Goal: Task Accomplishment & Management: Use online tool/utility

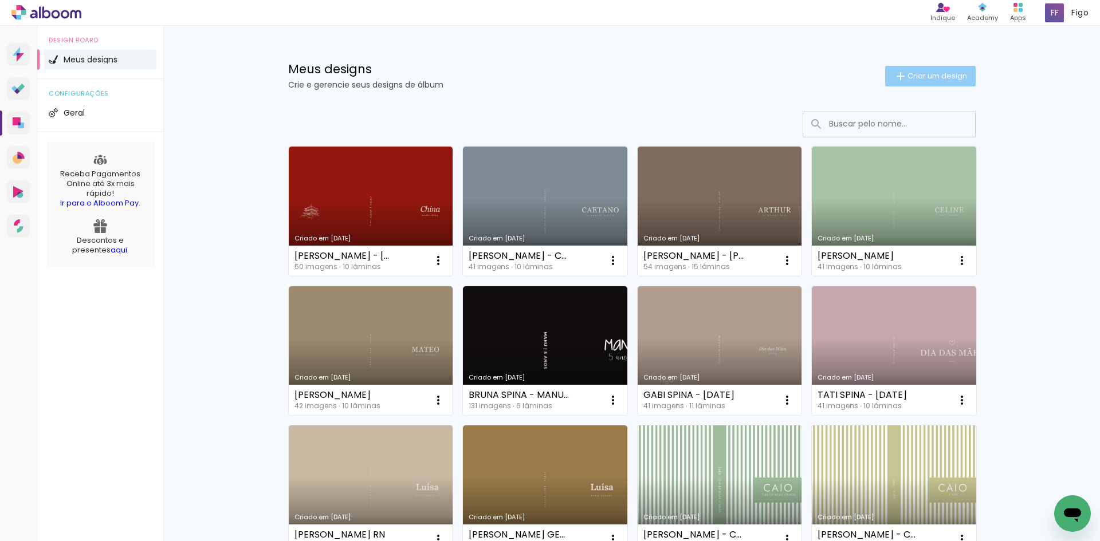
click at [944, 73] on span "Criar um design" at bounding box center [937, 75] width 60 height 7
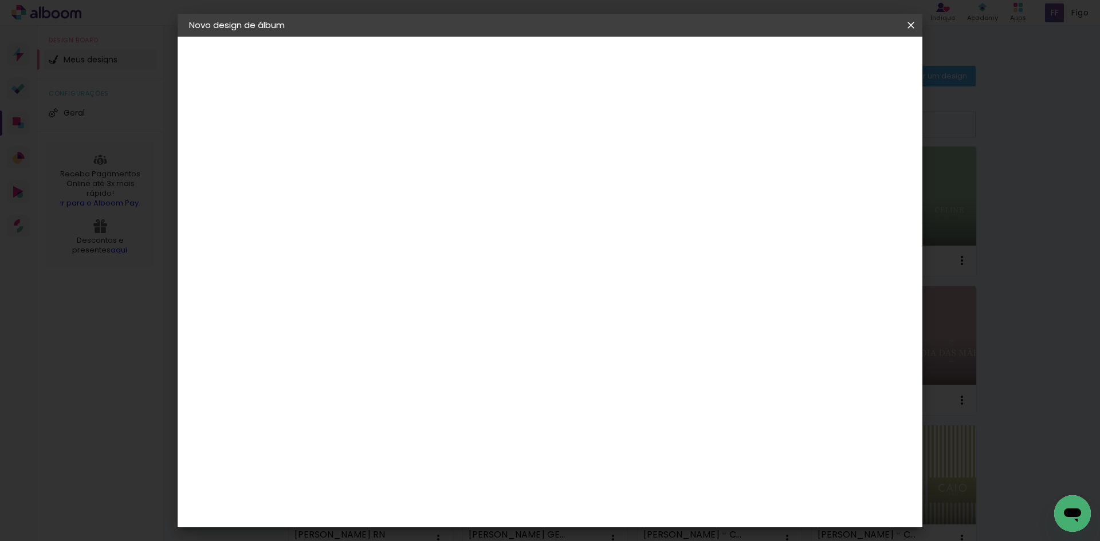
click at [376, 153] on input at bounding box center [376, 154] width 0 height 18
type input "[PERSON_NAME] - LÚISA 16"
type paper-input "[PERSON_NAME] - LÚISA 16"
click at [426, 46] on header "Informações Dê um título ao seu álbum. Avançar" at bounding box center [376, 71] width 100 height 68
click at [0, 0] on slot "Avançar" at bounding box center [0, 0] width 0 height 0
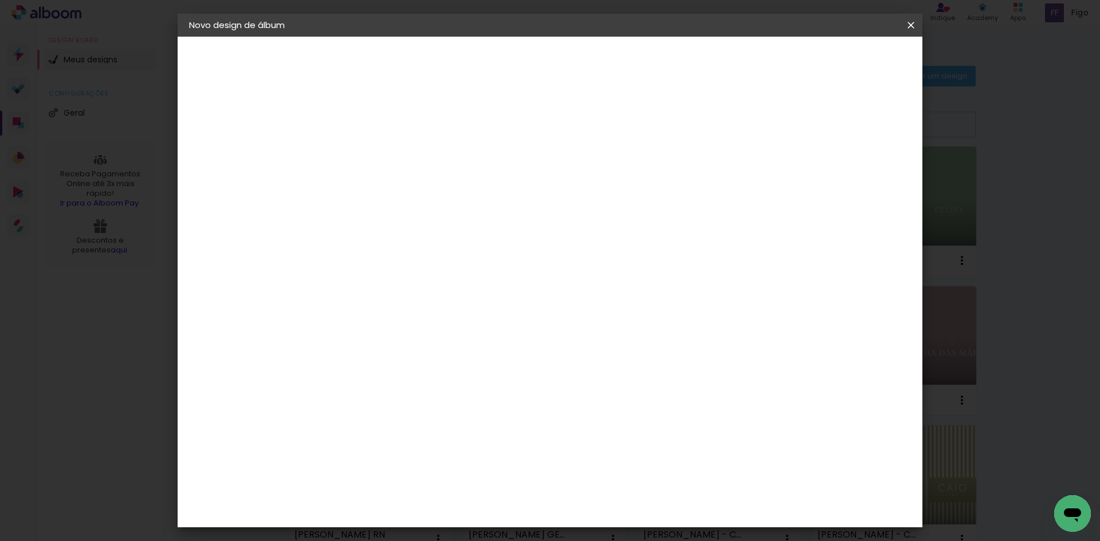
click at [463, 226] on div at bounding box center [406, 225] width 116 height 1
type input "GO"
type paper-input "GO"
click at [397, 257] on div "Go image" at bounding box center [383, 261] width 28 height 18
click at [0, 0] on slot "Avançar" at bounding box center [0, 0] width 0 height 0
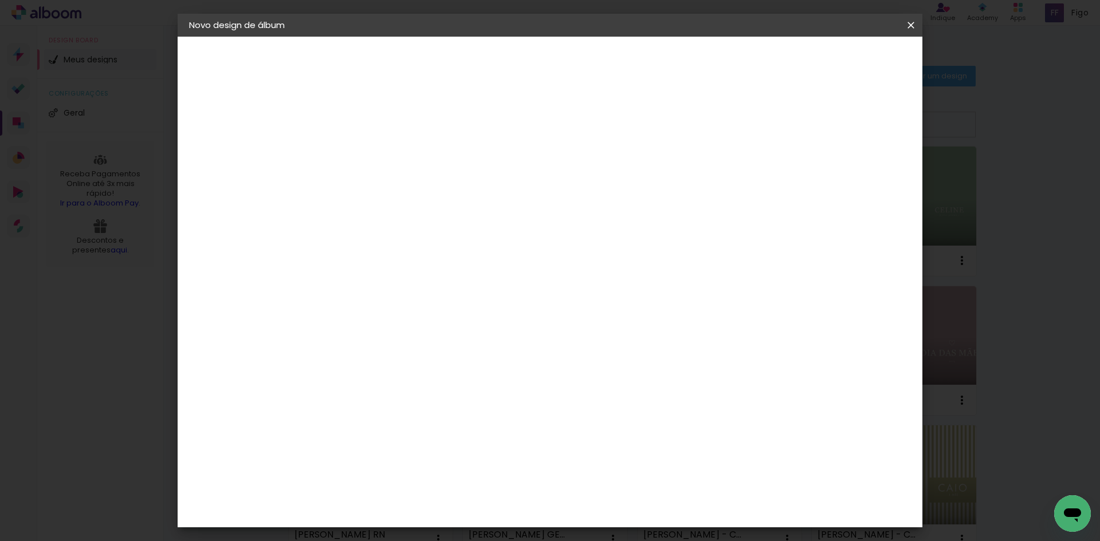
click at [421, 191] on input "text" at bounding box center [398, 200] width 45 height 18
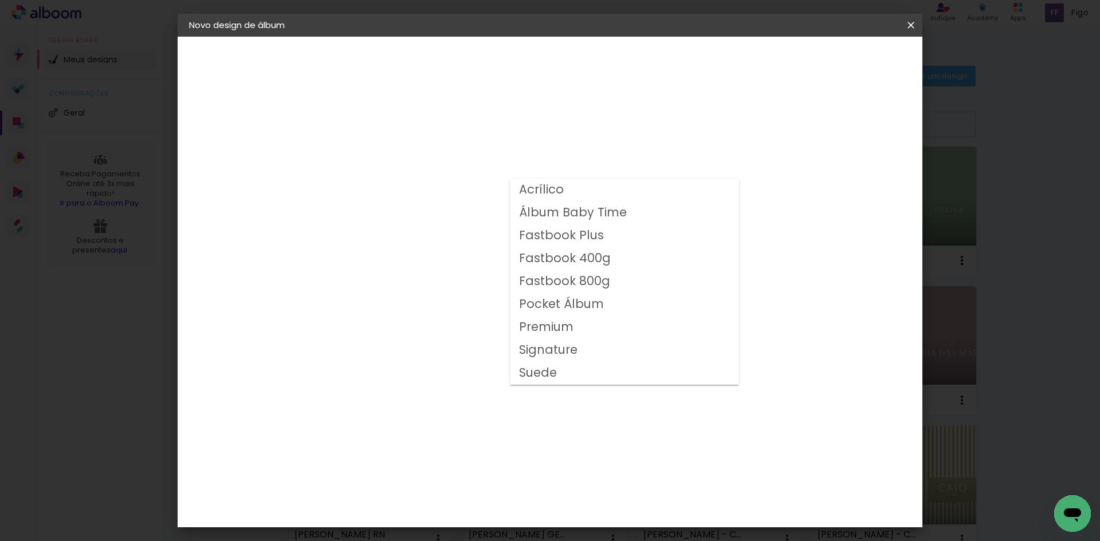
click at [0, 0] on slot "Fastbook 800g" at bounding box center [0, 0] width 0 height 0
type input "Fastbook 800g"
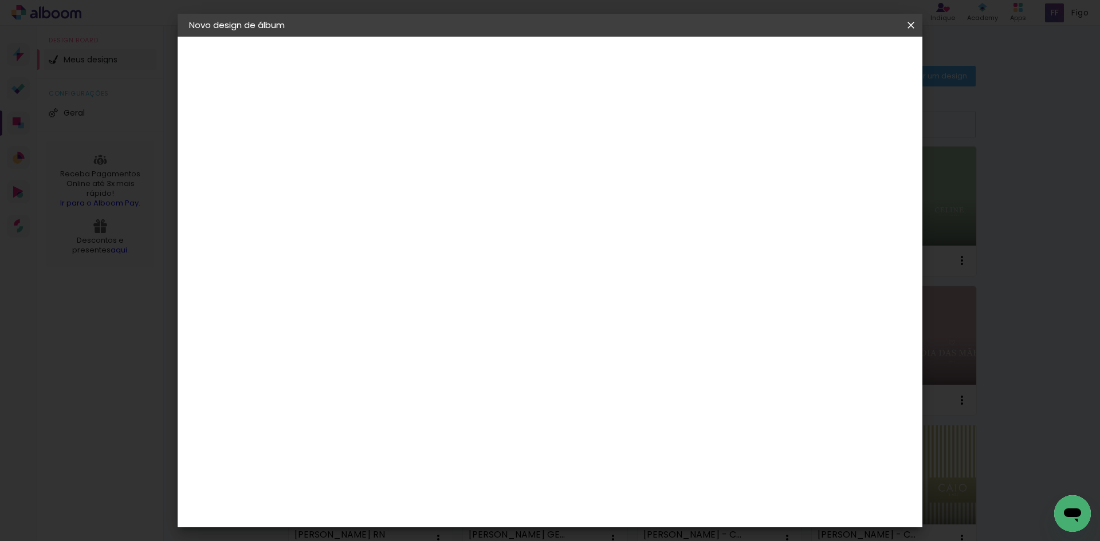
click at [454, 535] on span "25 × 25" at bounding box center [426, 550] width 53 height 30
click at [563, 58] on paper-button "Avançar" at bounding box center [535, 60] width 56 height 19
click at [850, 58] on paper-button "Iniciar design" at bounding box center [812, 60] width 75 height 19
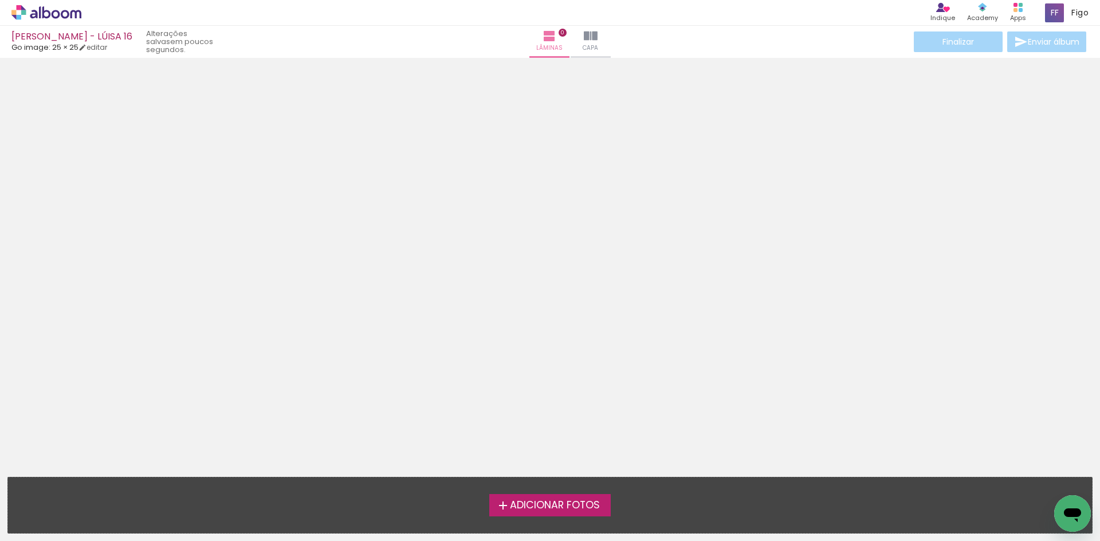
click at [576, 506] on span "Adicionar Fotos" at bounding box center [555, 506] width 90 height 10
click at [0, 0] on input "file" at bounding box center [0, 0] width 0 height 0
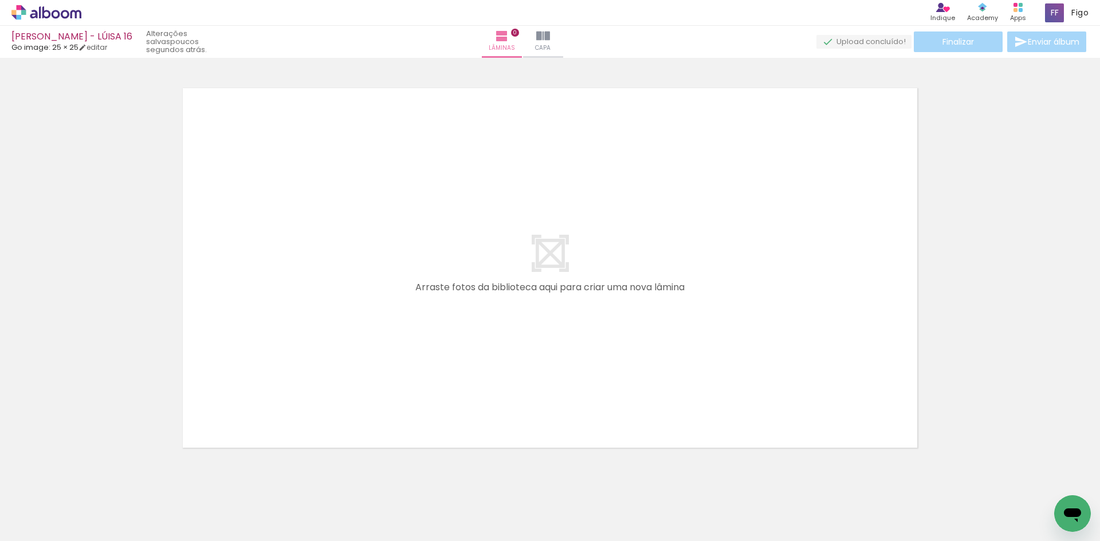
scroll to position [15, 0]
click at [45, 502] on input "Todas as fotos" at bounding box center [32, 507] width 44 height 10
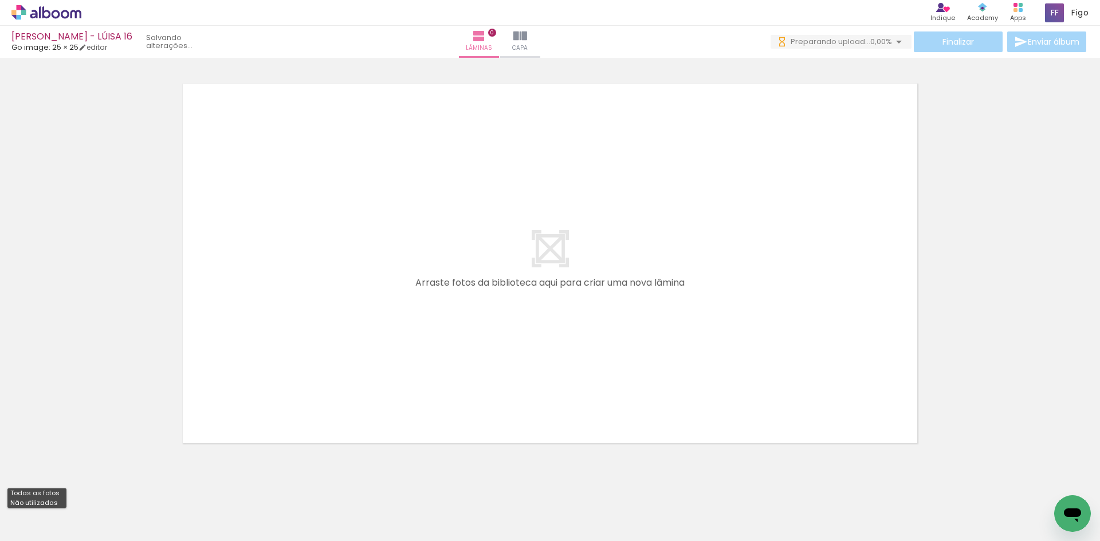
click at [0, 0] on slot "Não utilizadas" at bounding box center [0, 0] width 0 height 0
type input "Não utilizadas"
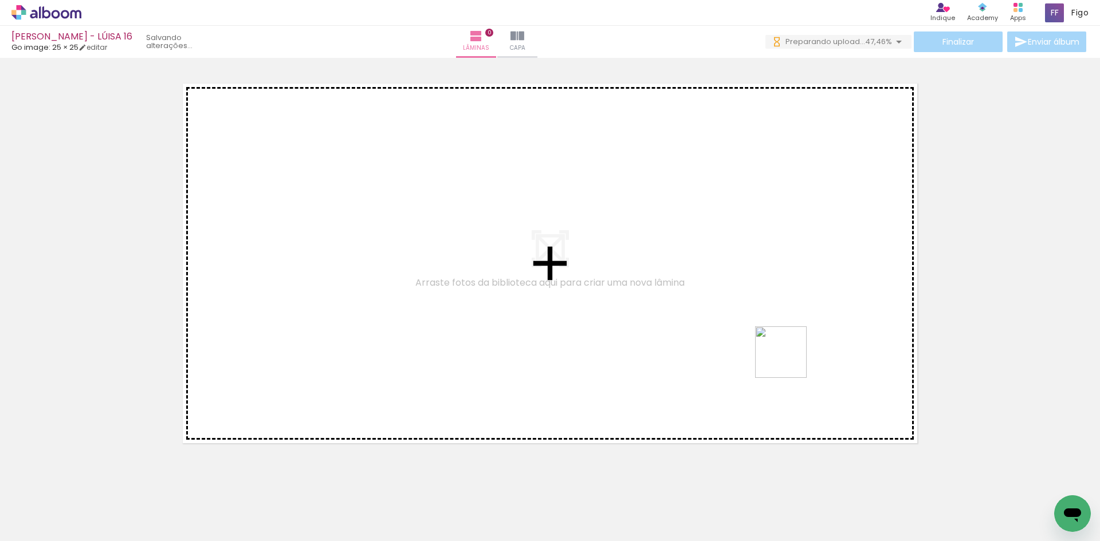
drag, startPoint x: 927, startPoint y: 508, endPoint x: 770, endPoint y: 341, distance: 229.3
click at [770, 341] on quentale-workspace at bounding box center [550, 270] width 1100 height 541
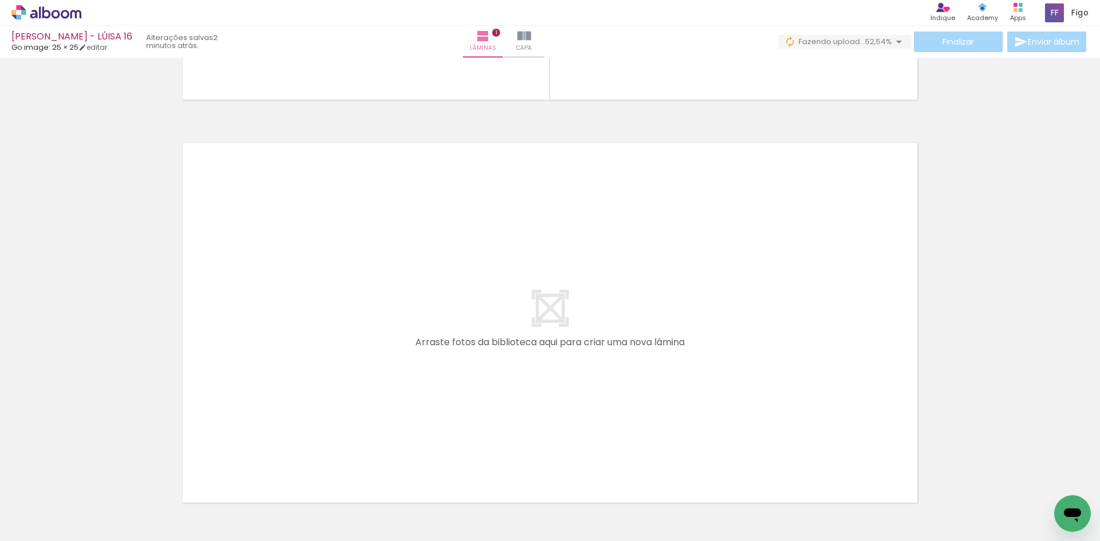
scroll to position [416, 0]
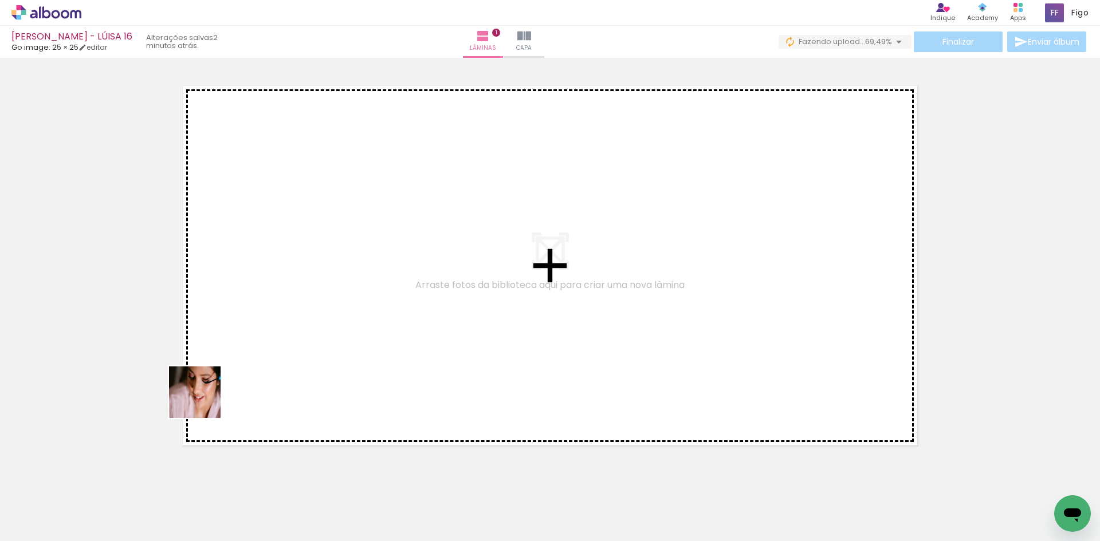
drag, startPoint x: 138, startPoint y: 515, endPoint x: 283, endPoint y: 279, distance: 276.4
click at [283, 279] on quentale-workspace at bounding box center [550, 270] width 1100 height 541
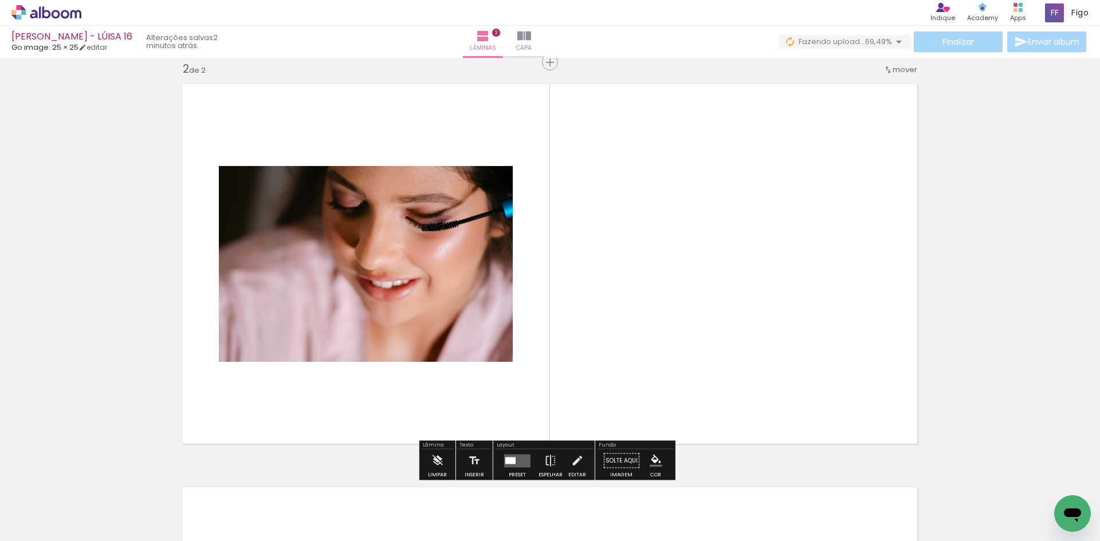
scroll to position [418, 0]
drag, startPoint x: 113, startPoint y: 509, endPoint x: 235, endPoint y: 350, distance: 200.9
click at [233, 361] on quentale-workspace at bounding box center [550, 270] width 1100 height 541
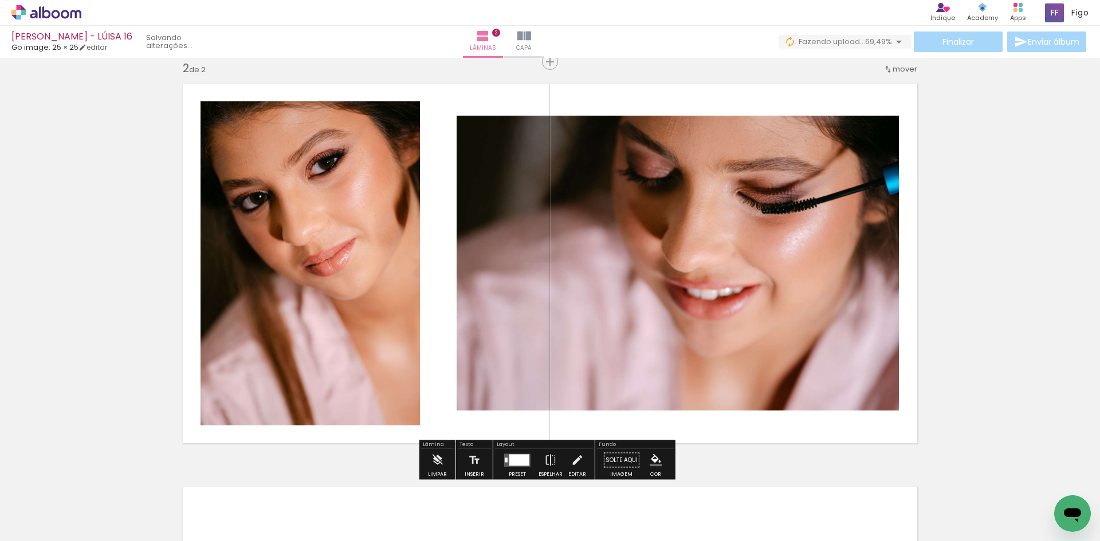
drag, startPoint x: 139, startPoint y: 508, endPoint x: 233, endPoint y: 368, distance: 168.5
click at [232, 371] on quentale-workspace at bounding box center [550, 270] width 1100 height 541
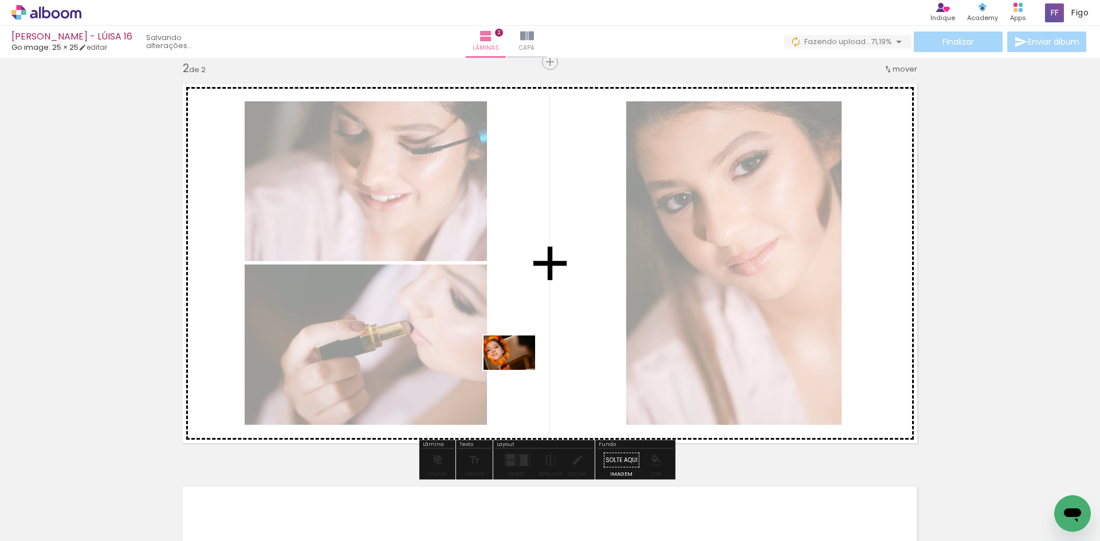
drag, startPoint x: 127, startPoint y: 509, endPoint x: 518, endPoint y: 370, distance: 414.6
click at [518, 370] on quentale-workspace at bounding box center [550, 270] width 1100 height 541
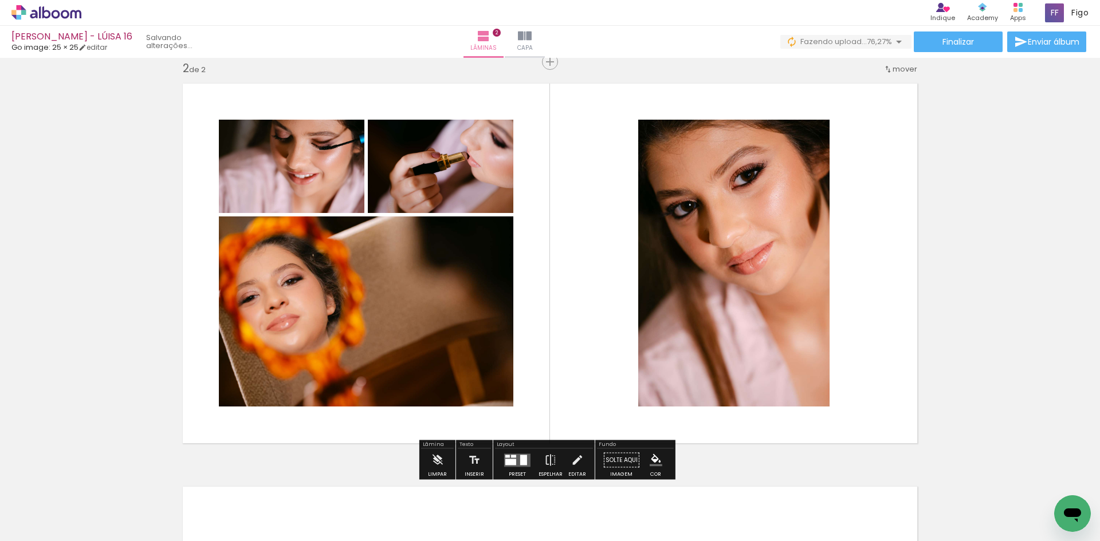
click at [516, 459] on quentale-layouter at bounding box center [517, 460] width 26 height 13
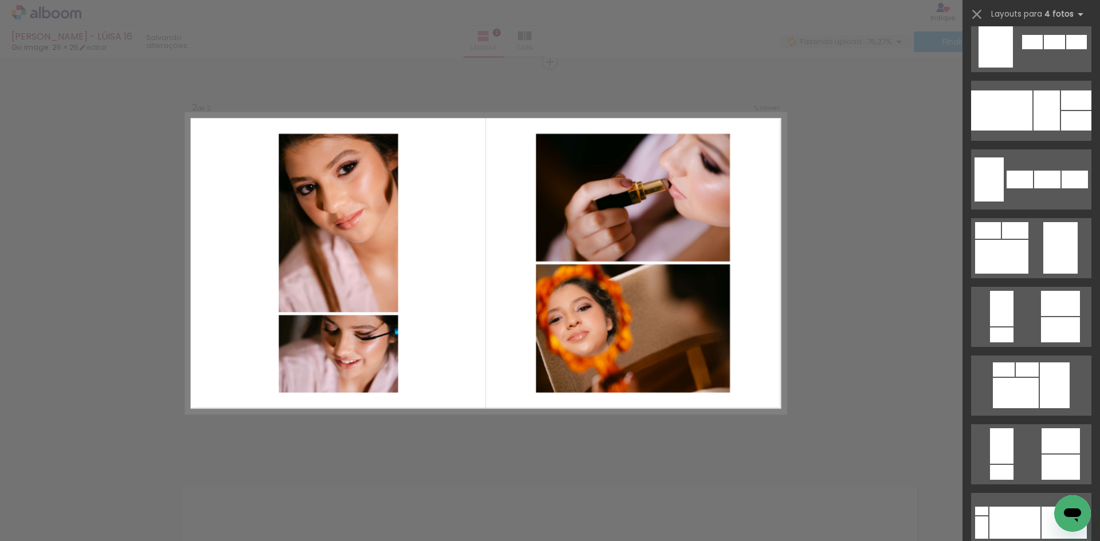
scroll to position [745, 0]
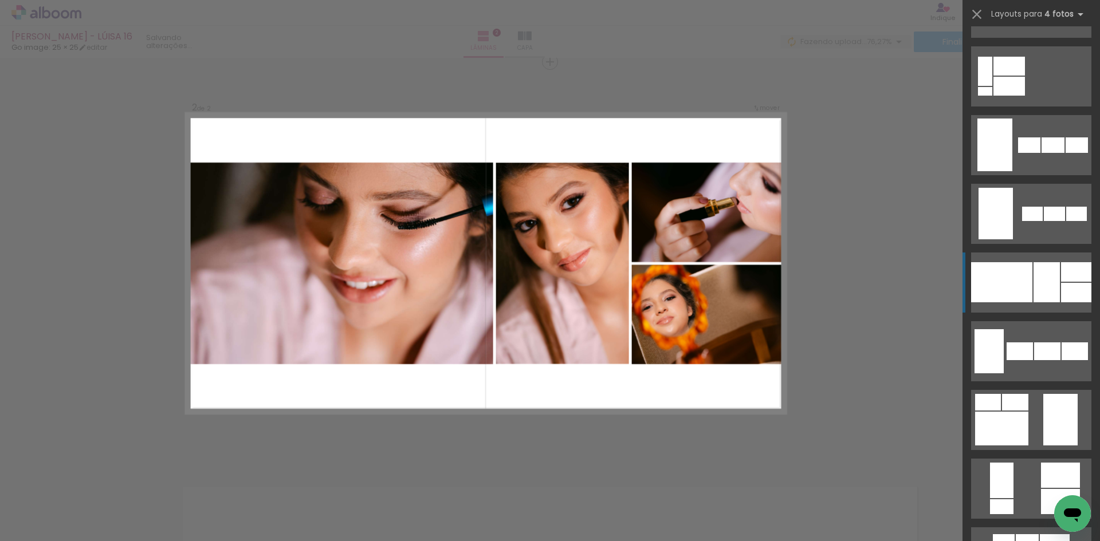
click at [1026, 290] on div at bounding box center [1001, 282] width 61 height 40
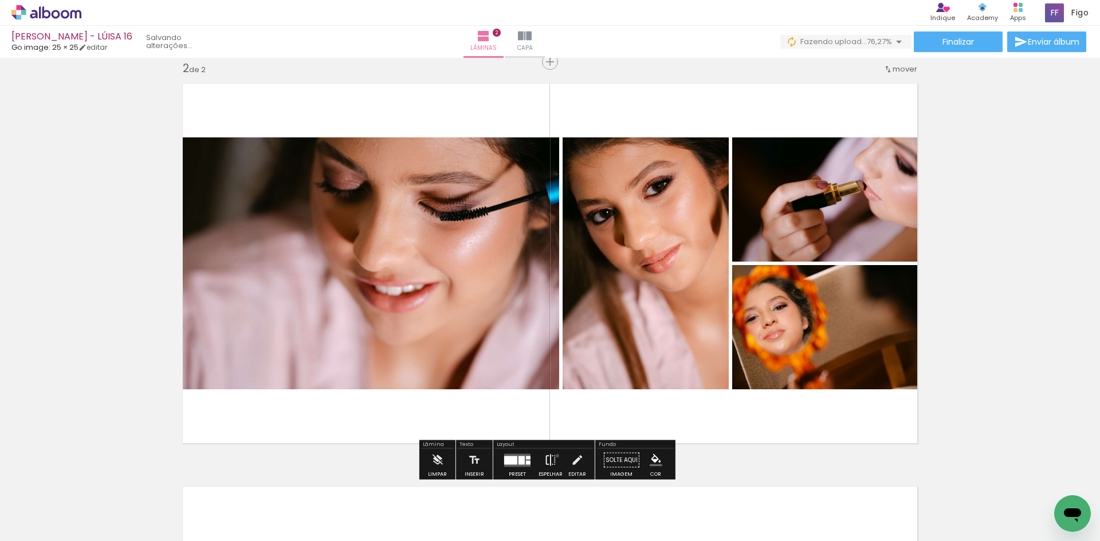
click at [554, 456] on paper-button "Espelhar" at bounding box center [550, 463] width 30 height 29
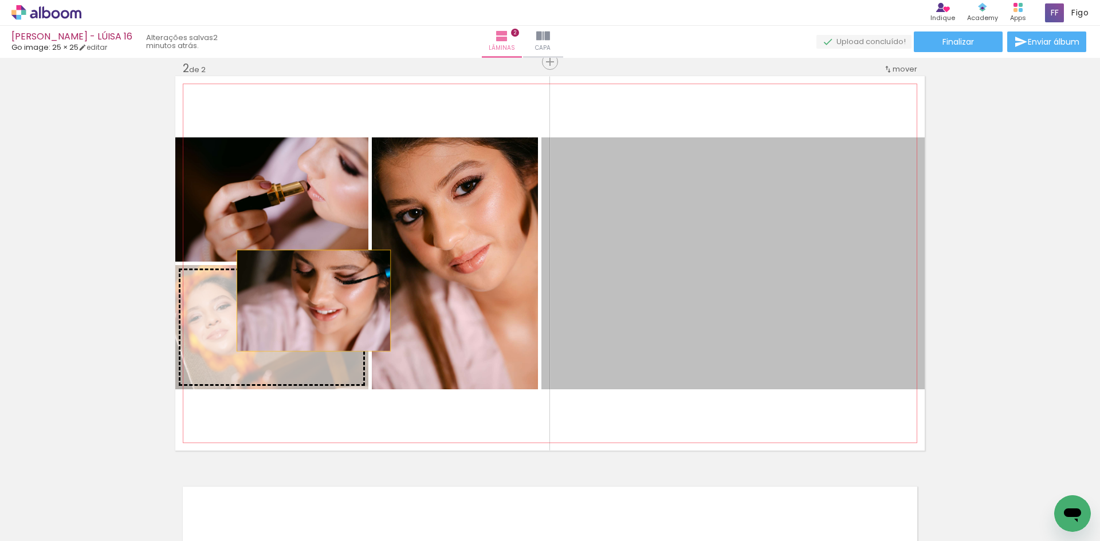
drag, startPoint x: 699, startPoint y: 261, endPoint x: 301, endPoint y: 308, distance: 400.8
click at [0, 0] on slot at bounding box center [0, 0] width 0 height 0
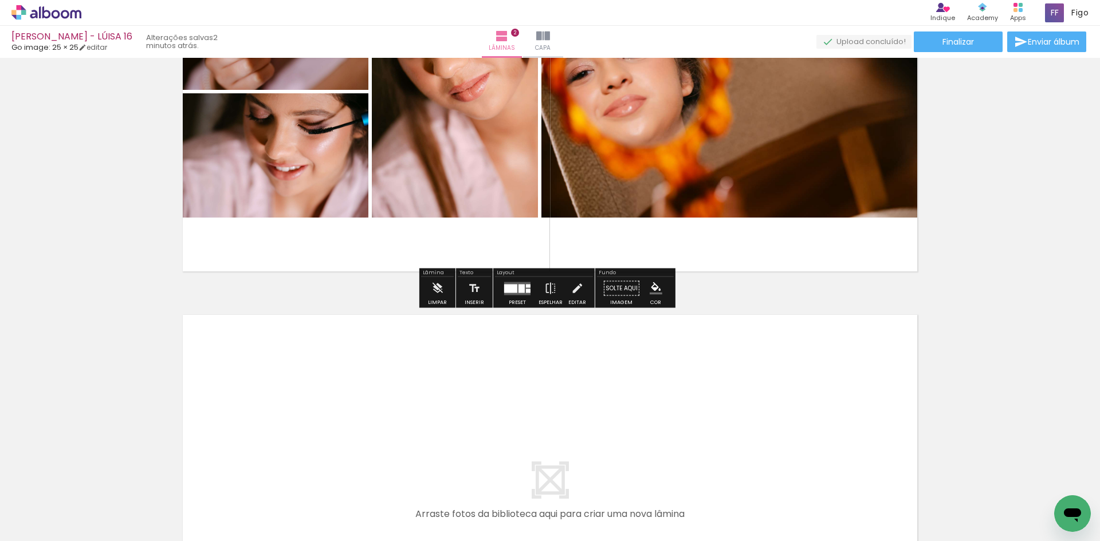
scroll to position [704, 0]
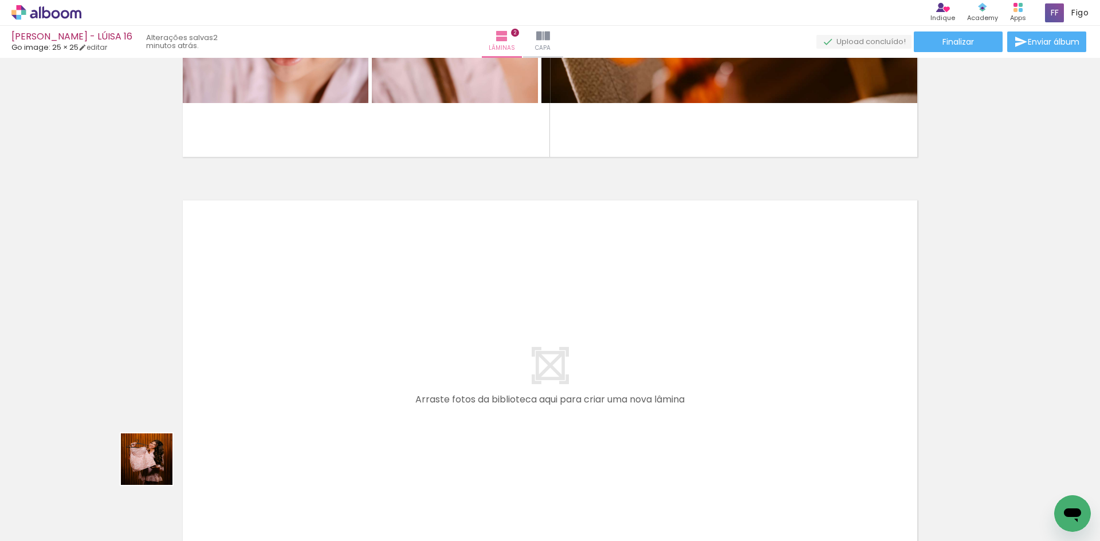
drag, startPoint x: 125, startPoint y: 497, endPoint x: 246, endPoint y: 386, distance: 164.2
click at [246, 386] on quentale-workspace at bounding box center [550, 270] width 1100 height 541
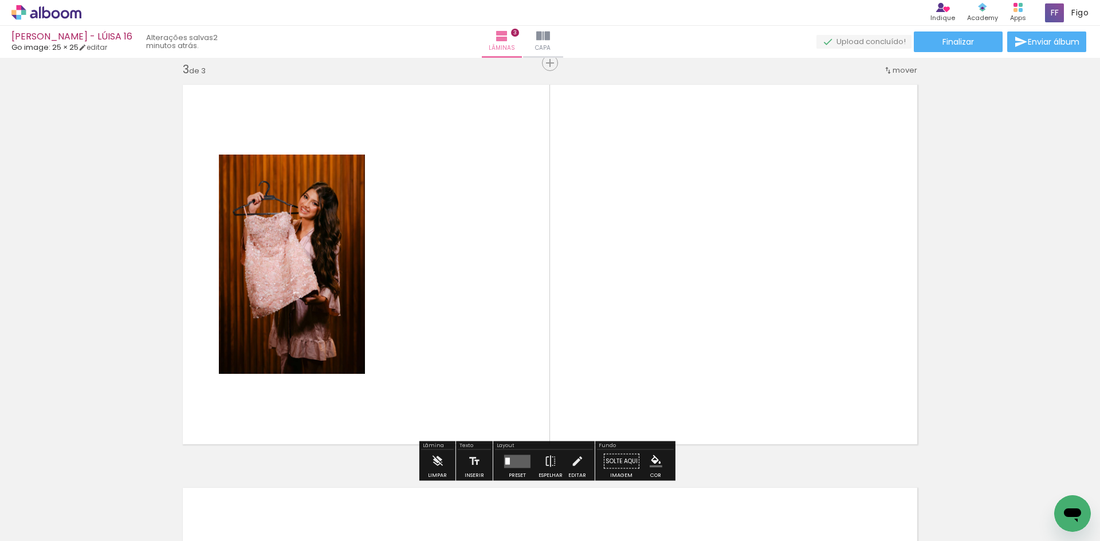
scroll to position [821, 0]
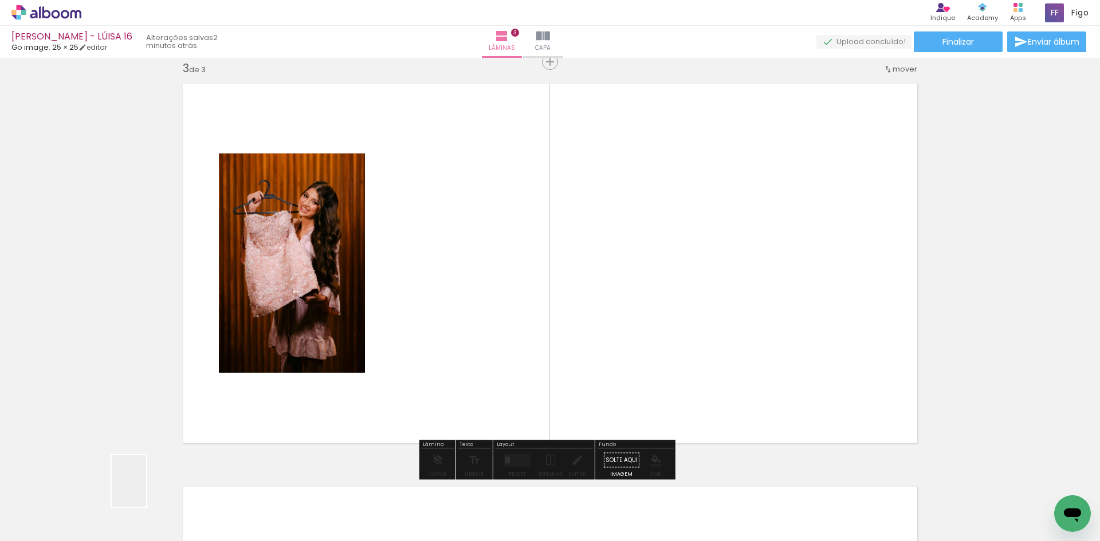
drag, startPoint x: 133, startPoint y: 503, endPoint x: 273, endPoint y: 361, distance: 198.8
click at [270, 371] on quentale-workspace at bounding box center [550, 270] width 1100 height 541
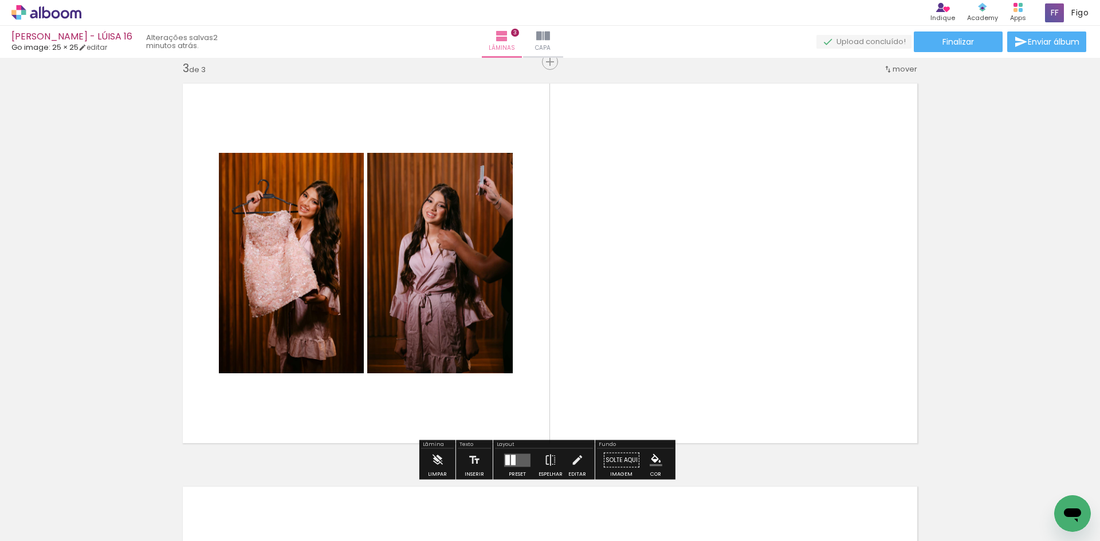
drag, startPoint x: 127, startPoint y: 505, endPoint x: 227, endPoint y: 349, distance: 185.5
click at [227, 352] on quentale-workspace at bounding box center [550, 270] width 1100 height 541
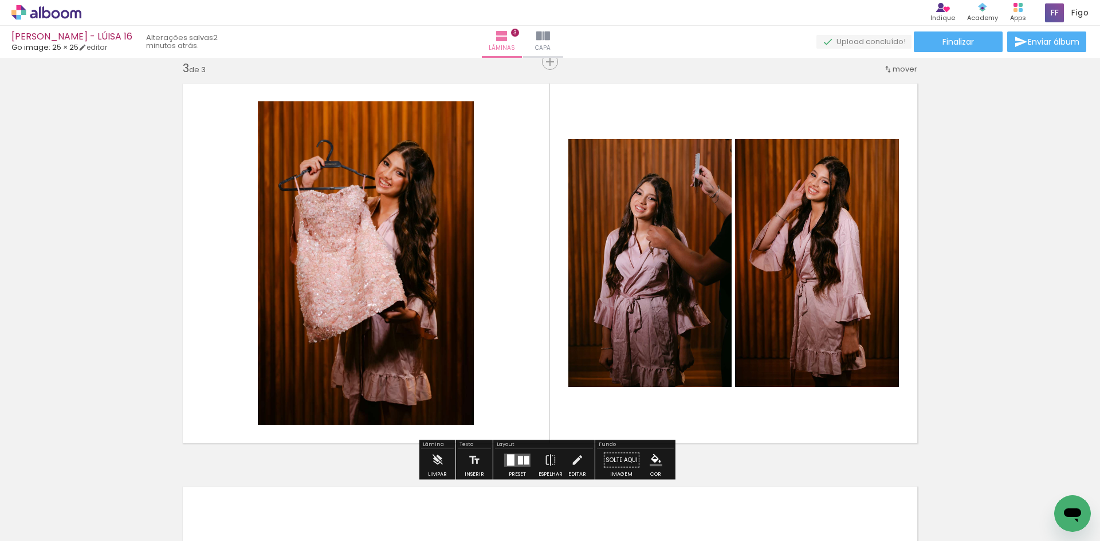
drag, startPoint x: 131, startPoint y: 509, endPoint x: 238, endPoint y: 357, distance: 185.7
click at [246, 348] on quentale-workspace at bounding box center [550, 270] width 1100 height 541
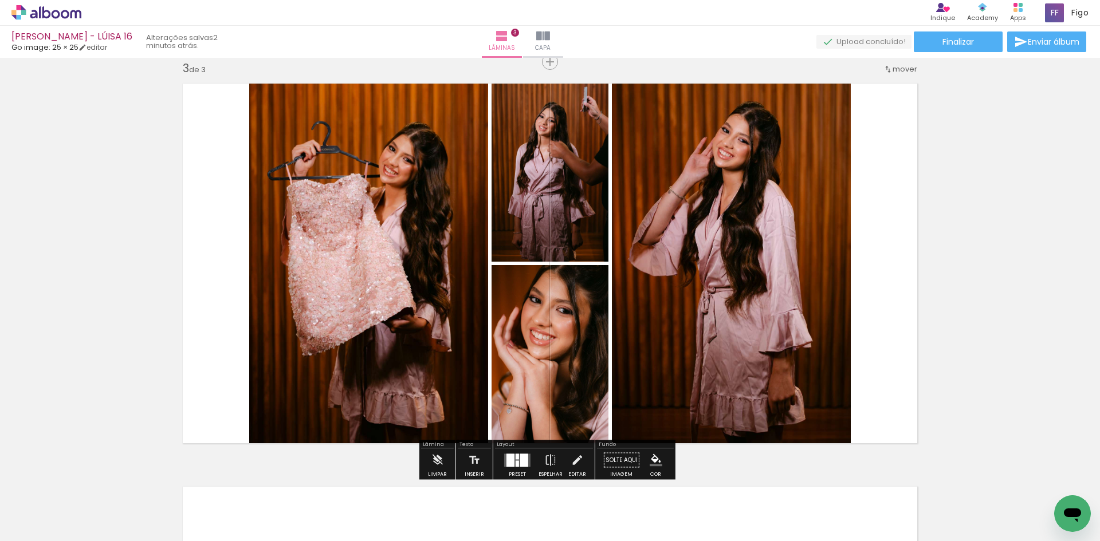
drag, startPoint x: 129, startPoint y: 506, endPoint x: 246, endPoint y: 329, distance: 211.7
click at [245, 335] on quentale-workspace at bounding box center [550, 270] width 1100 height 541
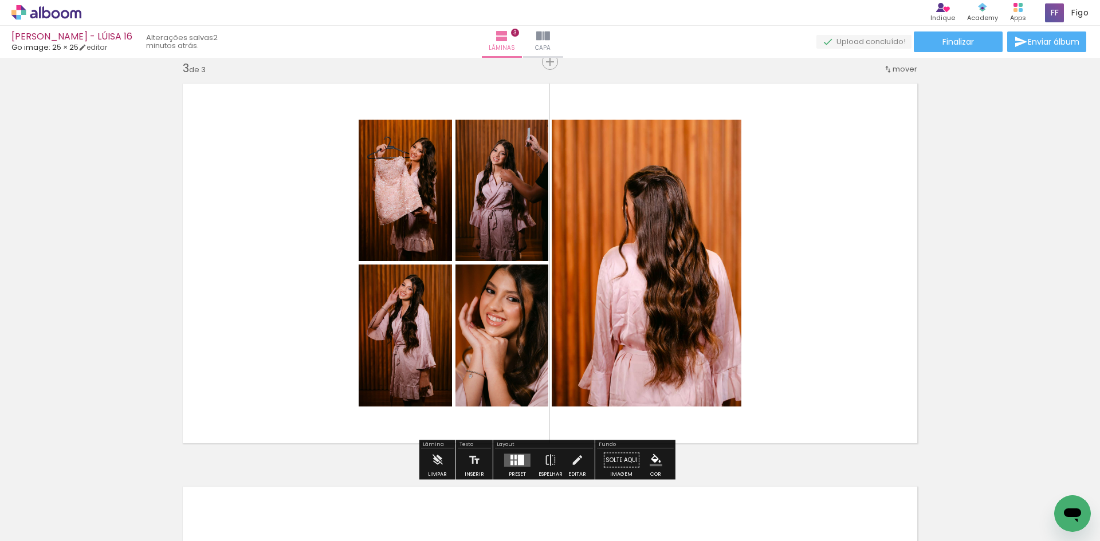
click at [518, 457] on div at bounding box center [521, 460] width 6 height 10
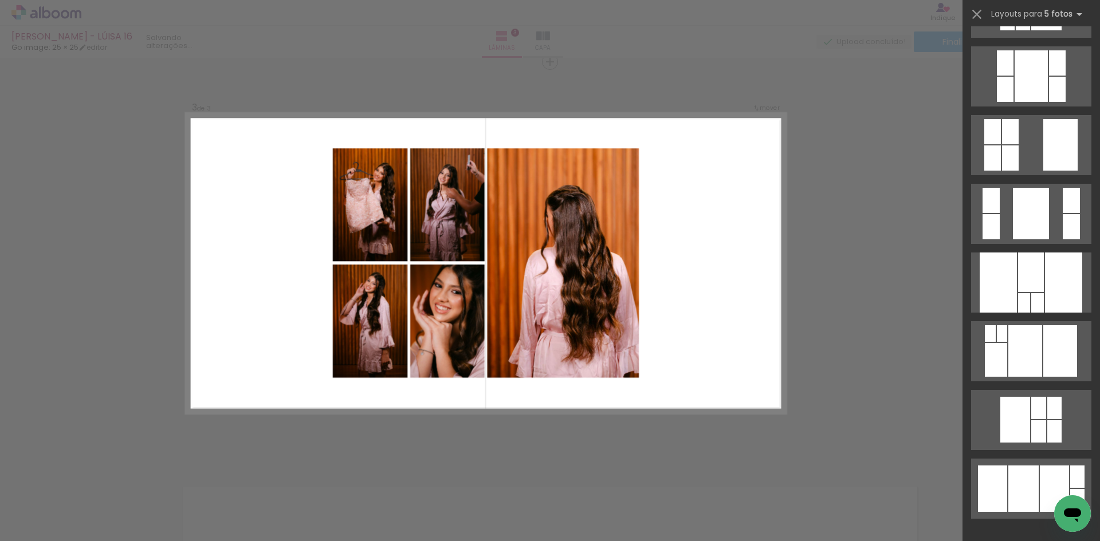
scroll to position [0, 0]
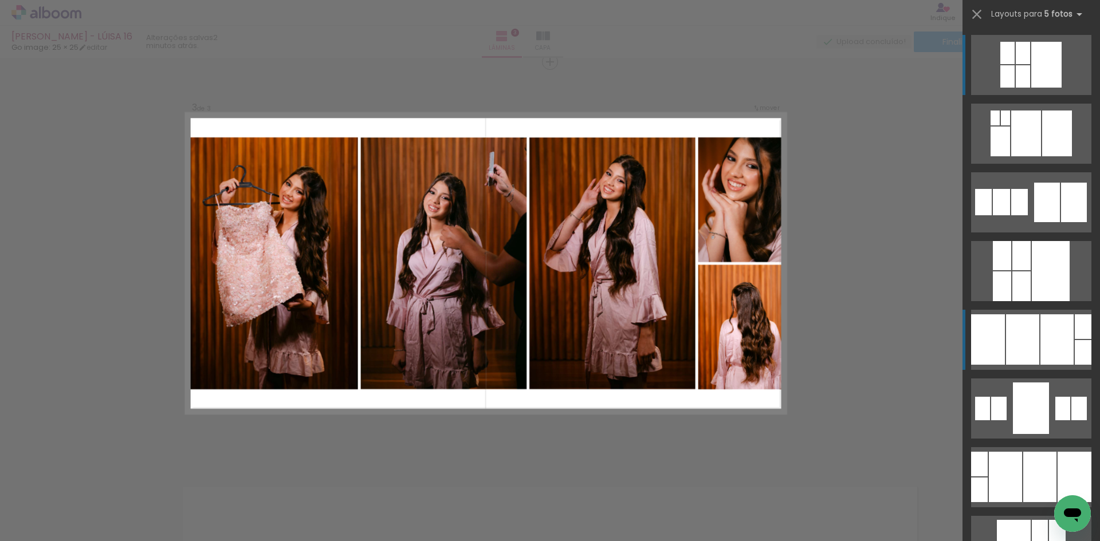
click at [1050, 334] on div at bounding box center [1056, 339] width 33 height 50
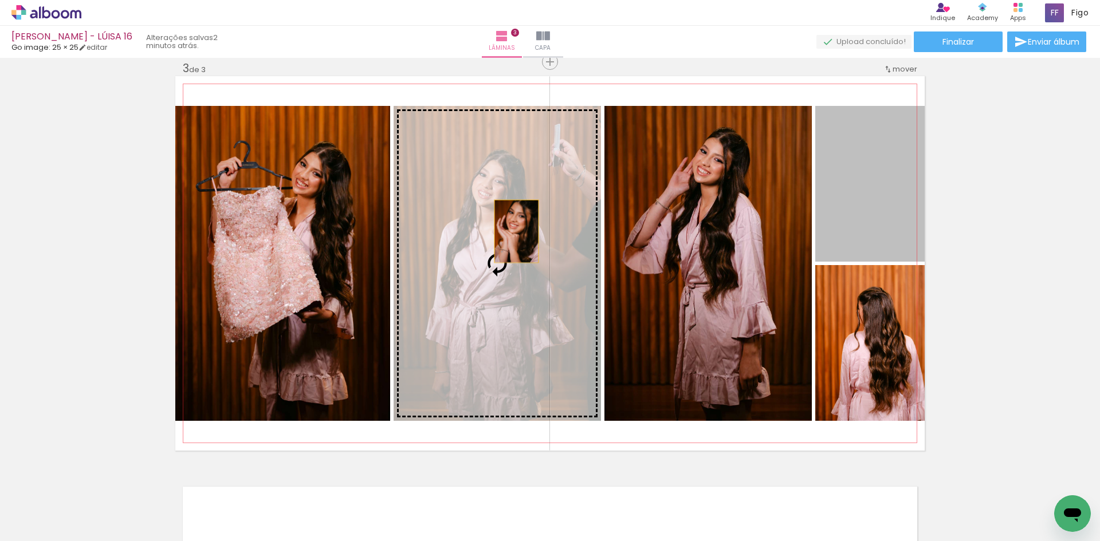
drag, startPoint x: 860, startPoint y: 196, endPoint x: 505, endPoint y: 231, distance: 357.4
click at [0, 0] on slot at bounding box center [0, 0] width 0 height 0
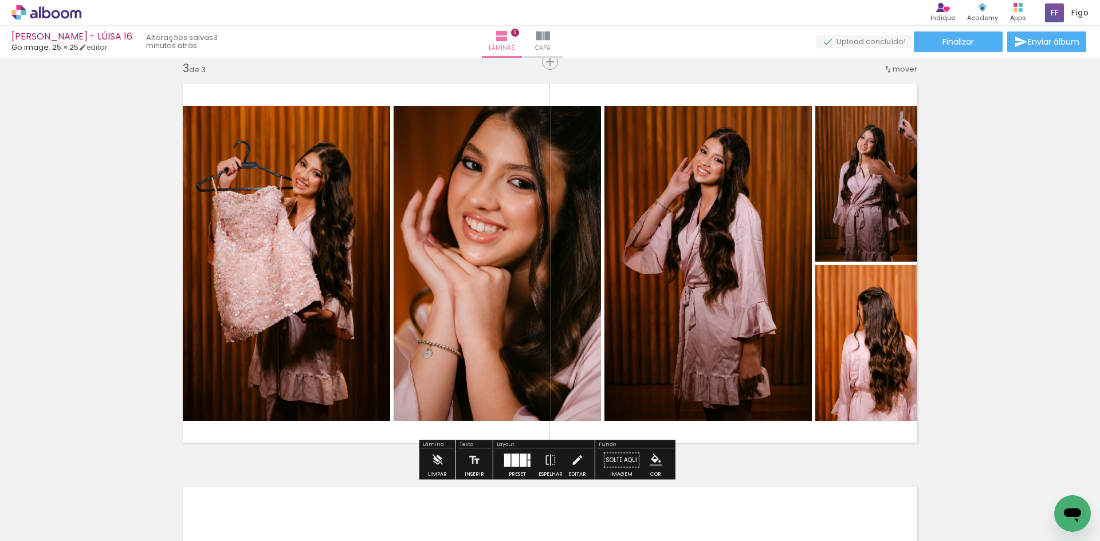
drag, startPoint x: 733, startPoint y: 242, endPoint x: 492, endPoint y: 254, distance: 241.4
click at [0, 0] on slot at bounding box center [0, 0] width 0 height 0
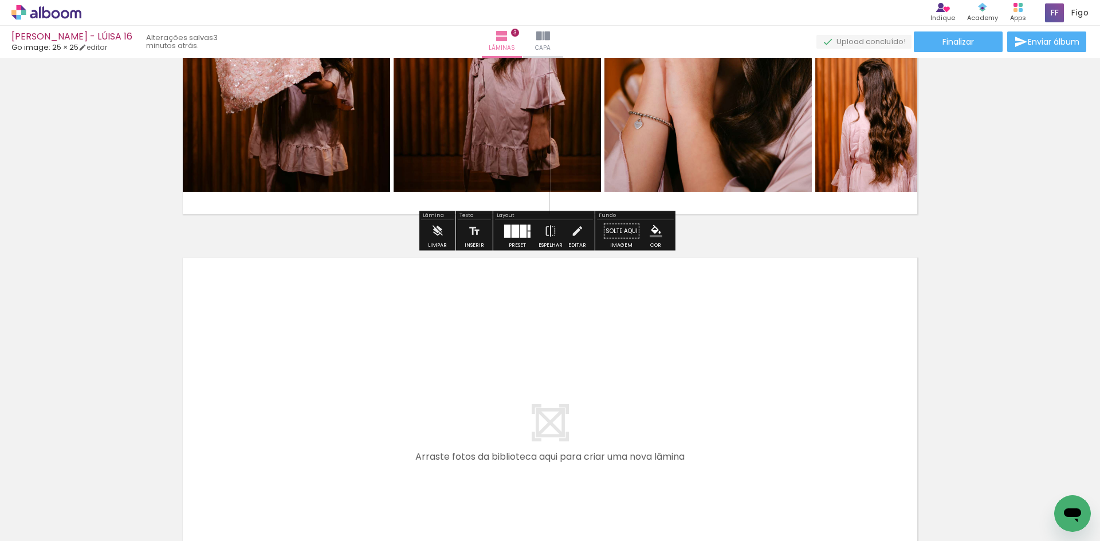
scroll to position [1165, 0]
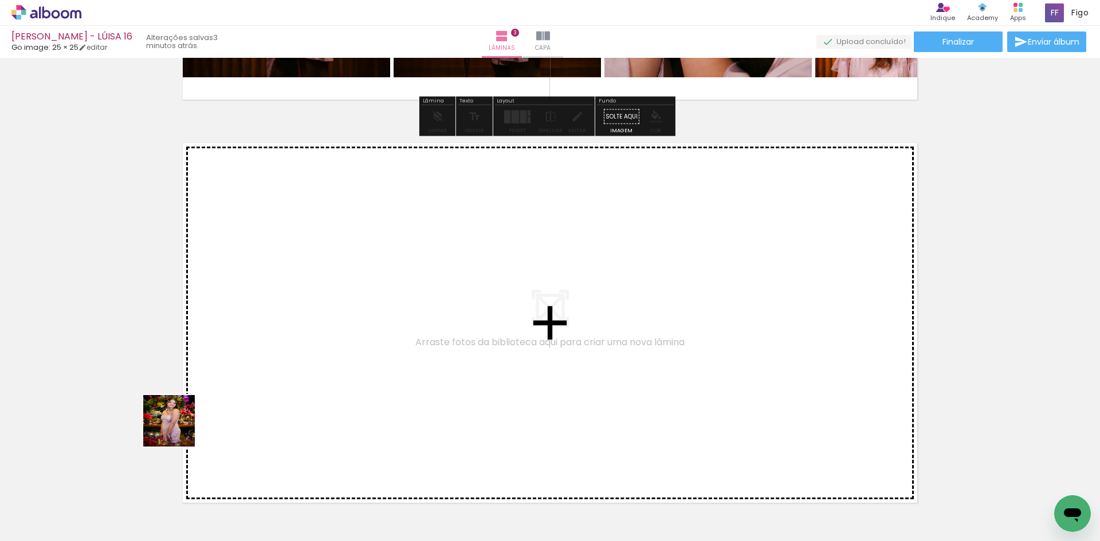
drag, startPoint x: 133, startPoint y: 495, endPoint x: 198, endPoint y: 398, distance: 116.4
click at [198, 398] on quentale-workspace at bounding box center [550, 270] width 1100 height 541
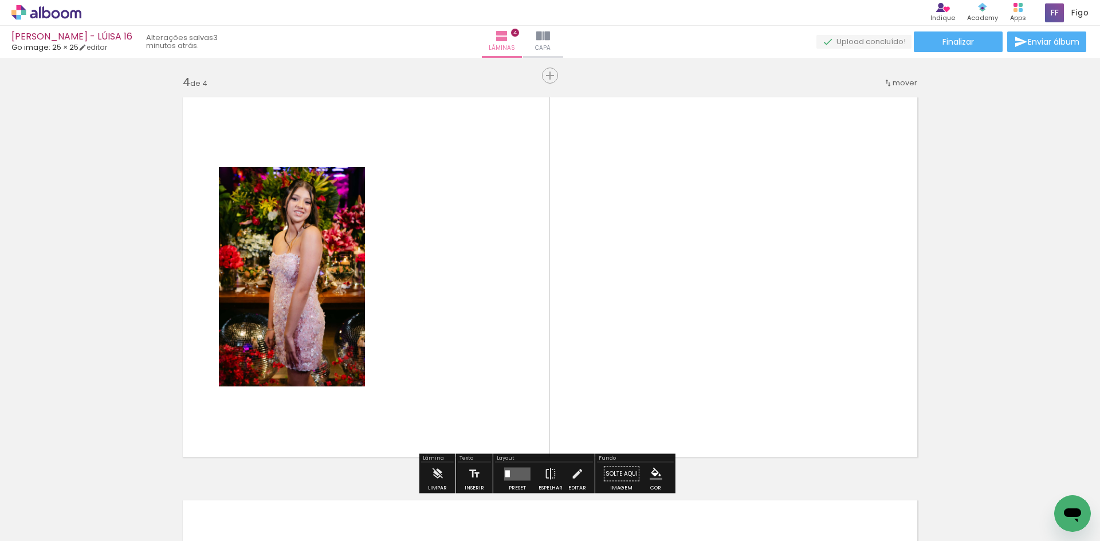
scroll to position [1224, 0]
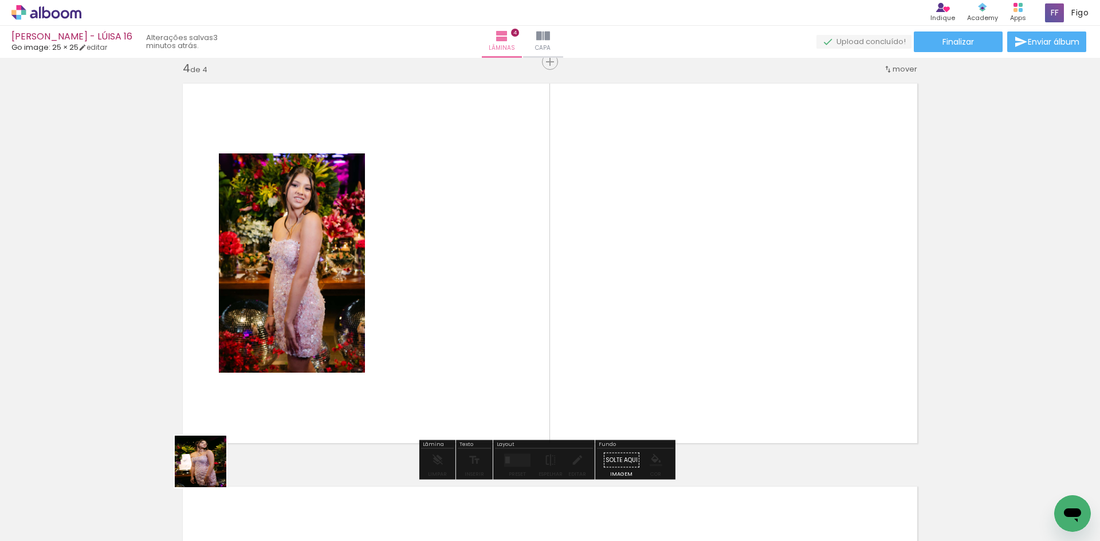
drag, startPoint x: 209, startPoint y: 470, endPoint x: 385, endPoint y: 347, distance: 215.1
click at [385, 347] on quentale-workspace at bounding box center [550, 270] width 1100 height 541
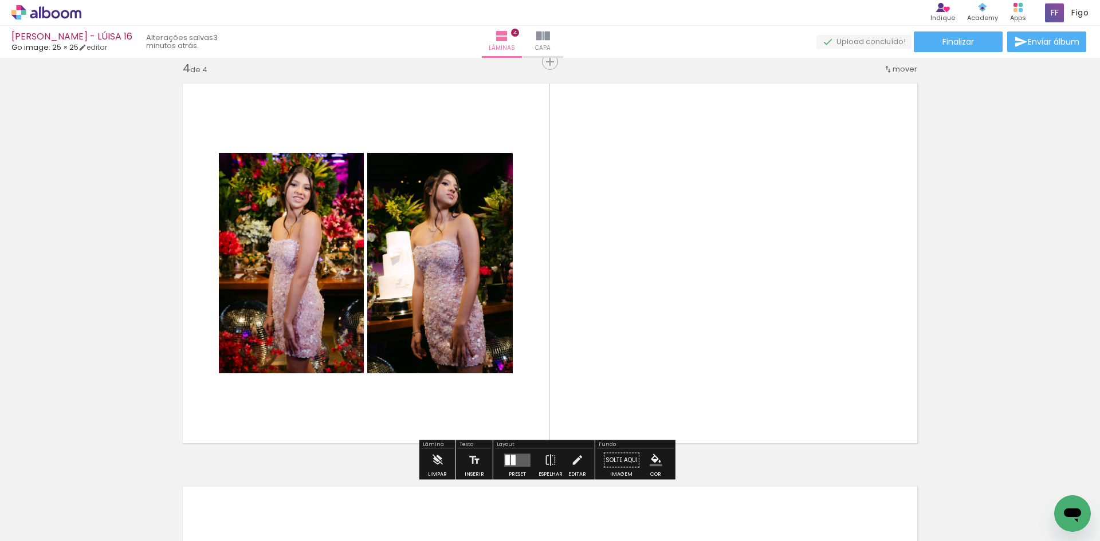
drag, startPoint x: 750, startPoint y: 507, endPoint x: 747, endPoint y: 381, distance: 126.0
click at [747, 381] on quentale-workspace at bounding box center [550, 270] width 1100 height 541
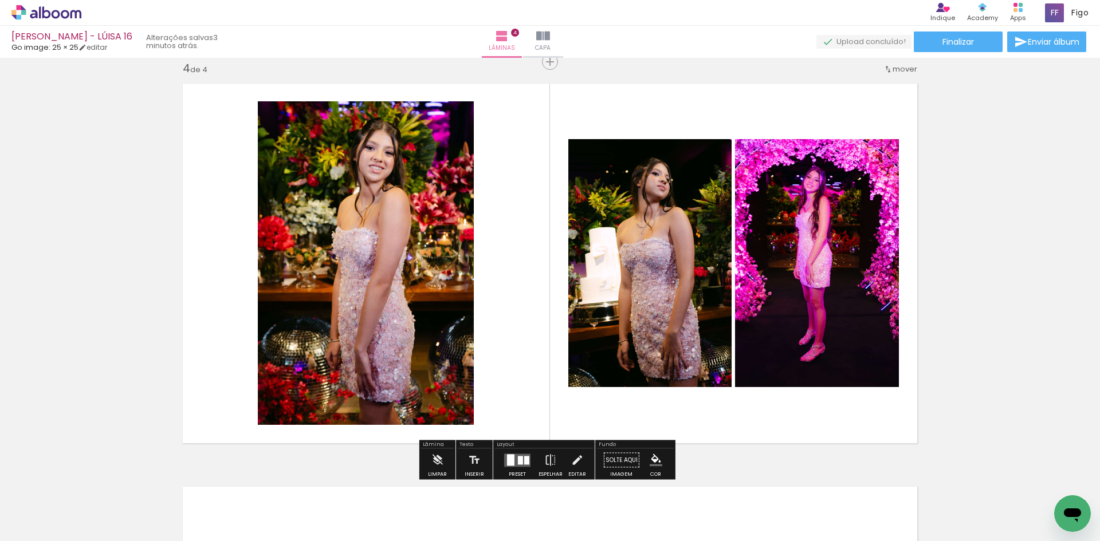
click at [762, 404] on quentale-workspace at bounding box center [550, 270] width 1100 height 541
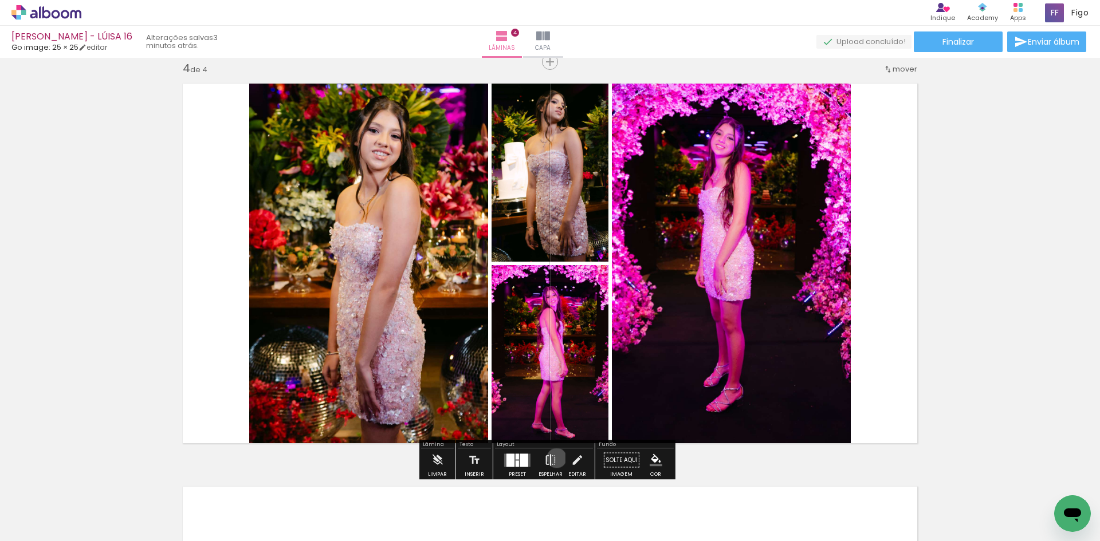
click at [554, 458] on paper-button "Espelhar" at bounding box center [550, 463] width 30 height 29
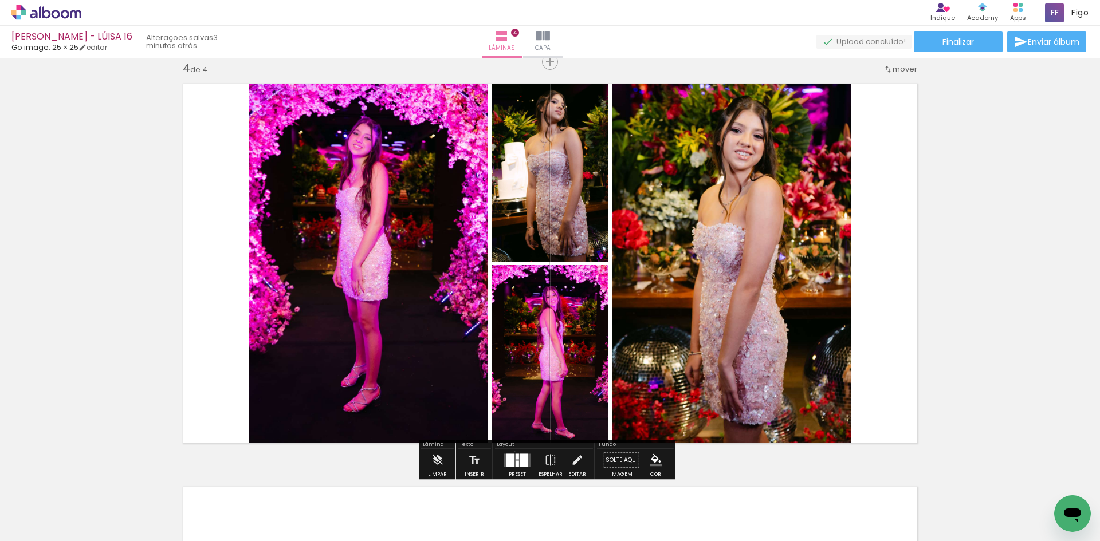
click at [512, 451] on div at bounding box center [517, 460] width 31 height 23
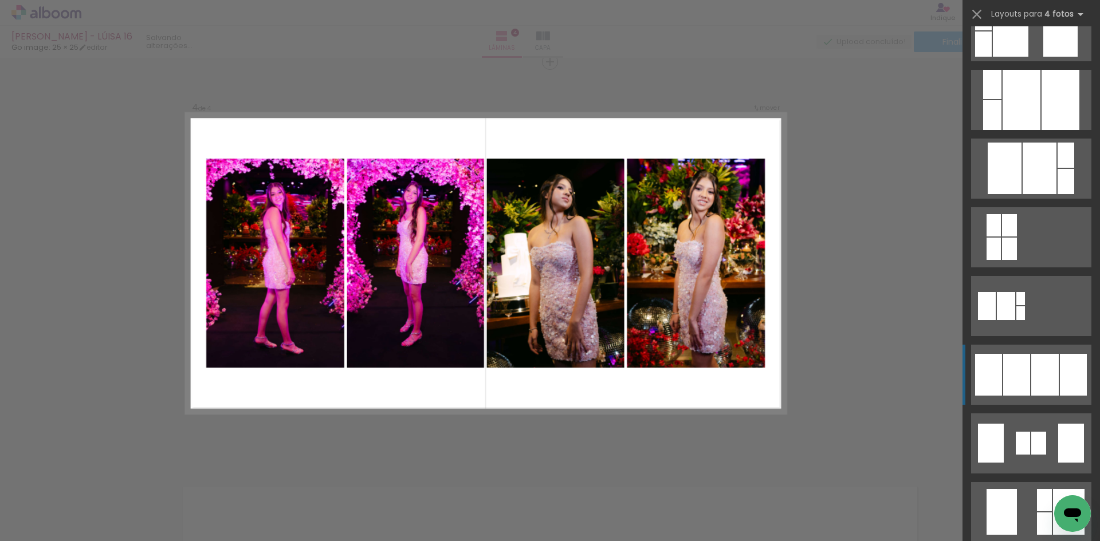
scroll to position [515, 0]
click at [1035, 356] on div at bounding box center [1044, 374] width 27 height 42
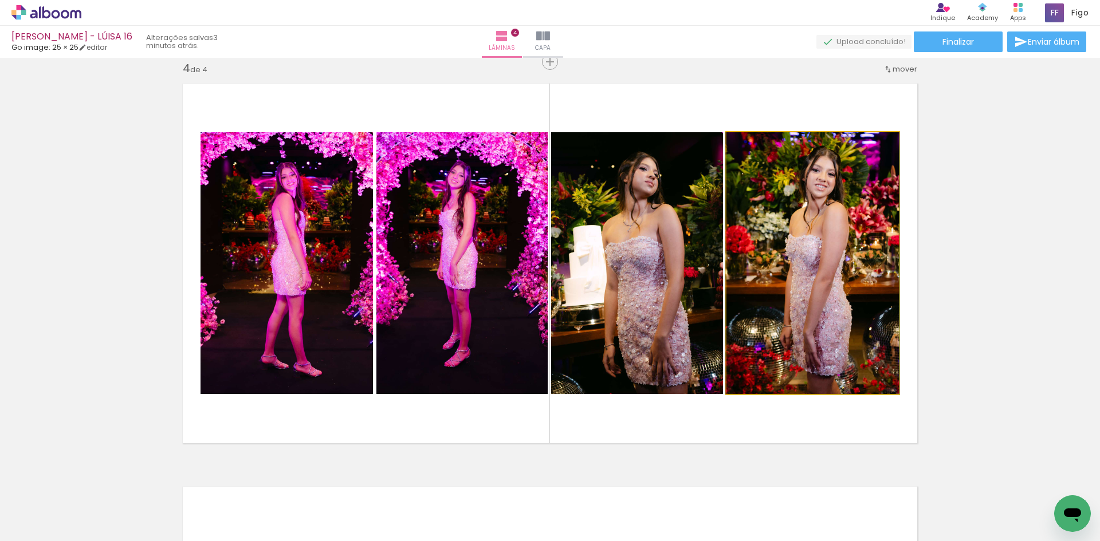
drag, startPoint x: 791, startPoint y: 260, endPoint x: 611, endPoint y: 275, distance: 181.6
click at [0, 0] on slot at bounding box center [0, 0] width 0 height 0
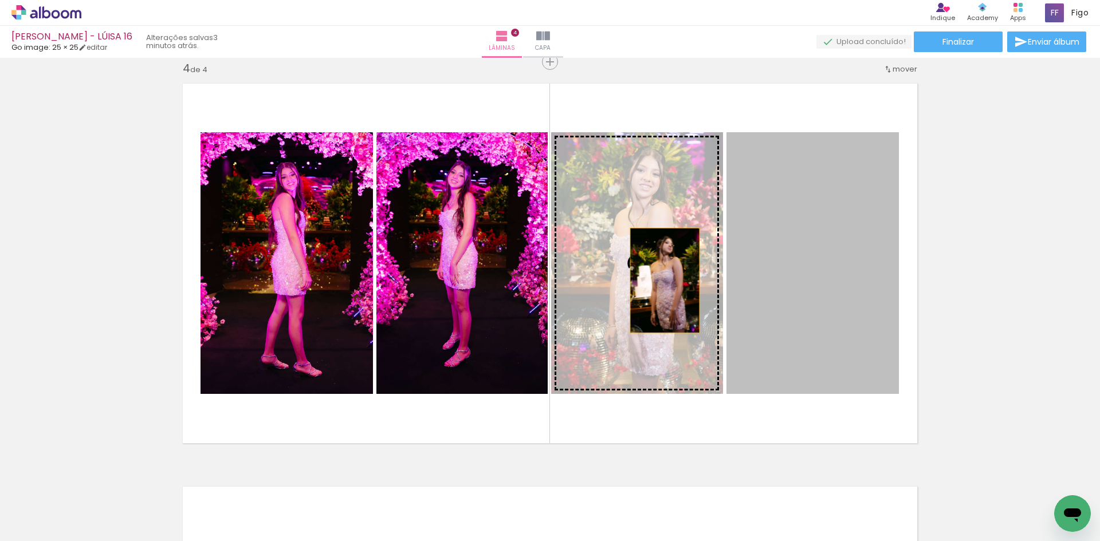
drag, startPoint x: 812, startPoint y: 278, endPoint x: 601, endPoint y: 281, distance: 211.3
click at [0, 0] on slot at bounding box center [0, 0] width 0 height 0
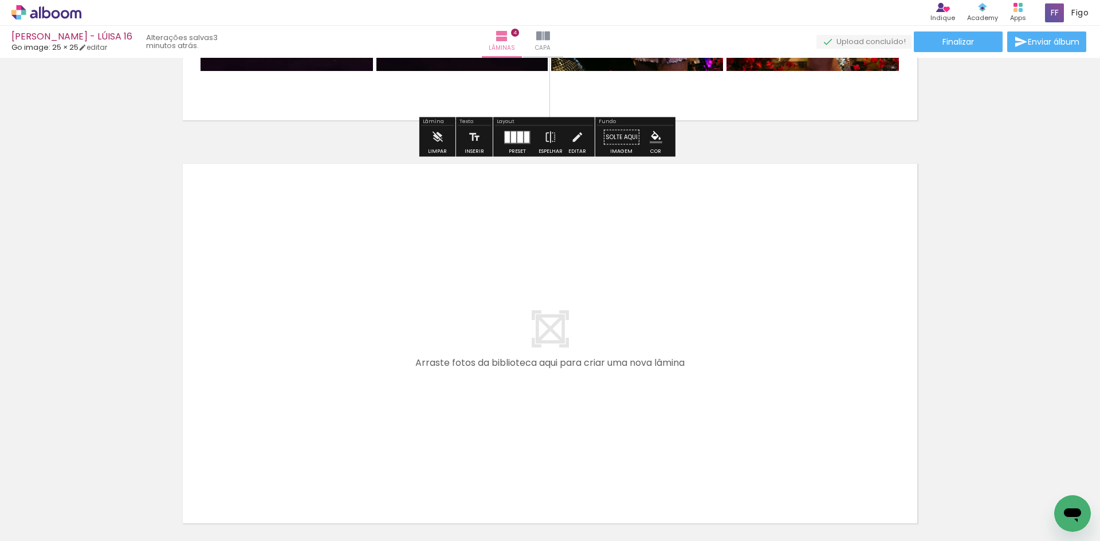
scroll to position [1568, 0]
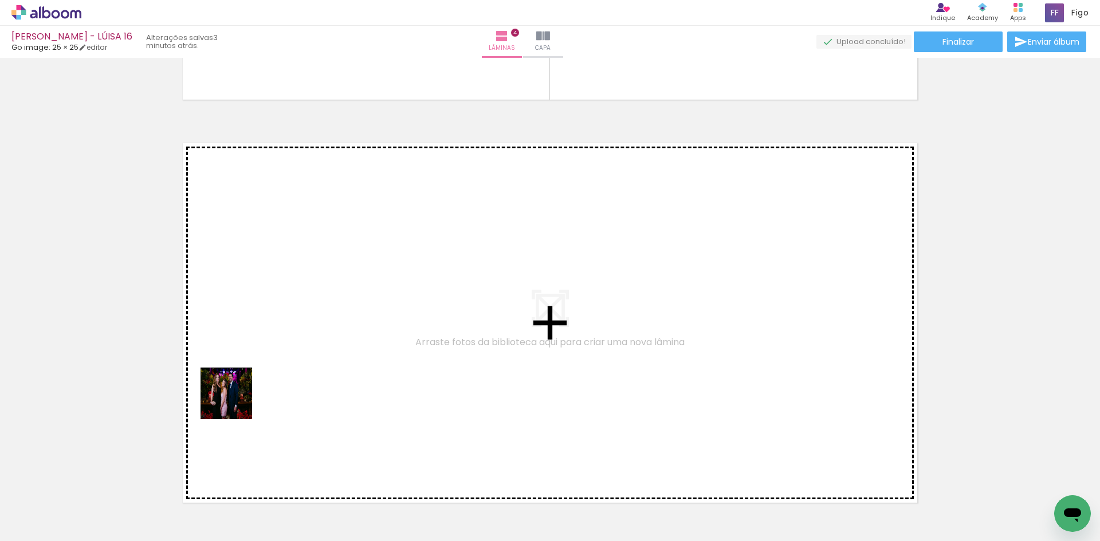
drag, startPoint x: 109, startPoint y: 511, endPoint x: 246, endPoint y: 387, distance: 185.3
click at [246, 387] on quentale-workspace at bounding box center [550, 270] width 1100 height 541
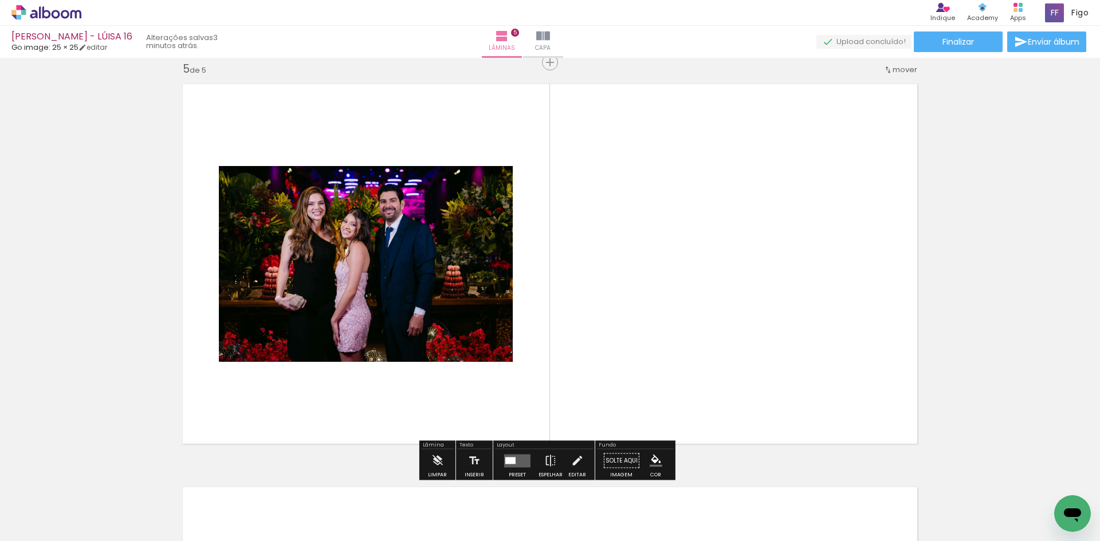
scroll to position [1628, 0]
drag, startPoint x: 442, startPoint y: 503, endPoint x: 376, endPoint y: 397, distance: 125.1
click at [376, 398] on quentale-workspace at bounding box center [550, 270] width 1100 height 541
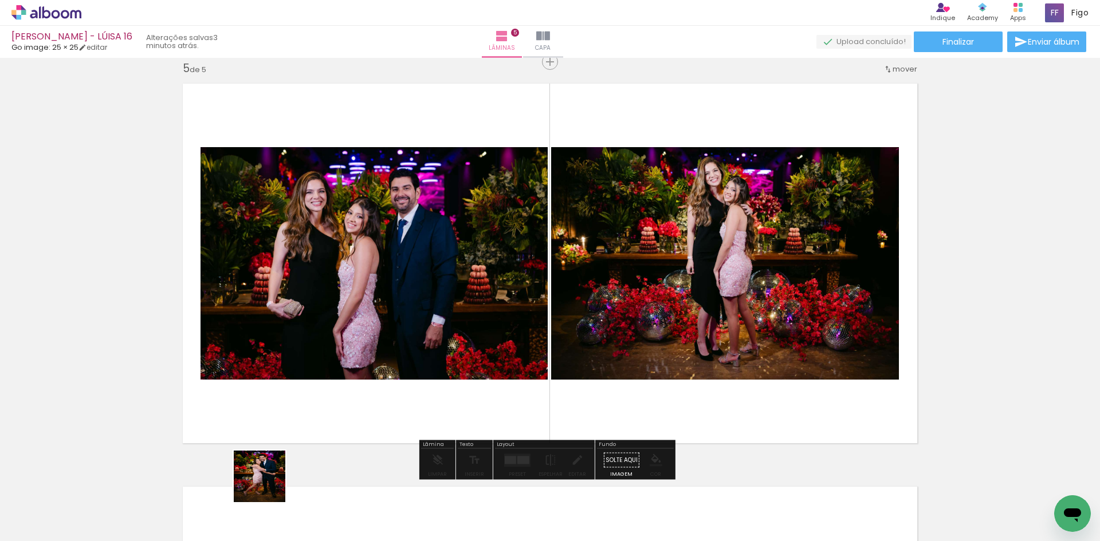
drag, startPoint x: 254, startPoint y: 511, endPoint x: 308, endPoint y: 389, distance: 132.8
click at [306, 395] on quentale-workspace at bounding box center [550, 270] width 1100 height 541
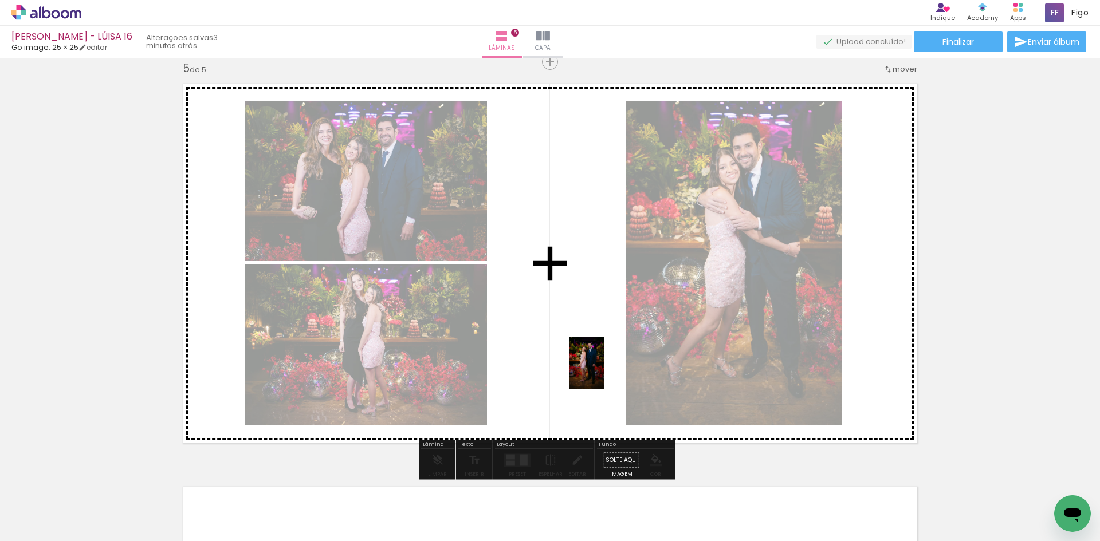
drag, startPoint x: 189, startPoint y: 505, endPoint x: 611, endPoint y: 363, distance: 445.5
click at [611, 363] on quentale-workspace at bounding box center [550, 270] width 1100 height 541
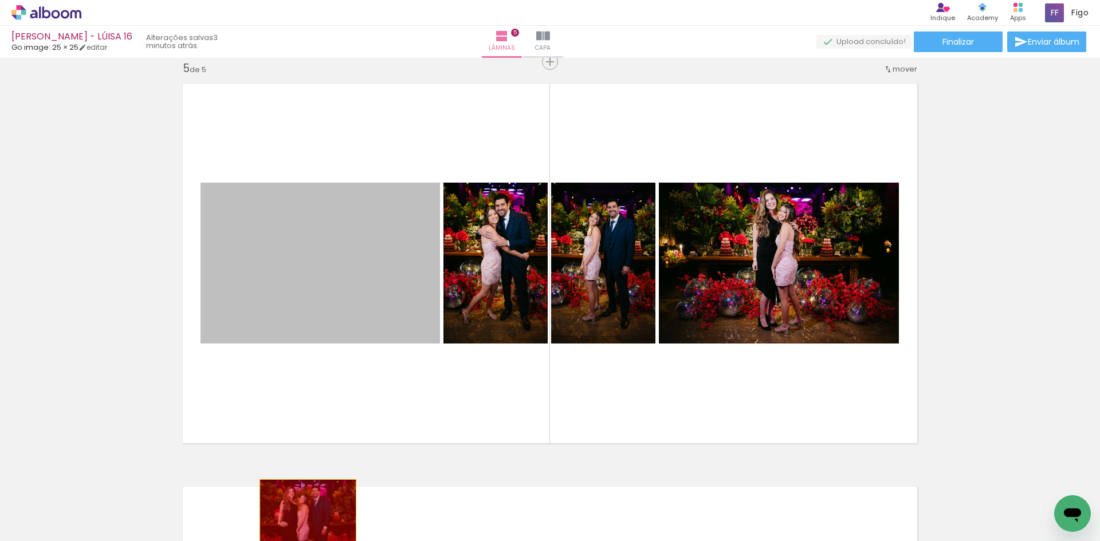
drag, startPoint x: 390, startPoint y: 287, endPoint x: 302, endPoint y: 518, distance: 246.9
click at [302, 518] on quentale-workspace at bounding box center [550, 270] width 1100 height 541
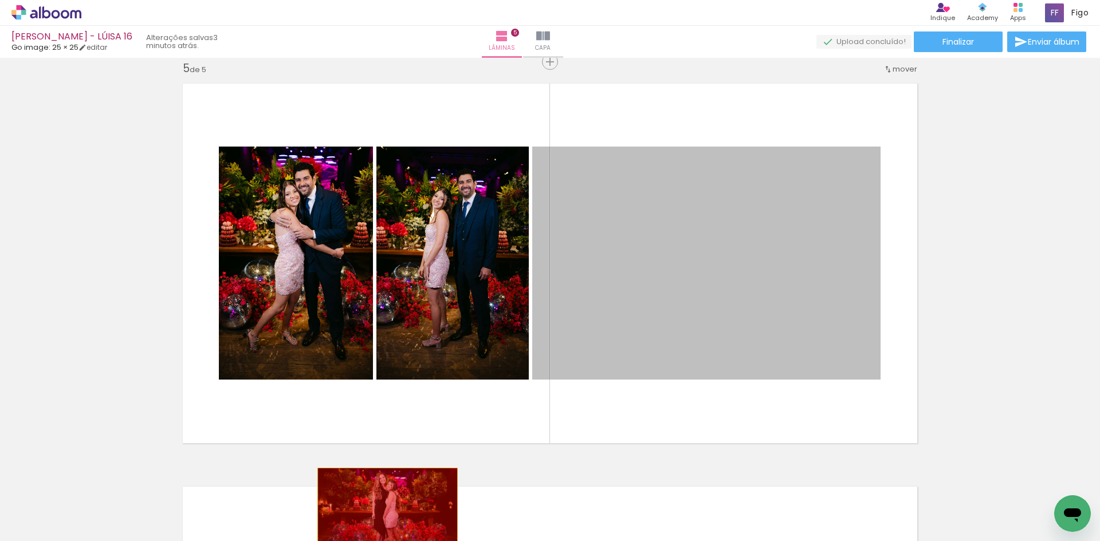
drag, startPoint x: 669, startPoint y: 282, endPoint x: 360, endPoint y: 520, distance: 390.4
click at [360, 520] on quentale-workspace at bounding box center [550, 270] width 1100 height 541
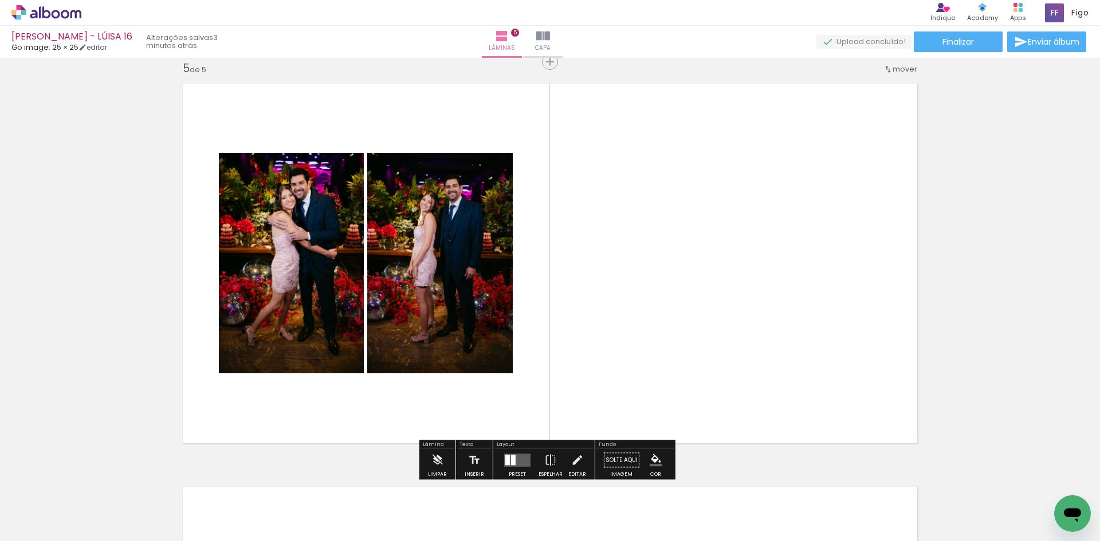
drag, startPoint x: 247, startPoint y: 505, endPoint x: 317, endPoint y: 367, distance: 154.7
click at [316, 372] on quentale-workspace at bounding box center [550, 270] width 1100 height 541
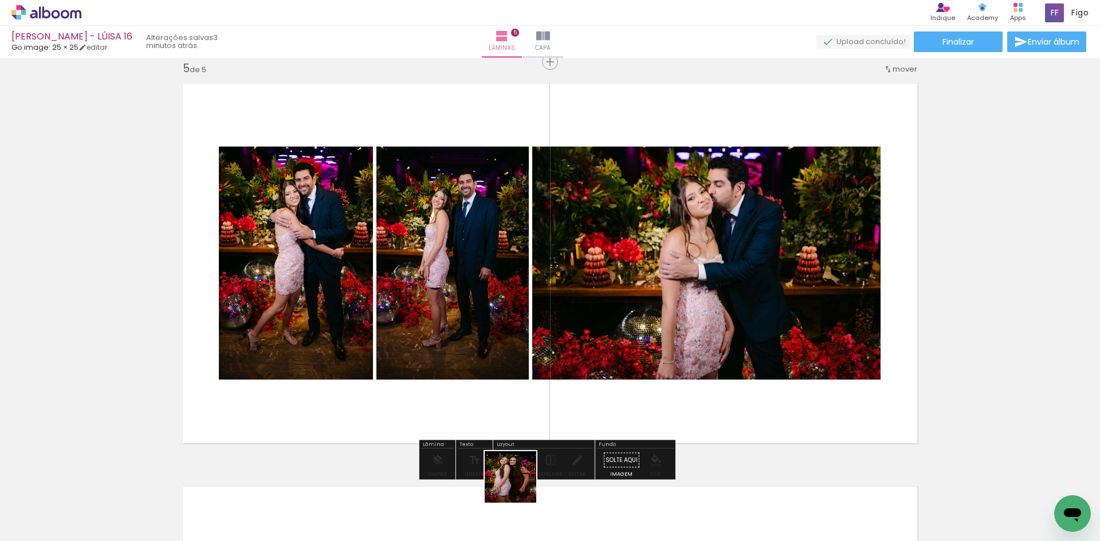
drag, startPoint x: 509, startPoint y: 520, endPoint x: 530, endPoint y: 380, distance: 141.8
click at [530, 382] on quentale-workspace at bounding box center [550, 270] width 1100 height 541
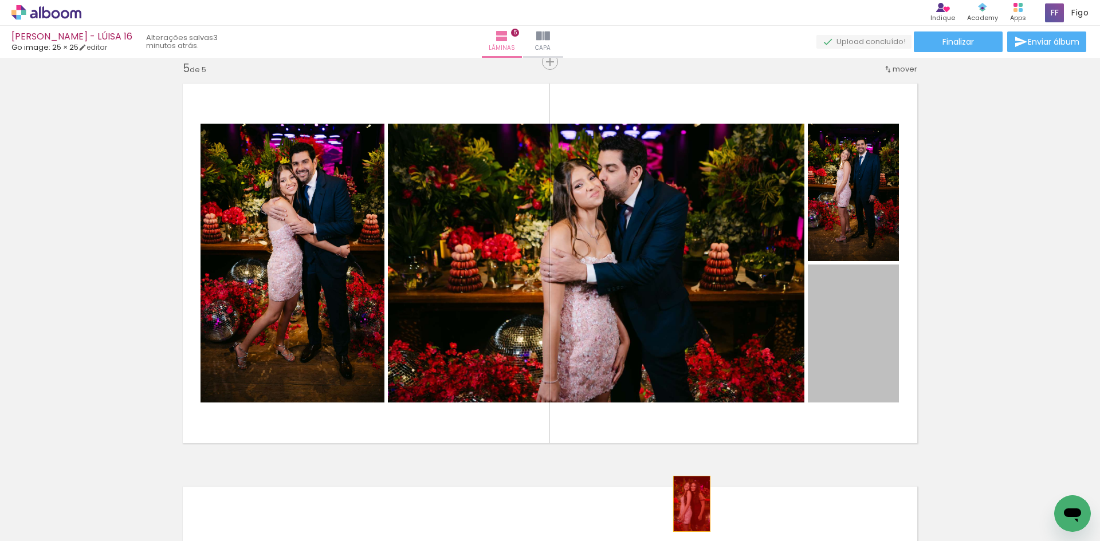
drag, startPoint x: 865, startPoint y: 345, endPoint x: 686, endPoint y: 505, distance: 239.3
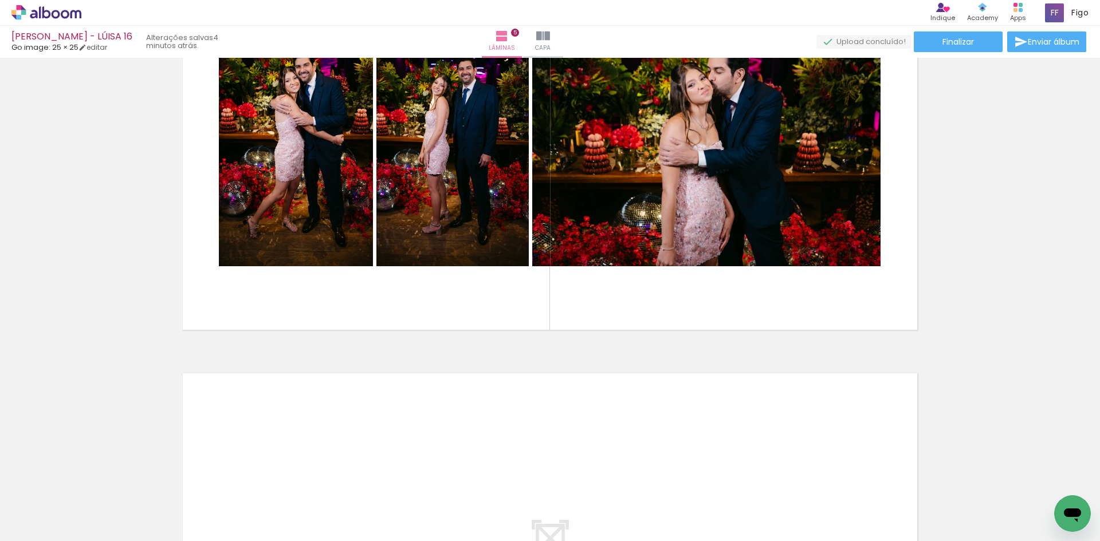
scroll to position [1685, 0]
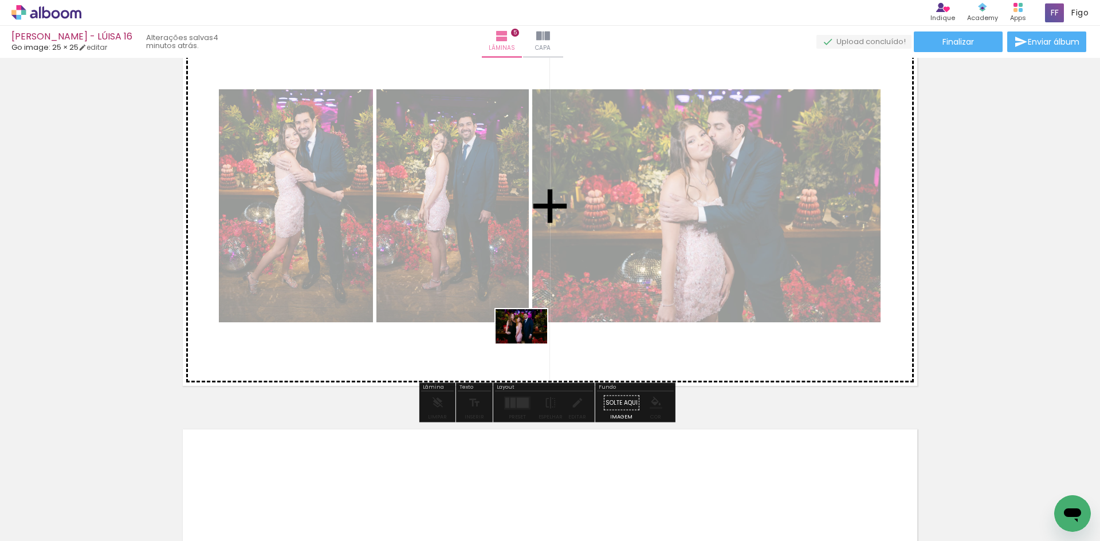
drag, startPoint x: 118, startPoint y: 507, endPoint x: 535, endPoint y: 341, distance: 448.6
click at [535, 341] on quentale-workspace at bounding box center [550, 270] width 1100 height 541
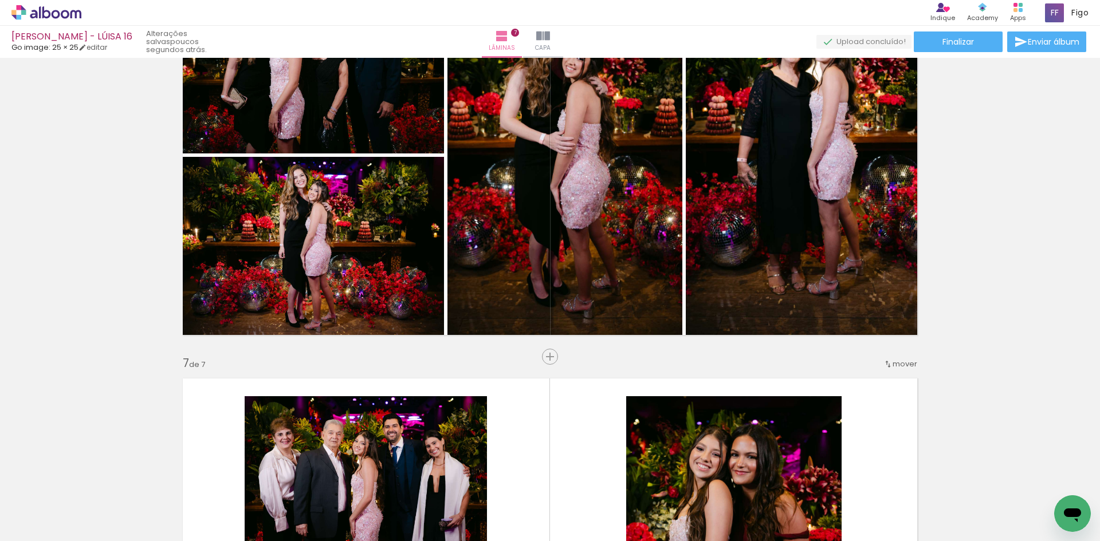
scroll to position [2090, 0]
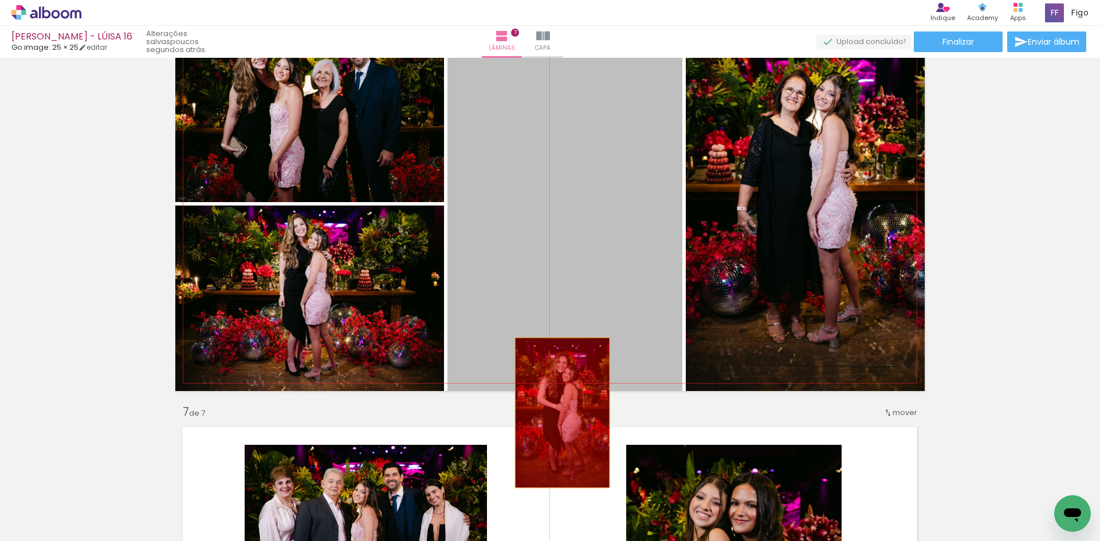
drag, startPoint x: 554, startPoint y: 217, endPoint x: 557, endPoint y: 440, distance: 222.8
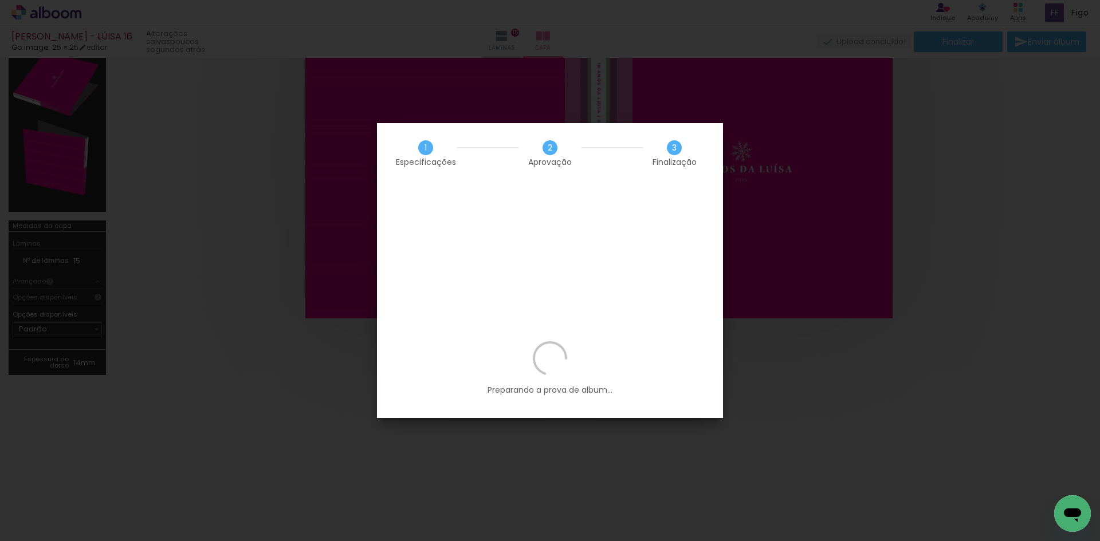
scroll to position [458, 0]
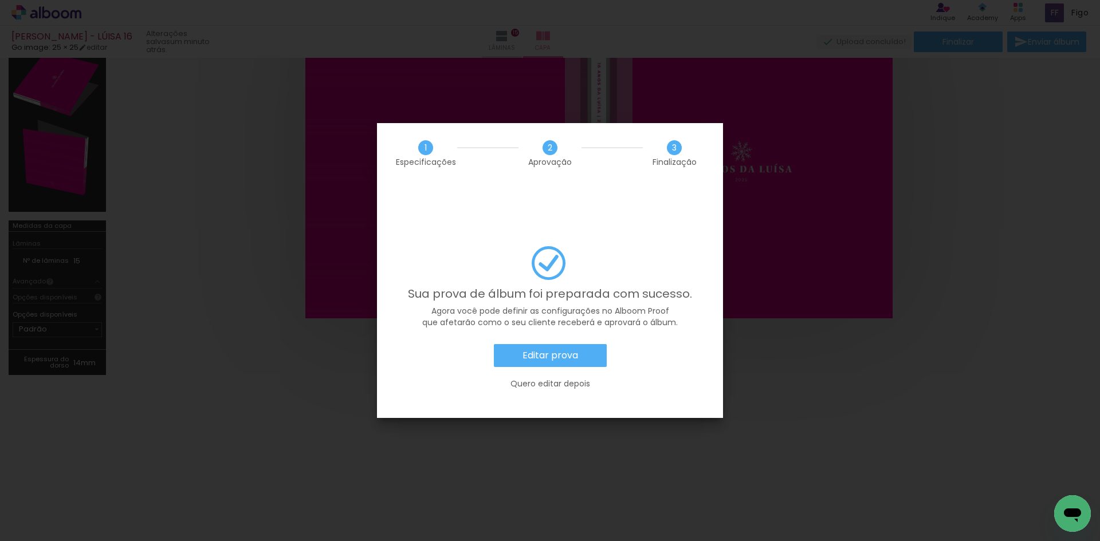
click at [0, 0] on slot "Editar prova" at bounding box center [0, 0] width 0 height 0
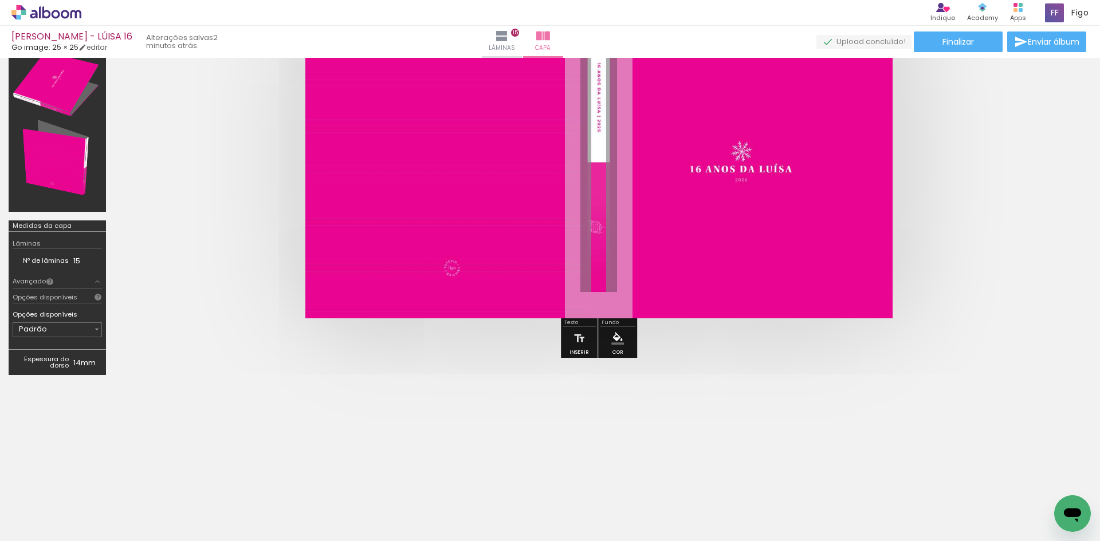
scroll to position [458, 0]
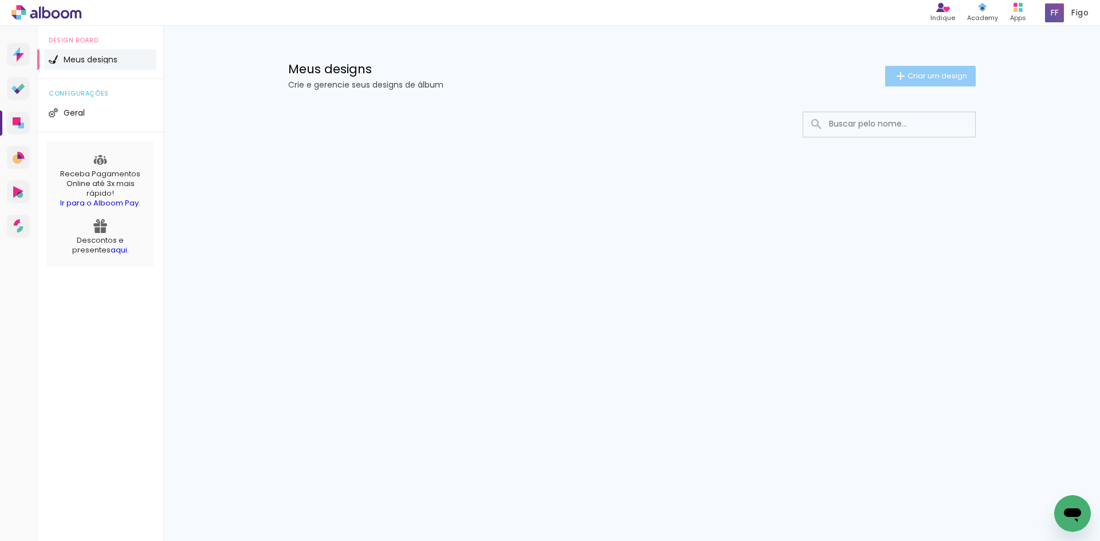
click at [958, 75] on span "Criar um design" at bounding box center [937, 75] width 60 height 7
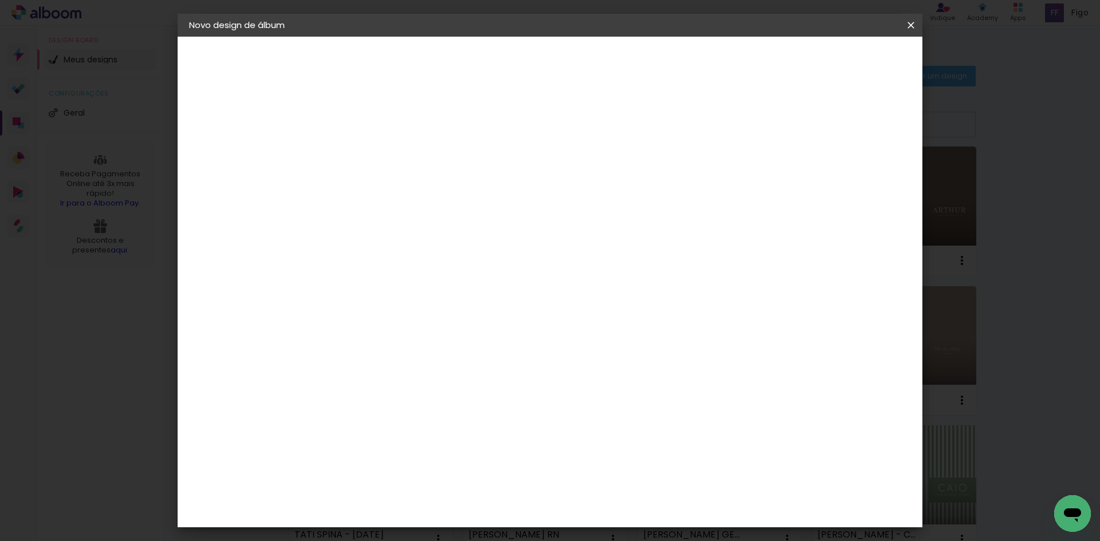
click at [376, 149] on input at bounding box center [376, 154] width 0 height 18
type input "t"
type input "THAIS CARNEIRO - LINO 1 ANO"
type paper-input "THAIS CARNEIRO - LINO 1 ANO"
click at [494, 66] on paper-button "Avançar" at bounding box center [466, 60] width 56 height 19
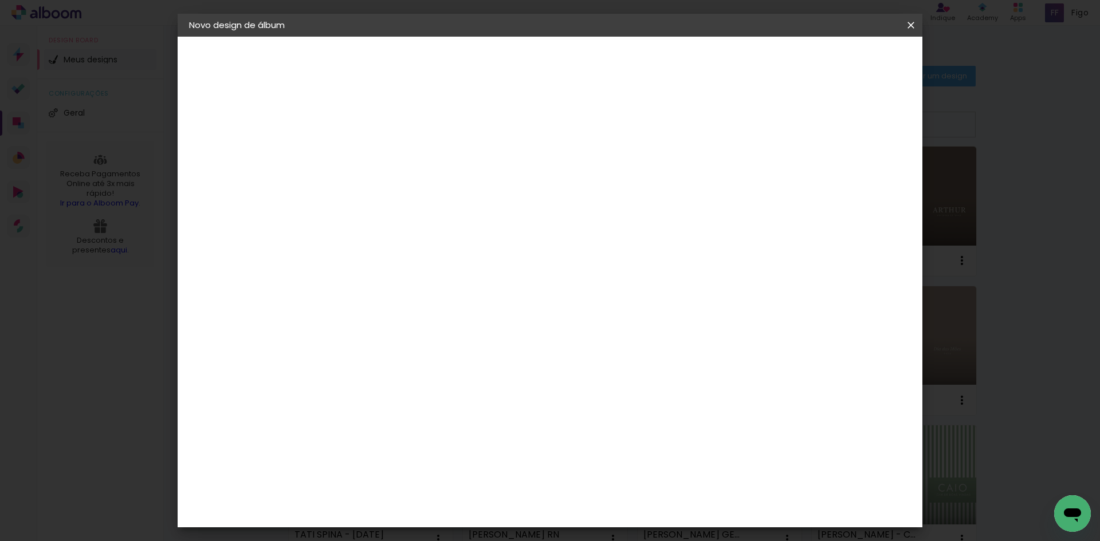
click at [463, 220] on input at bounding box center [406, 218] width 116 height 14
type input "GO"
type paper-input "GO"
click at [397, 255] on div "Go image" at bounding box center [383, 261] width 28 height 18
click at [560, 52] on paper-button "Avançar" at bounding box center [532, 60] width 56 height 19
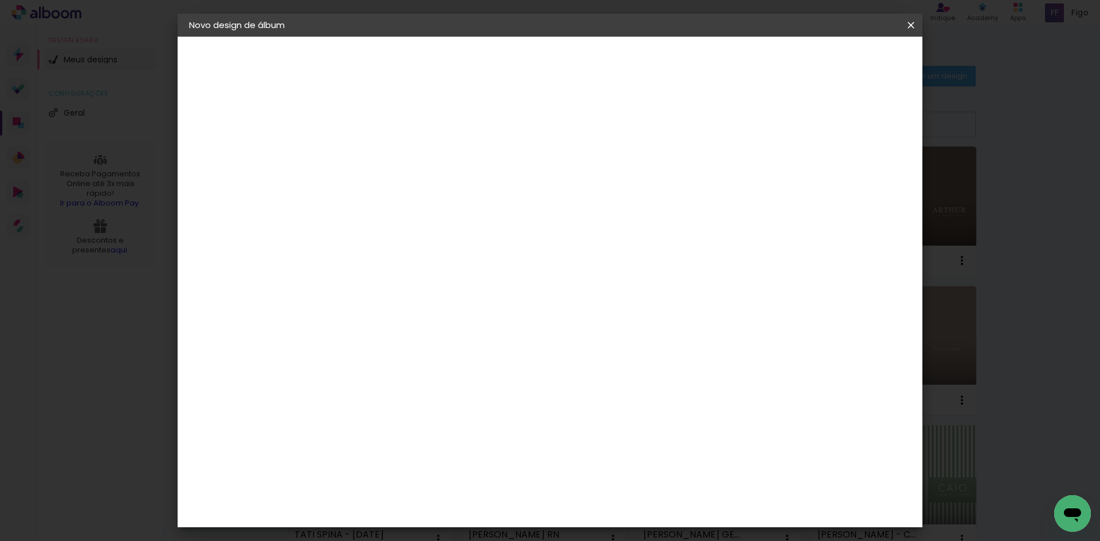
click at [421, 191] on input "text" at bounding box center [398, 200] width 45 height 18
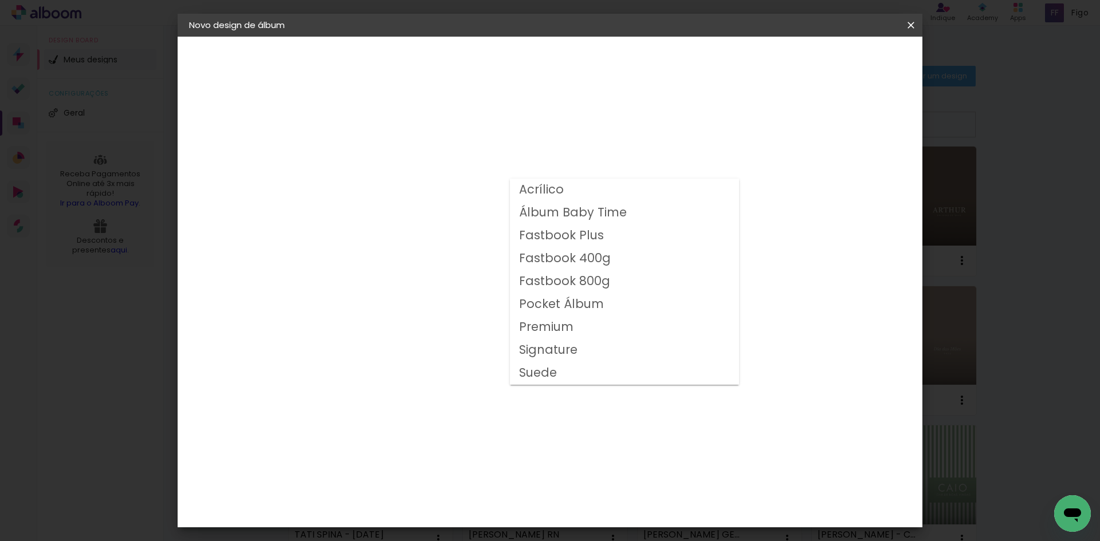
click at [644, 262] on paper-item "Fastbook 400g" at bounding box center [624, 258] width 229 height 23
type input "Fastbook 400g"
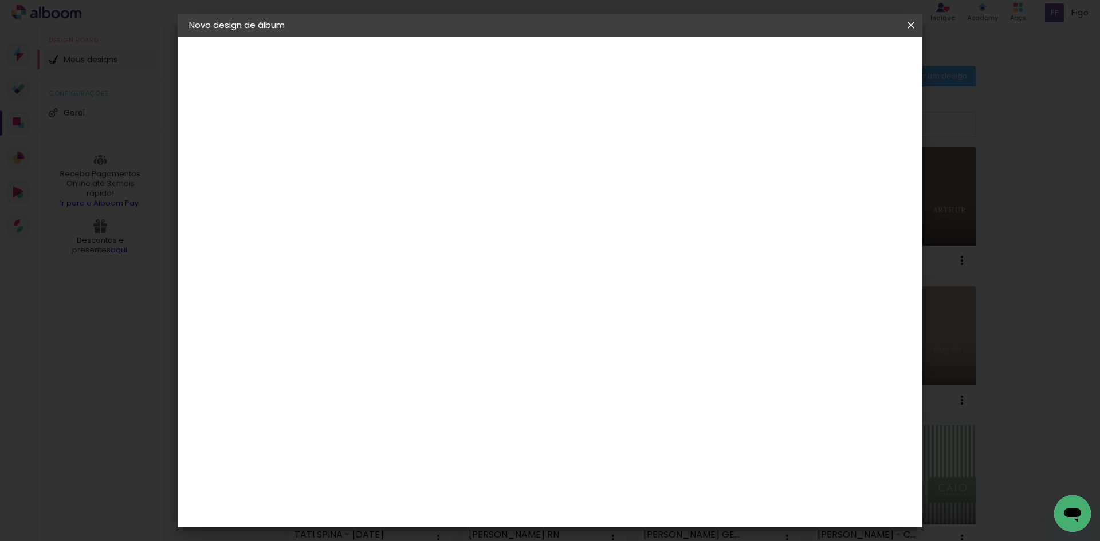
click at [454, 528] on span "20 × 20" at bounding box center [426, 546] width 53 height 37
click at [0, 0] on slot "Avançar" at bounding box center [0, 0] width 0 height 0
click at [839, 57] on span "Iniciar design" at bounding box center [813, 61] width 52 height 8
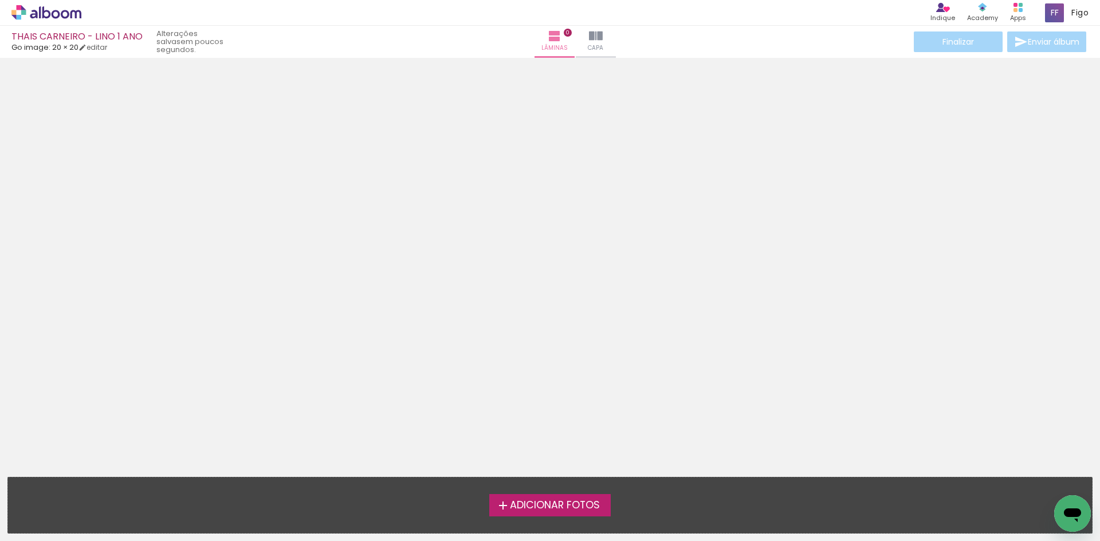
click at [585, 501] on span "Adicionar Fotos" at bounding box center [555, 506] width 90 height 10
click at [0, 0] on input "file" at bounding box center [0, 0] width 0 height 0
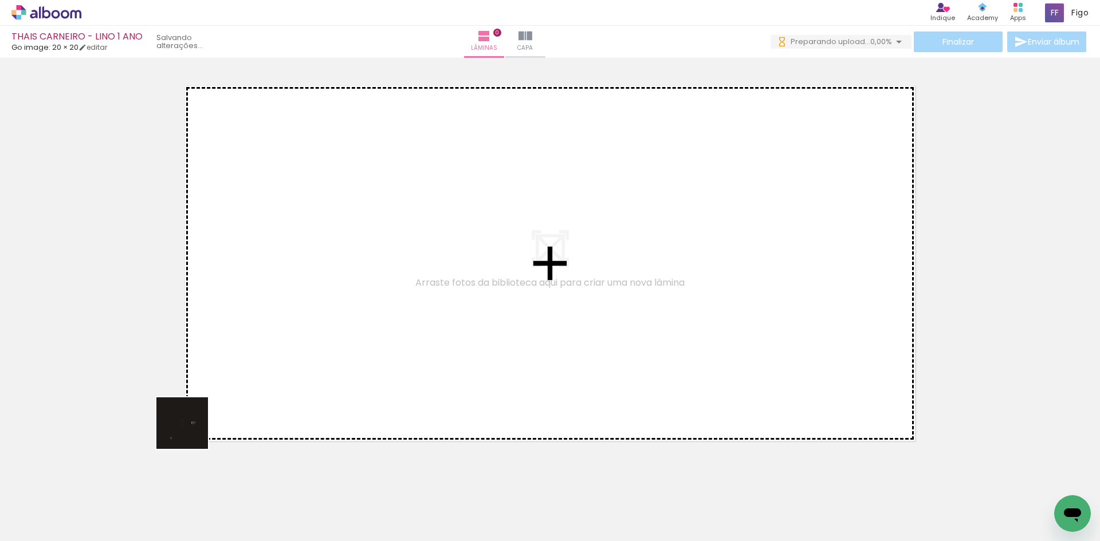
drag, startPoint x: 139, startPoint y: 482, endPoint x: 353, endPoint y: 297, distance: 283.4
click at [353, 297] on quentale-workspace at bounding box center [550, 270] width 1100 height 541
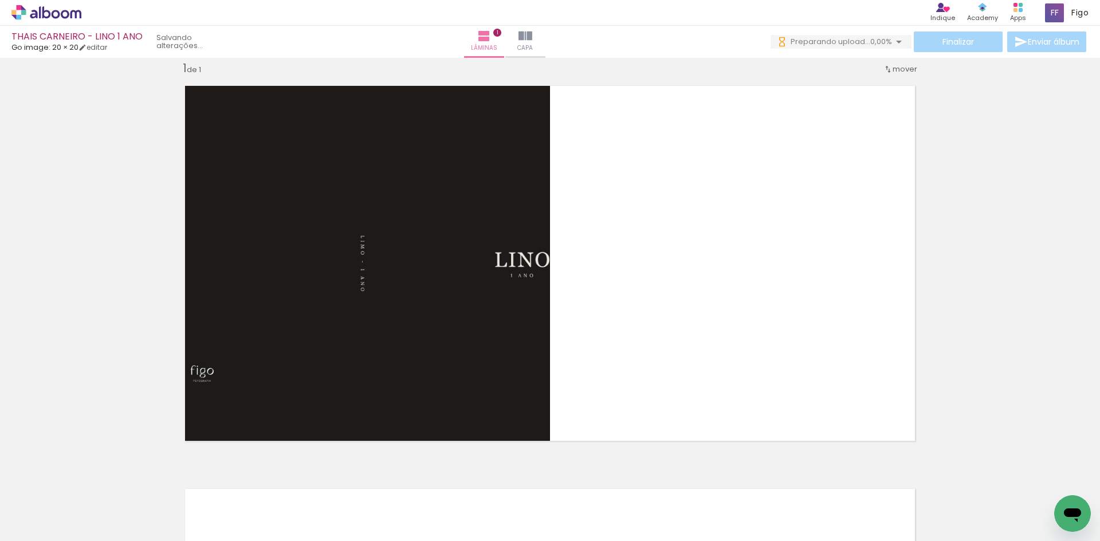
scroll to position [15, 0]
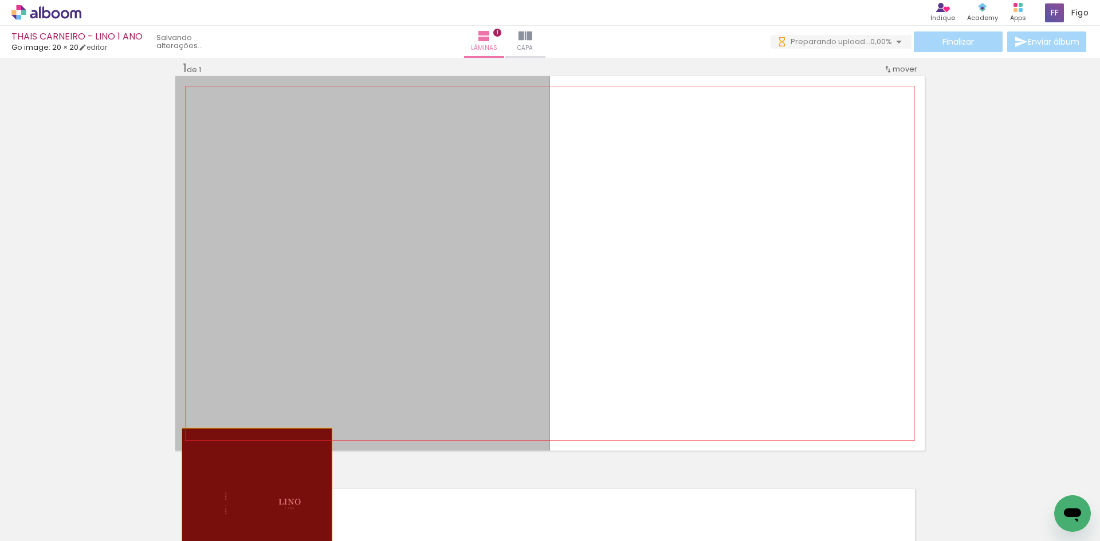
drag, startPoint x: 430, startPoint y: 291, endPoint x: 239, endPoint y: 522, distance: 299.5
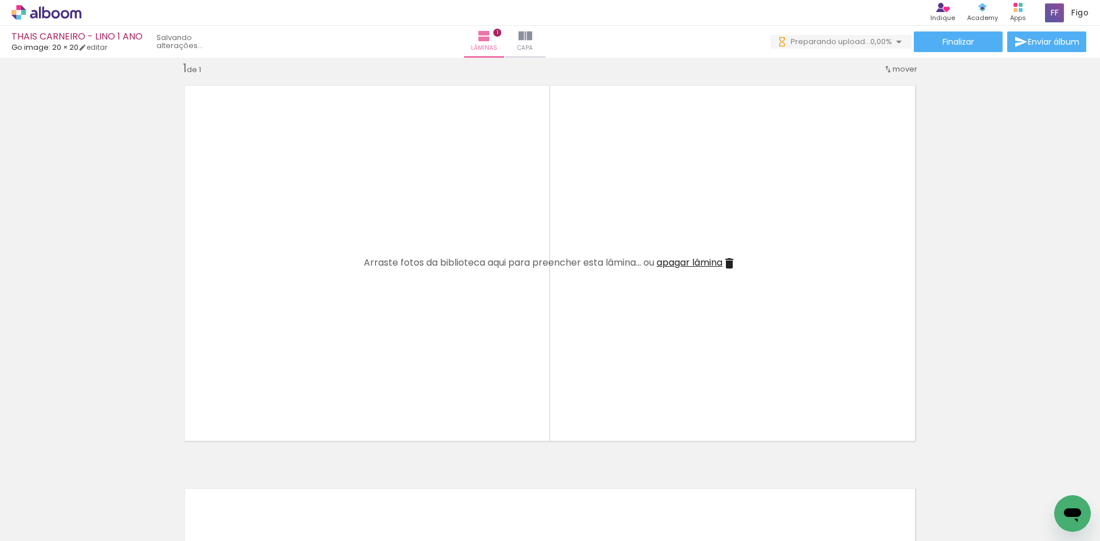
drag, startPoint x: 192, startPoint y: 508, endPoint x: 267, endPoint y: 325, distance: 198.2
click at [267, 325] on quentale-workspace at bounding box center [550, 270] width 1100 height 541
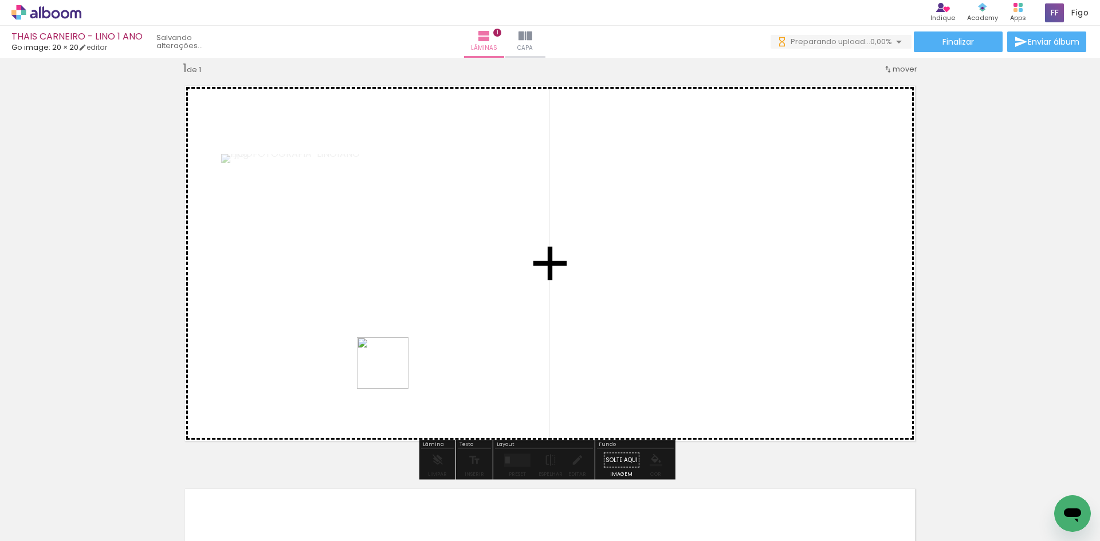
drag, startPoint x: 251, startPoint y: 513, endPoint x: 454, endPoint y: 321, distance: 279.5
click at [454, 321] on quentale-workspace at bounding box center [550, 270] width 1100 height 541
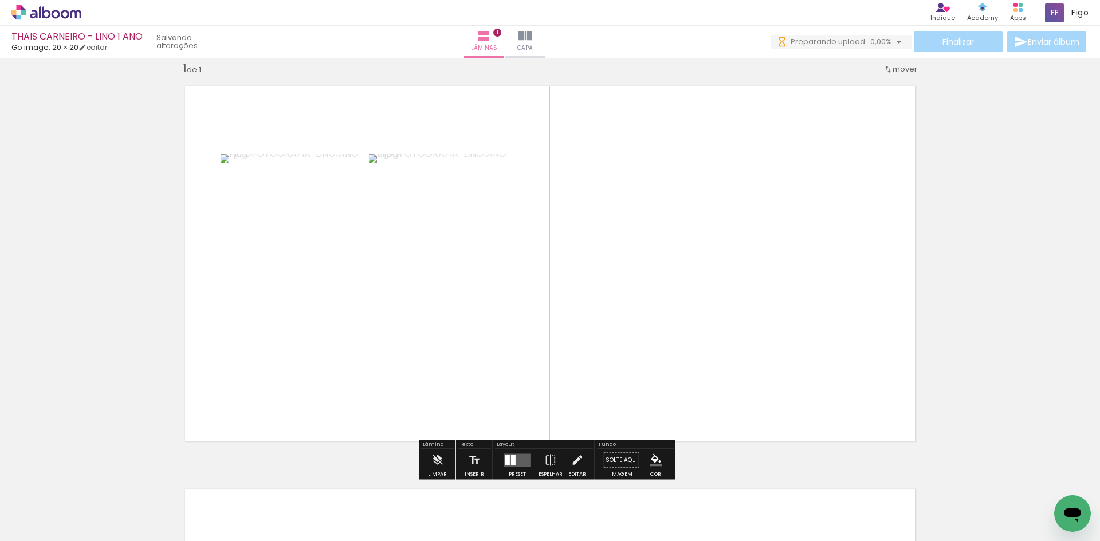
click at [44, 505] on input "Todas as fotos" at bounding box center [32, 507] width 44 height 10
click at [0, 0] on slot "Não utilizadas" at bounding box center [0, 0] width 0 height 0
type input "Não utilizadas"
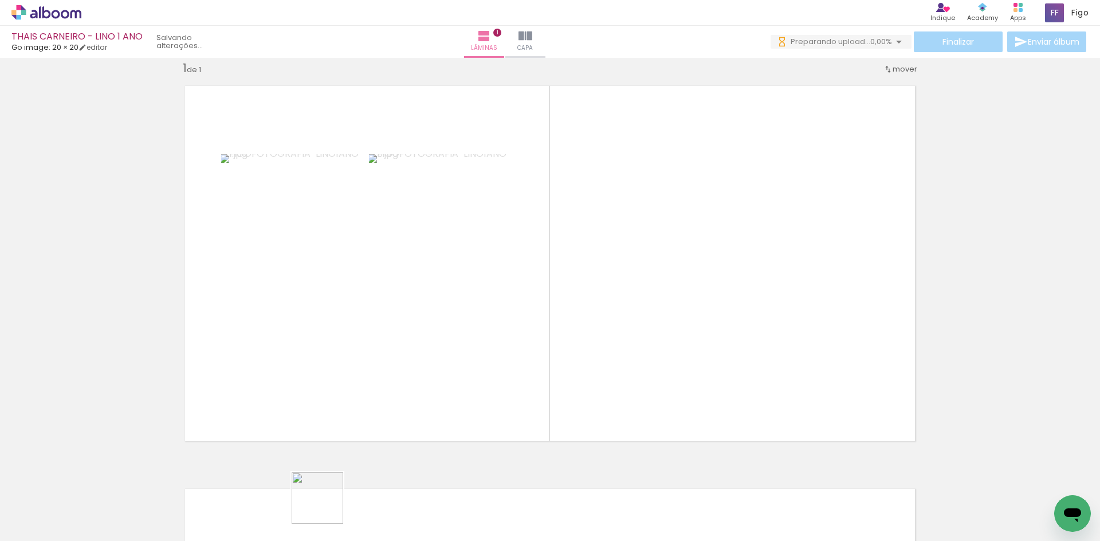
drag, startPoint x: 316, startPoint y: 509, endPoint x: 700, endPoint y: 297, distance: 438.1
click at [699, 302] on quentale-workspace at bounding box center [550, 270] width 1100 height 541
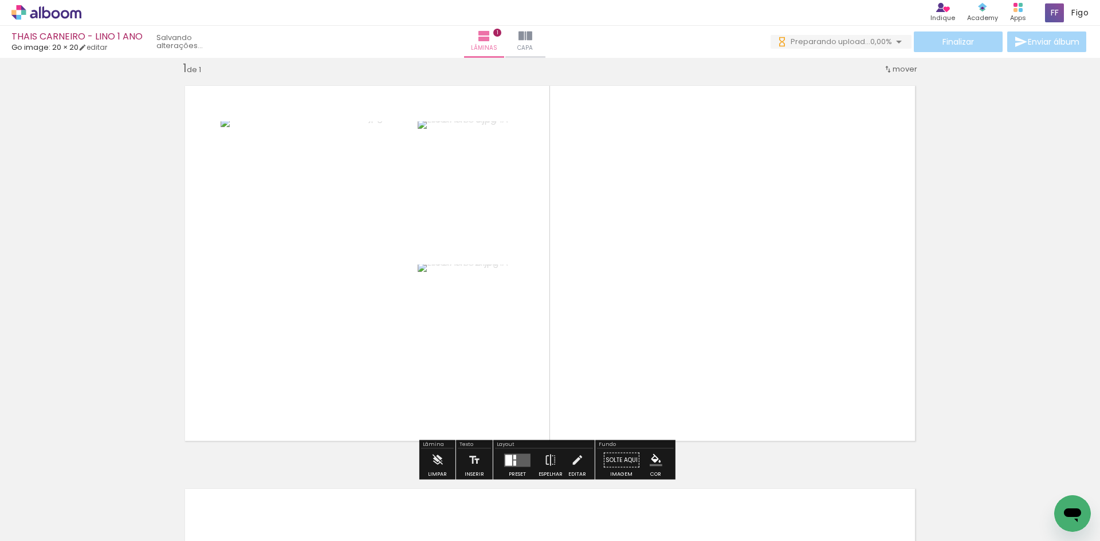
click at [514, 456] on quentale-layouter at bounding box center [517, 460] width 26 height 13
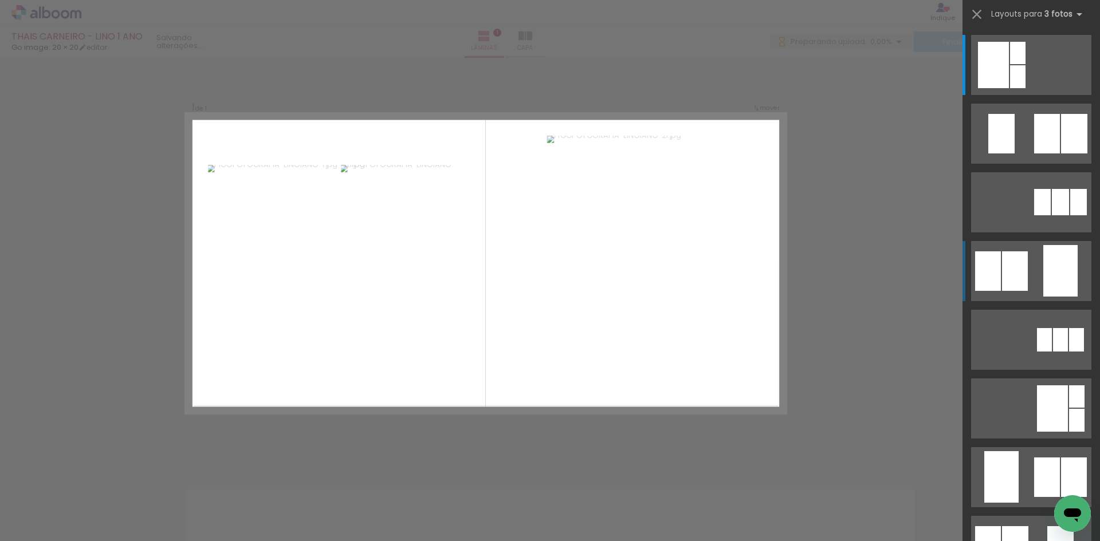
scroll to position [14, 0]
click at [1043, 262] on div at bounding box center [1060, 271] width 34 height 52
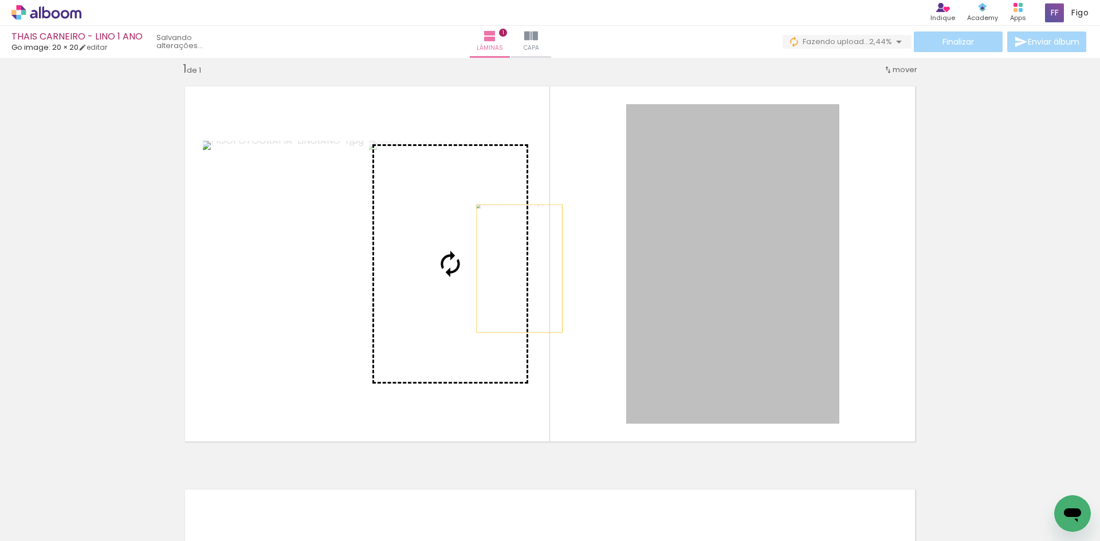
drag, startPoint x: 718, startPoint y: 267, endPoint x: 493, endPoint y: 270, distance: 225.1
click at [0, 0] on slot at bounding box center [0, 0] width 0 height 0
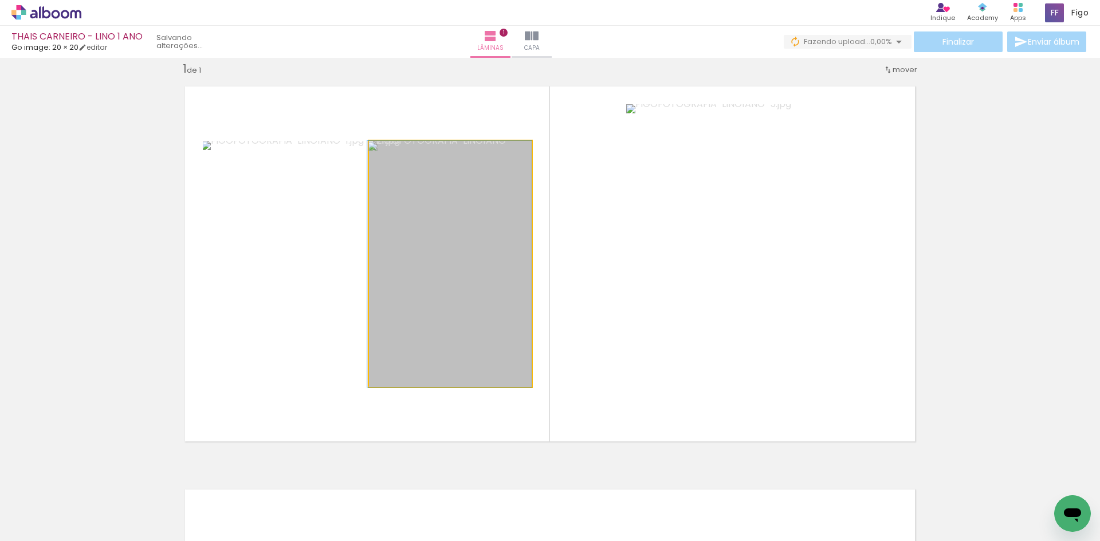
drag, startPoint x: 493, startPoint y: 270, endPoint x: 485, endPoint y: 282, distance: 14.5
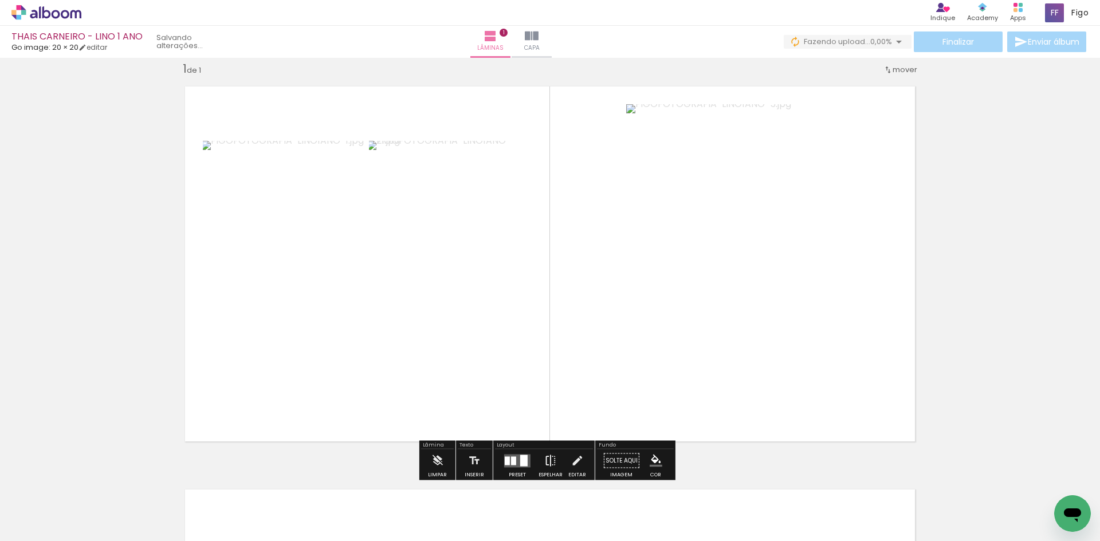
click at [549, 455] on iron-icon at bounding box center [550, 461] width 13 height 23
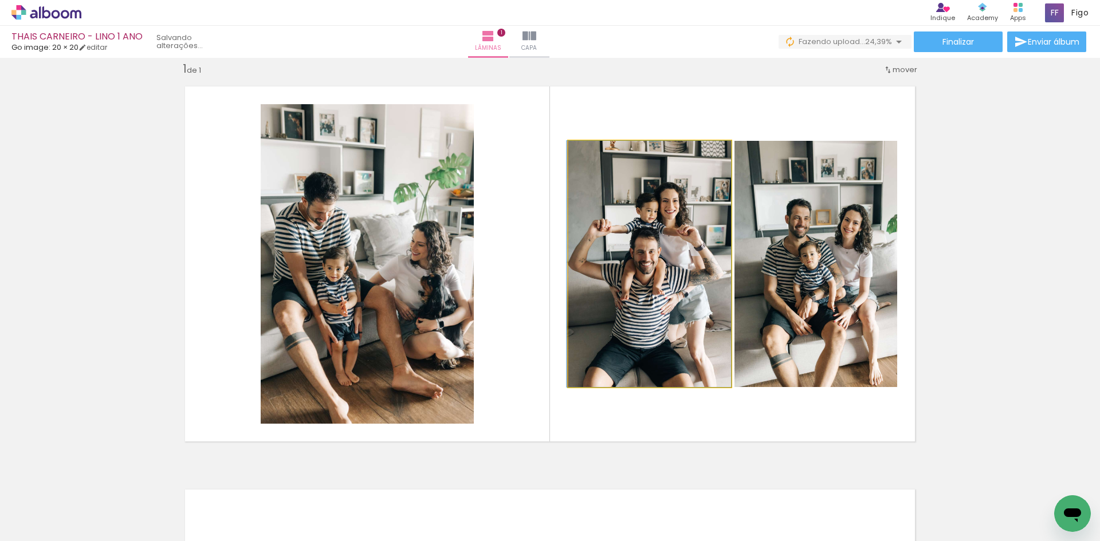
drag, startPoint x: 691, startPoint y: 278, endPoint x: 840, endPoint y: 286, distance: 149.1
click at [0, 0] on slot at bounding box center [0, 0] width 0 height 0
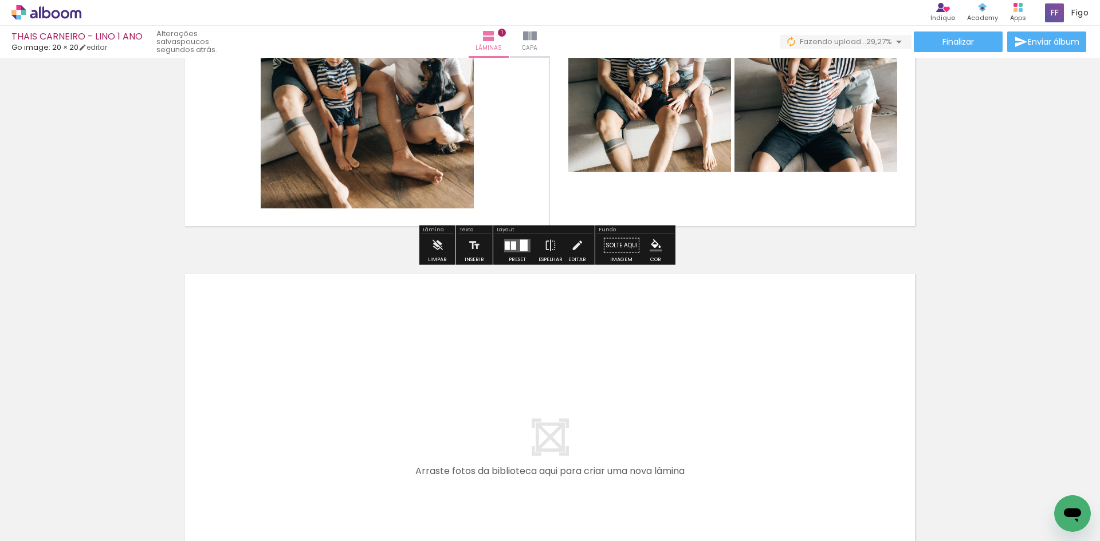
scroll to position [301, 0]
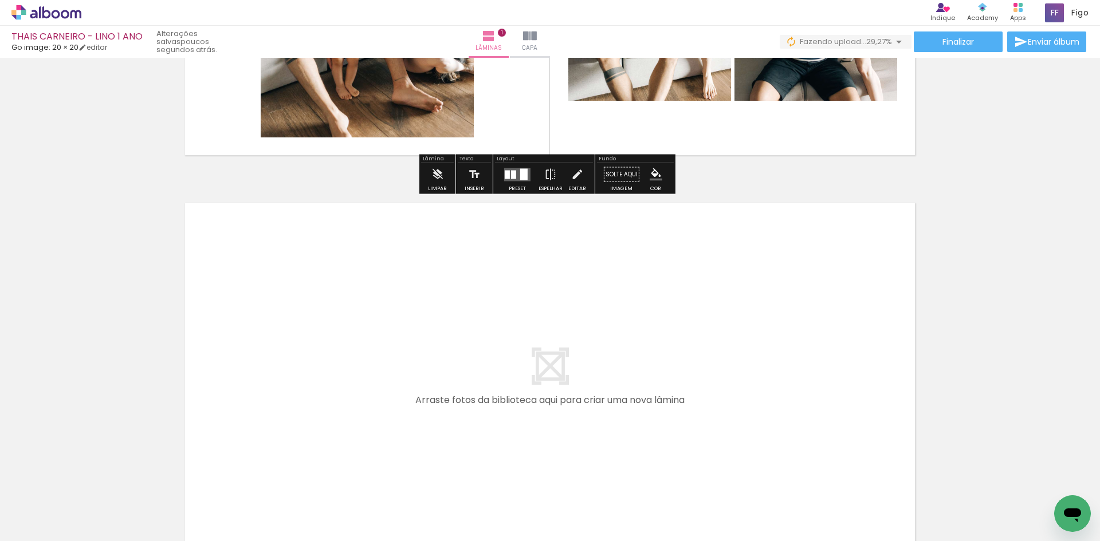
drag, startPoint x: 196, startPoint y: 500, endPoint x: 239, endPoint y: 398, distance: 110.4
click at [239, 398] on quentale-workspace at bounding box center [550, 270] width 1100 height 541
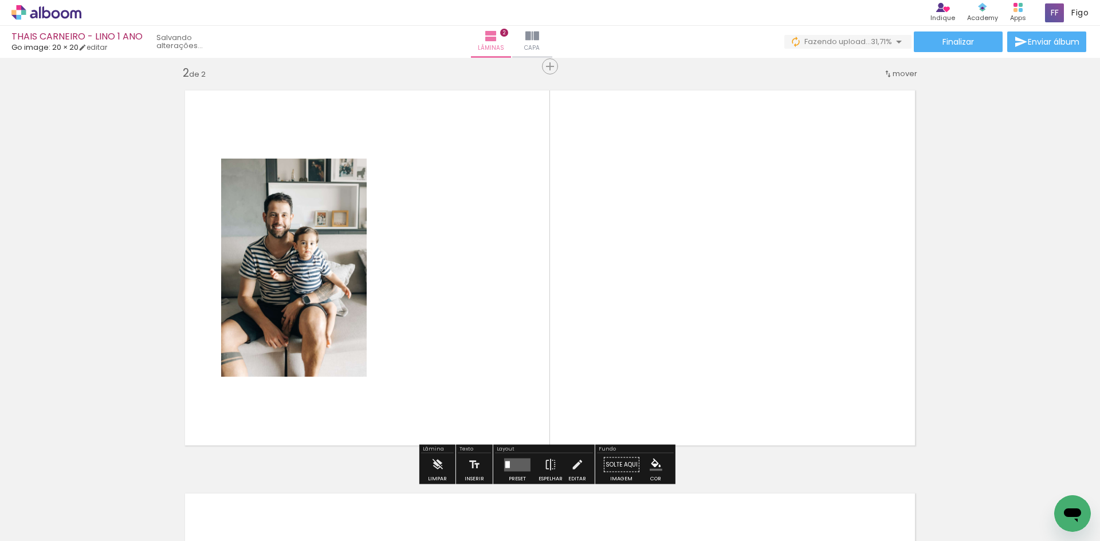
scroll to position [418, 0]
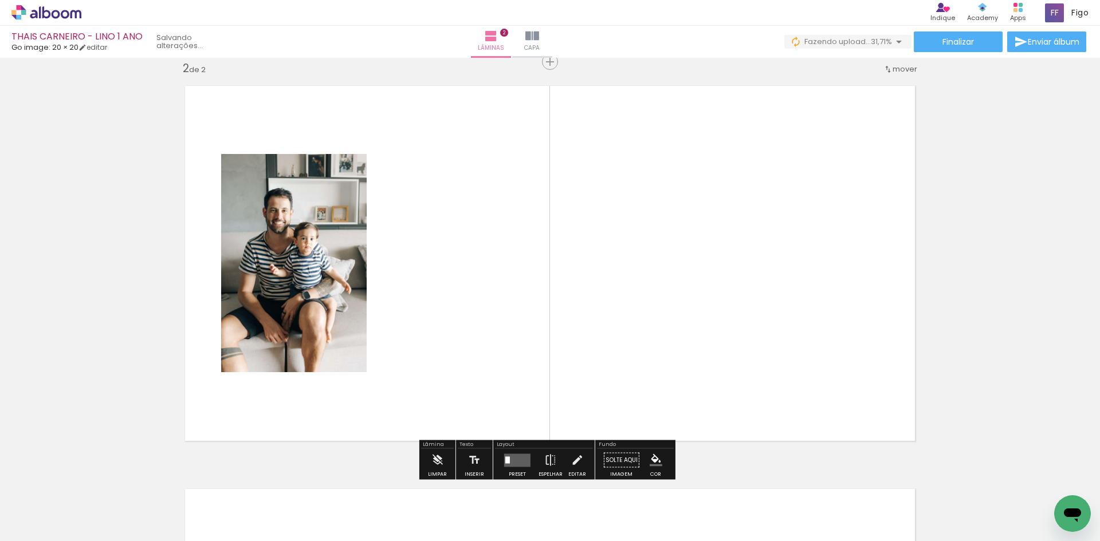
drag, startPoint x: 195, startPoint y: 498, endPoint x: 353, endPoint y: 350, distance: 216.4
click at [347, 375] on quentale-workspace at bounding box center [550, 270] width 1100 height 541
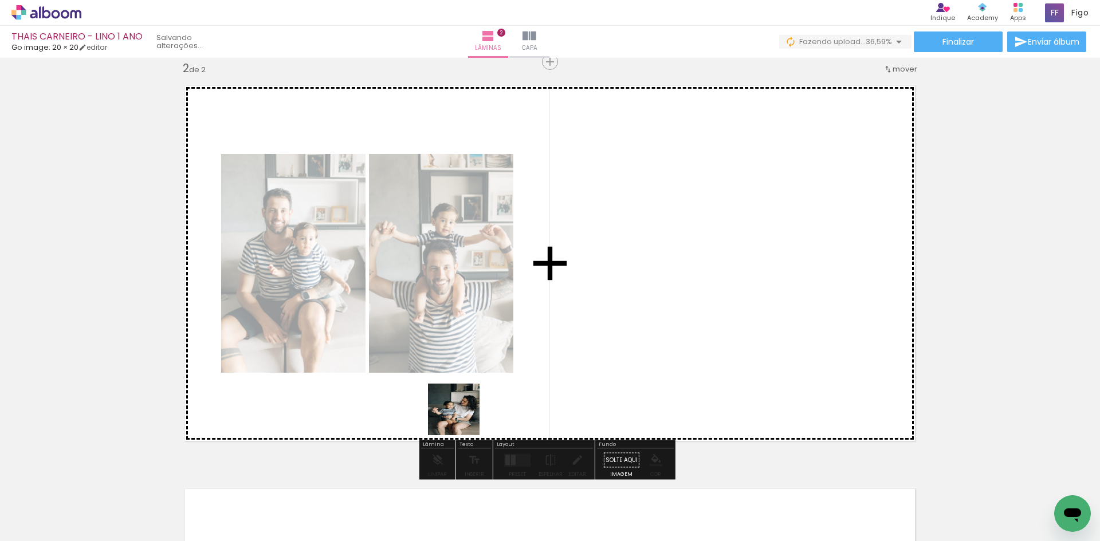
drag, startPoint x: 248, startPoint y: 506, endPoint x: 586, endPoint y: 319, distance: 386.0
click at [585, 322] on quentale-workspace at bounding box center [550, 270] width 1100 height 541
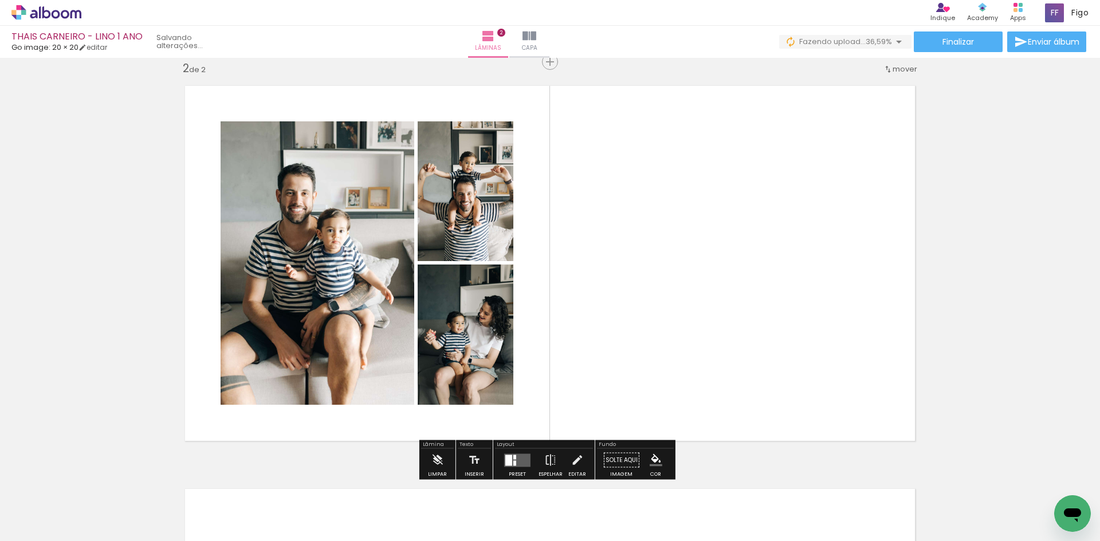
drag, startPoint x: 257, startPoint y: 513, endPoint x: 608, endPoint y: 334, distance: 393.2
click at [607, 334] on quentale-workspace at bounding box center [550, 270] width 1100 height 541
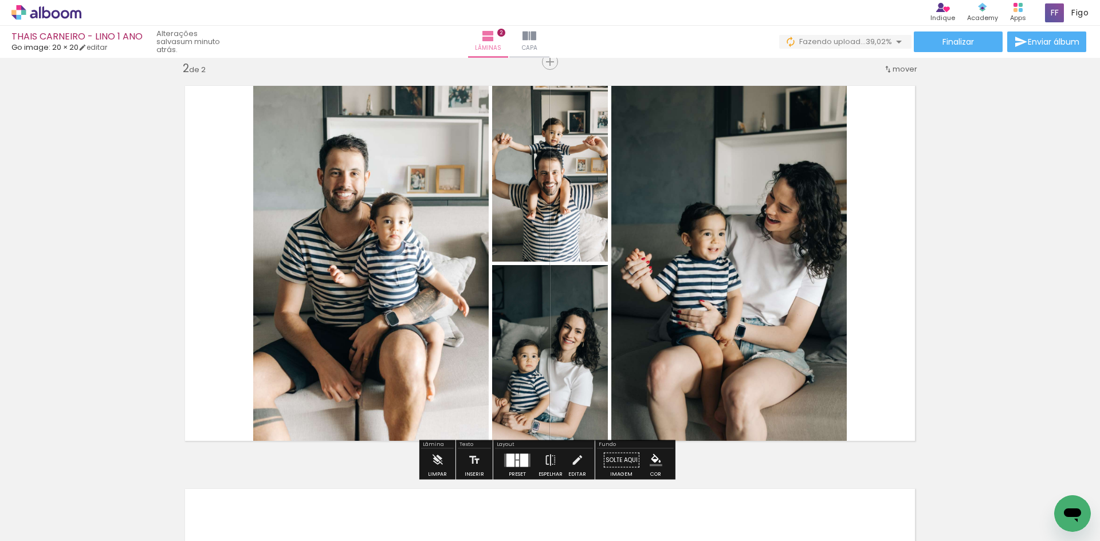
click at [520, 459] on div at bounding box center [524, 460] width 8 height 13
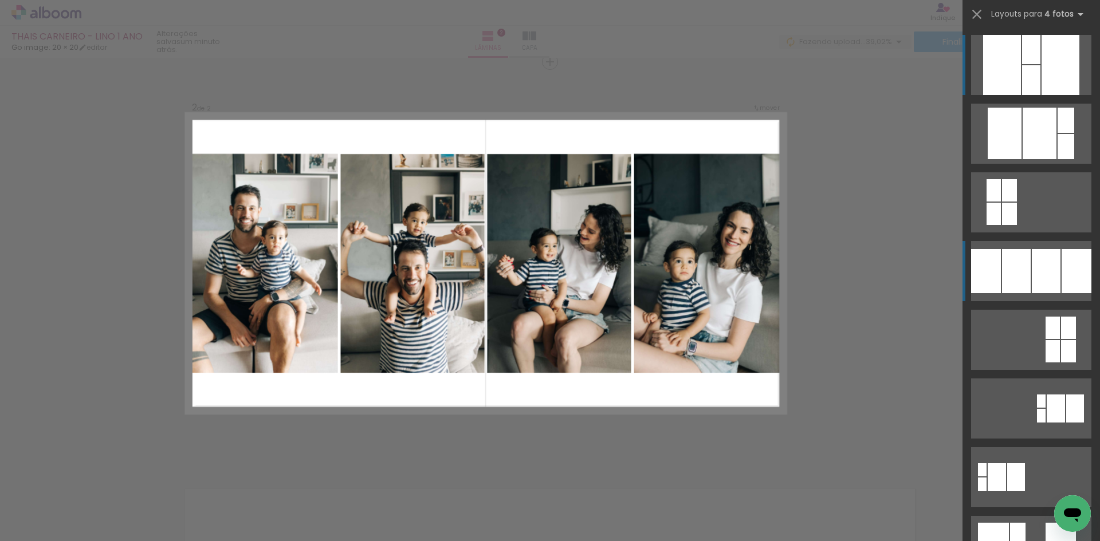
click at [1064, 284] on div at bounding box center [1076, 271] width 30 height 44
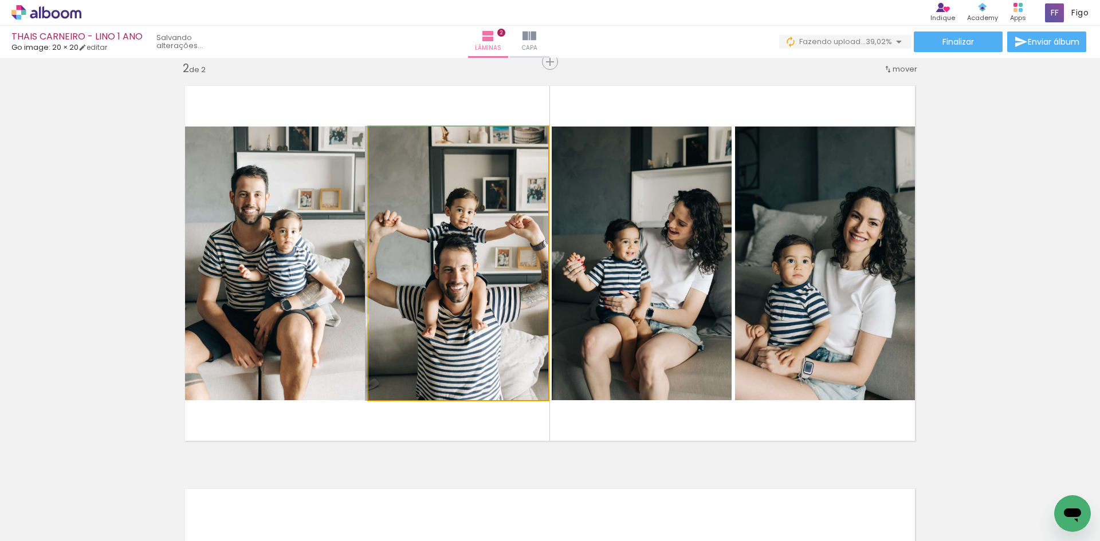
drag, startPoint x: 451, startPoint y: 273, endPoint x: 258, endPoint y: 289, distance: 194.3
click at [0, 0] on slot at bounding box center [0, 0] width 0 height 0
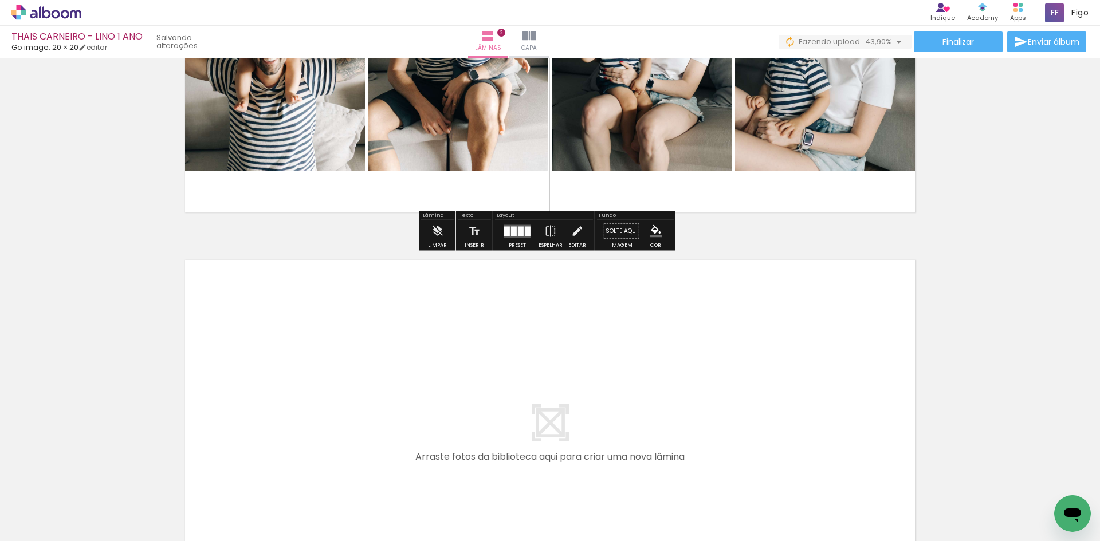
drag, startPoint x: 246, startPoint y: 503, endPoint x: 263, endPoint y: 423, distance: 82.4
click at [263, 423] on quentale-workspace at bounding box center [550, 270] width 1100 height 541
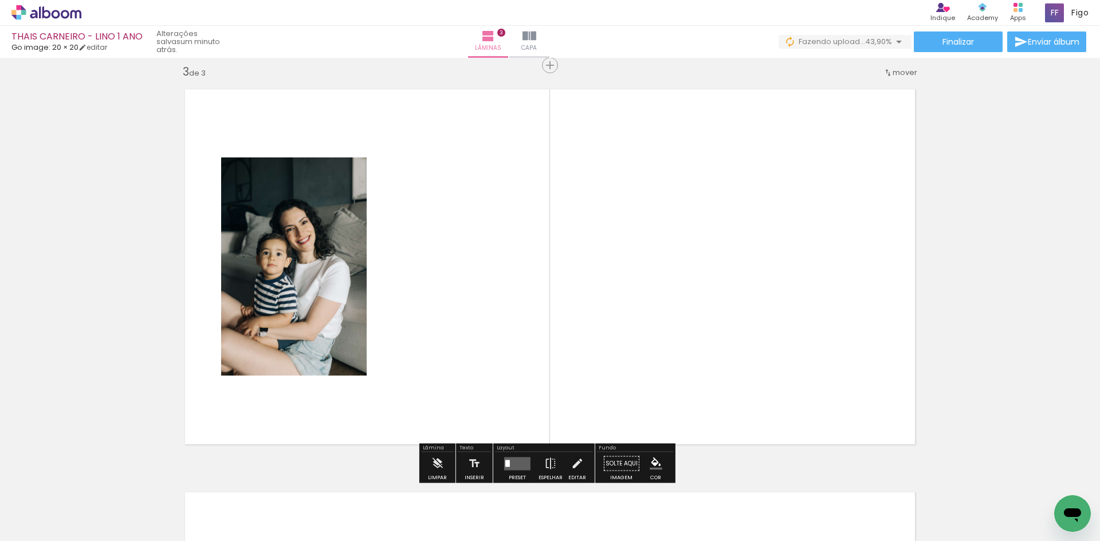
scroll to position [821, 0]
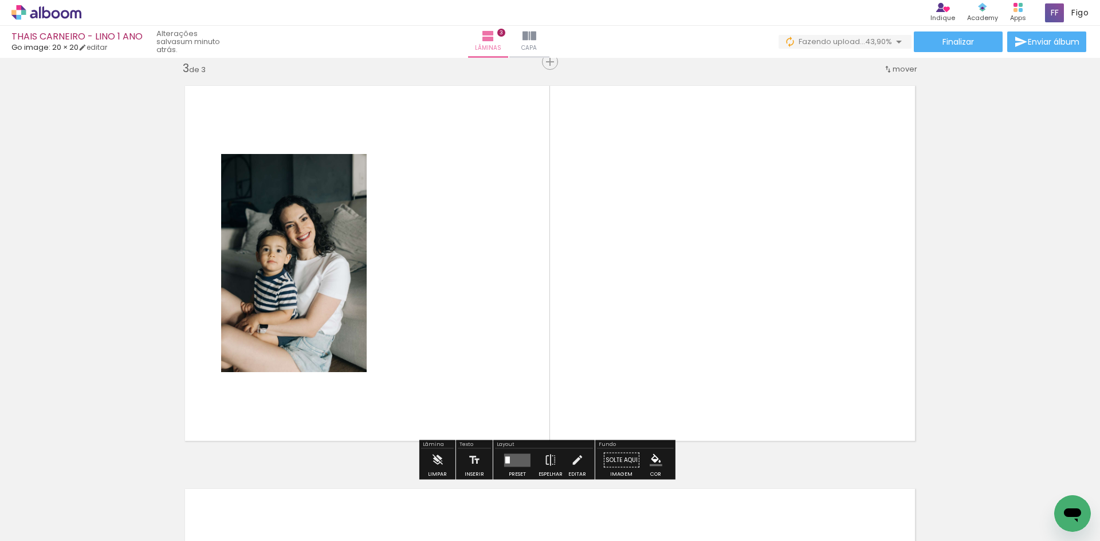
click at [329, 367] on quentale-workspace at bounding box center [550, 270] width 1100 height 541
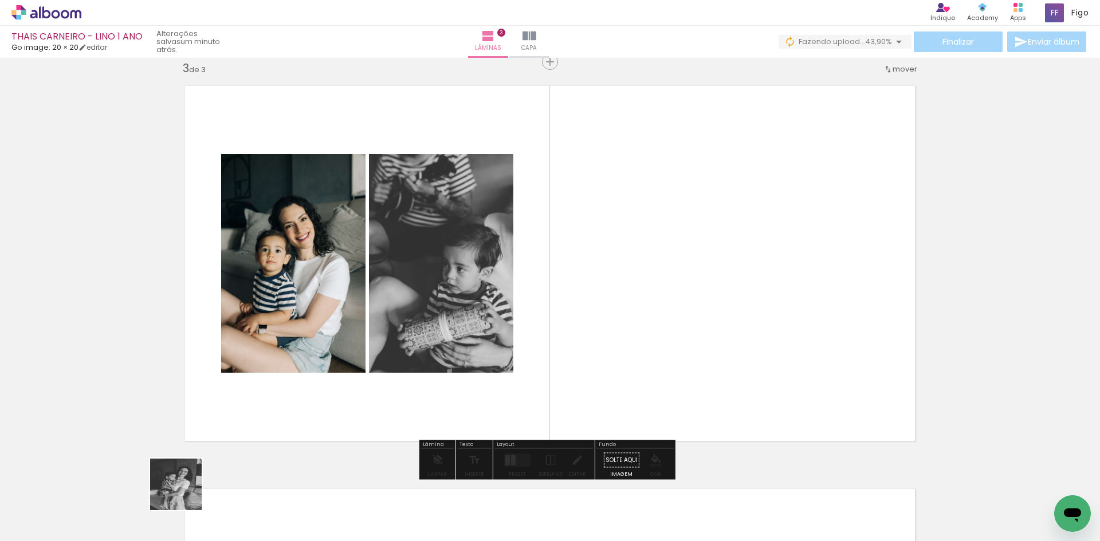
drag, startPoint x: 181, startPoint y: 499, endPoint x: 298, endPoint y: 318, distance: 215.9
click at [290, 342] on quentale-workspace at bounding box center [550, 270] width 1100 height 541
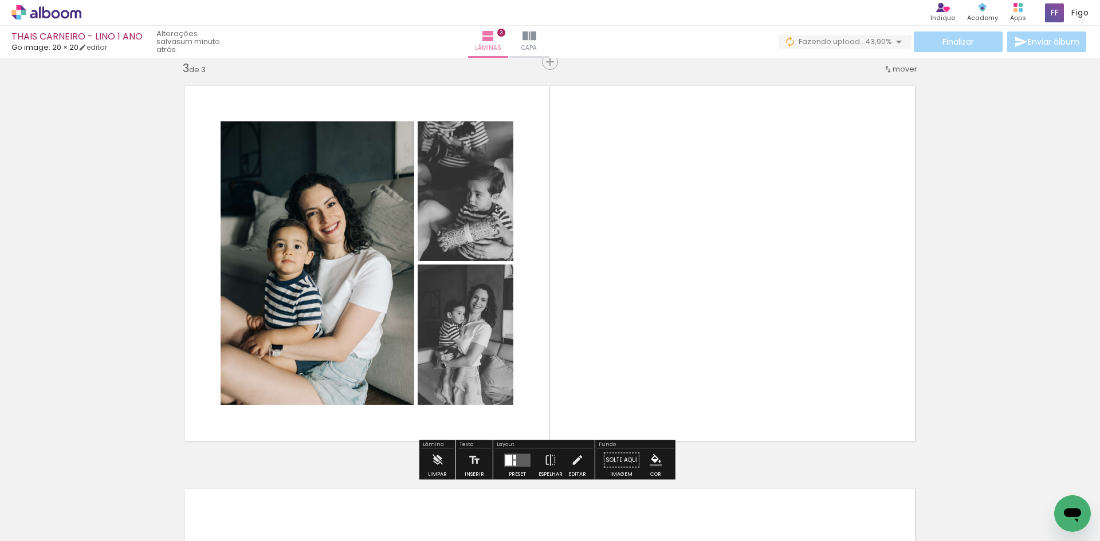
click at [514, 457] on quentale-layouter at bounding box center [517, 460] width 26 height 13
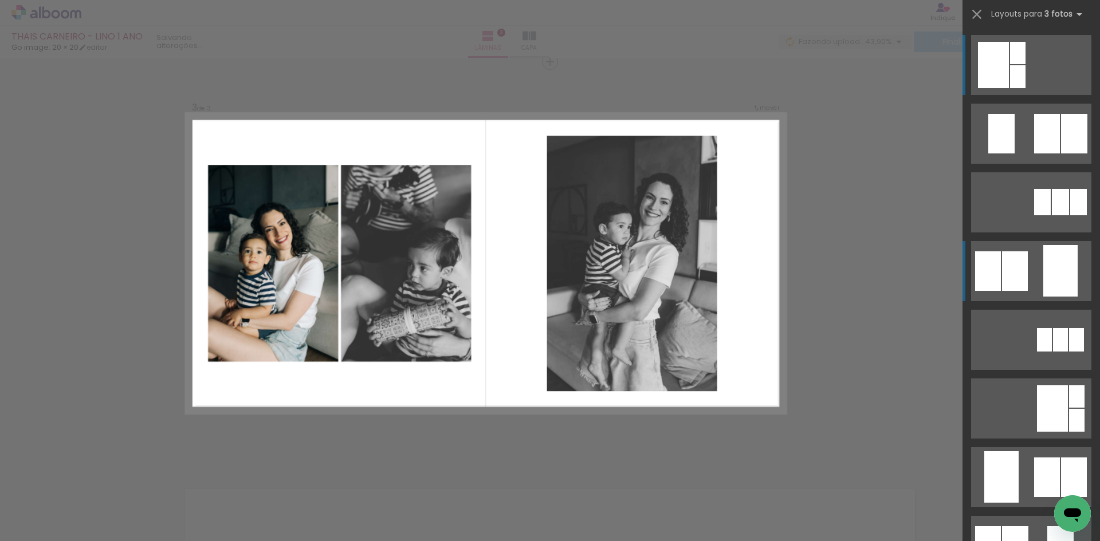
click at [1027, 267] on quentale-layouter at bounding box center [1031, 271] width 120 height 60
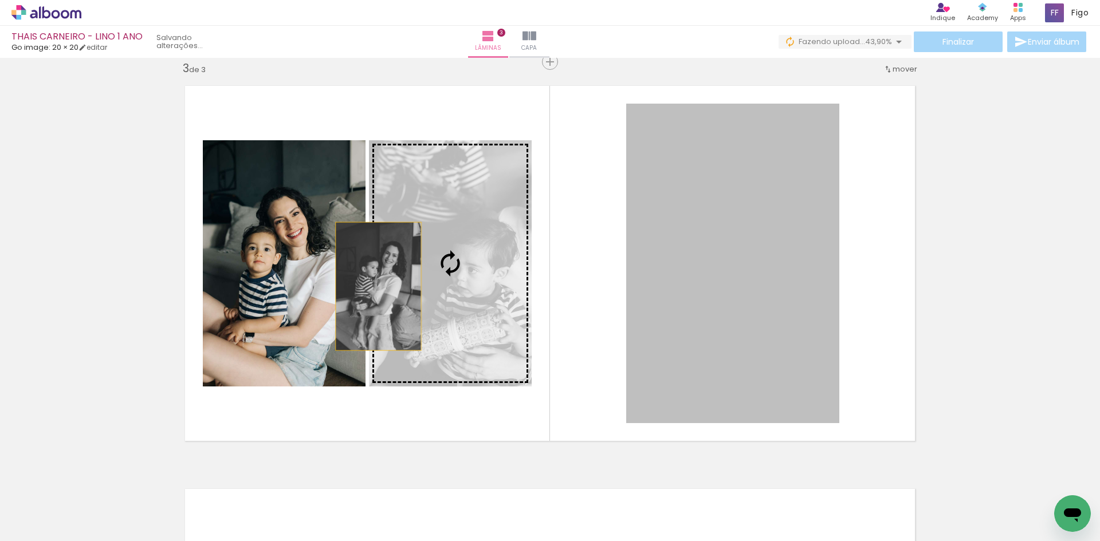
drag, startPoint x: 710, startPoint y: 295, endPoint x: 355, endPoint y: 286, distance: 355.2
click at [364, 286] on quentale-layouter at bounding box center [549, 263] width 749 height 375
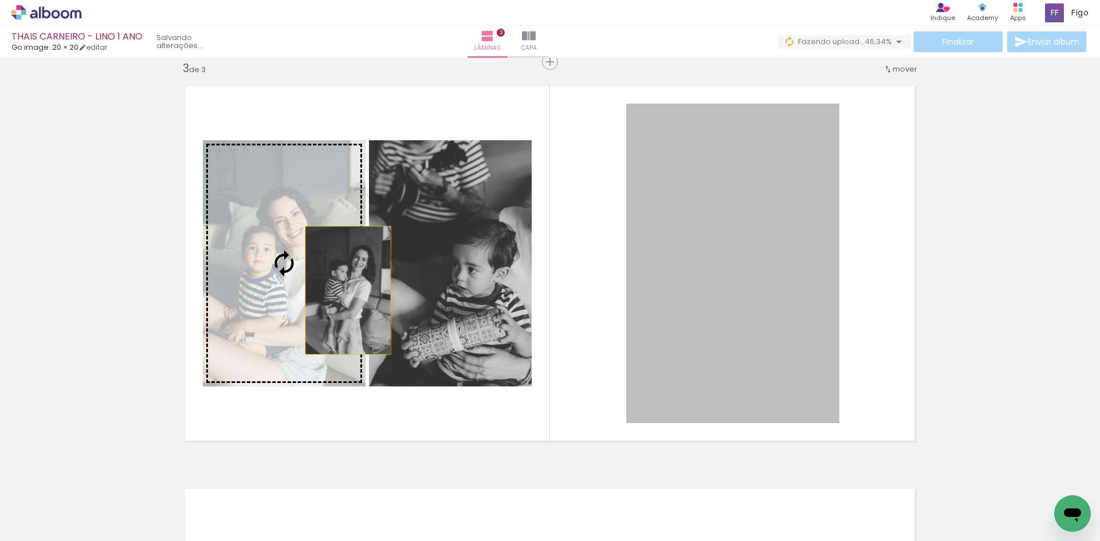
drag, startPoint x: 732, startPoint y: 287, endPoint x: 311, endPoint y: 290, distance: 421.0
click at [0, 0] on slot at bounding box center [0, 0] width 0 height 0
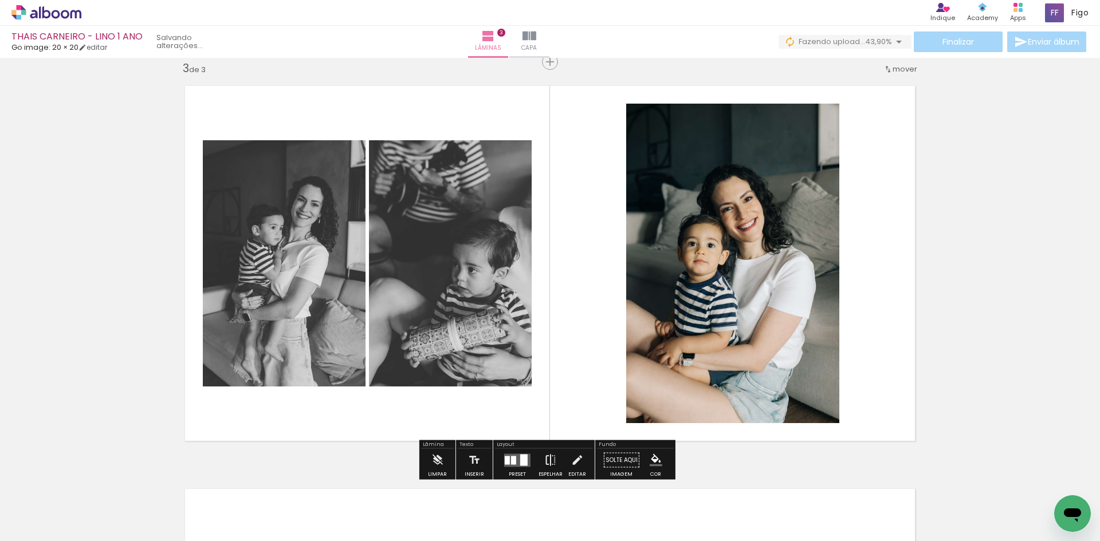
click at [545, 462] on iron-icon at bounding box center [550, 460] width 13 height 23
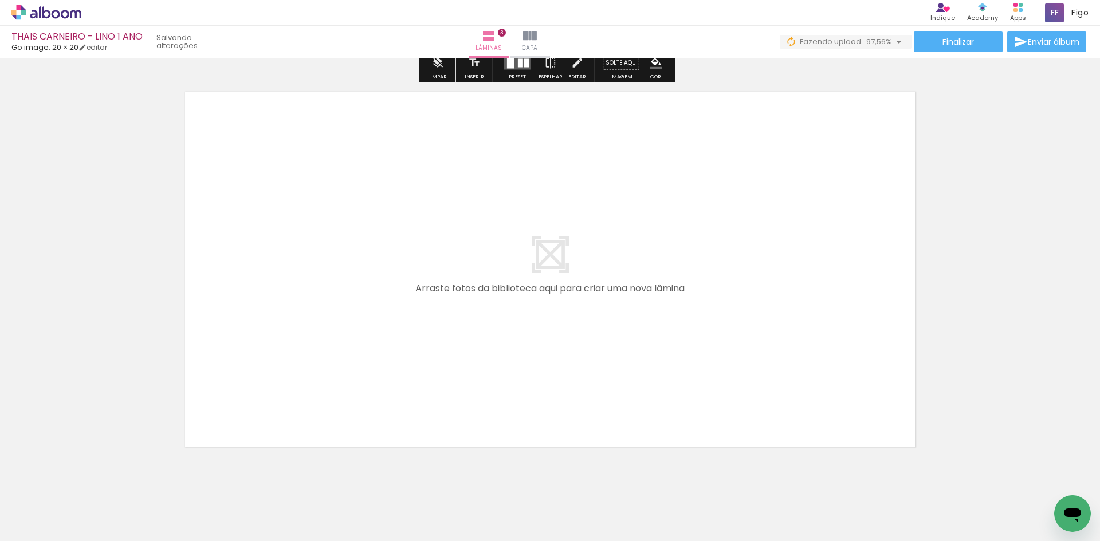
scroll to position [1222, 0]
drag, startPoint x: 181, startPoint y: 497, endPoint x: 237, endPoint y: 365, distance: 143.2
click at [237, 365] on quentale-workspace at bounding box center [550, 270] width 1100 height 541
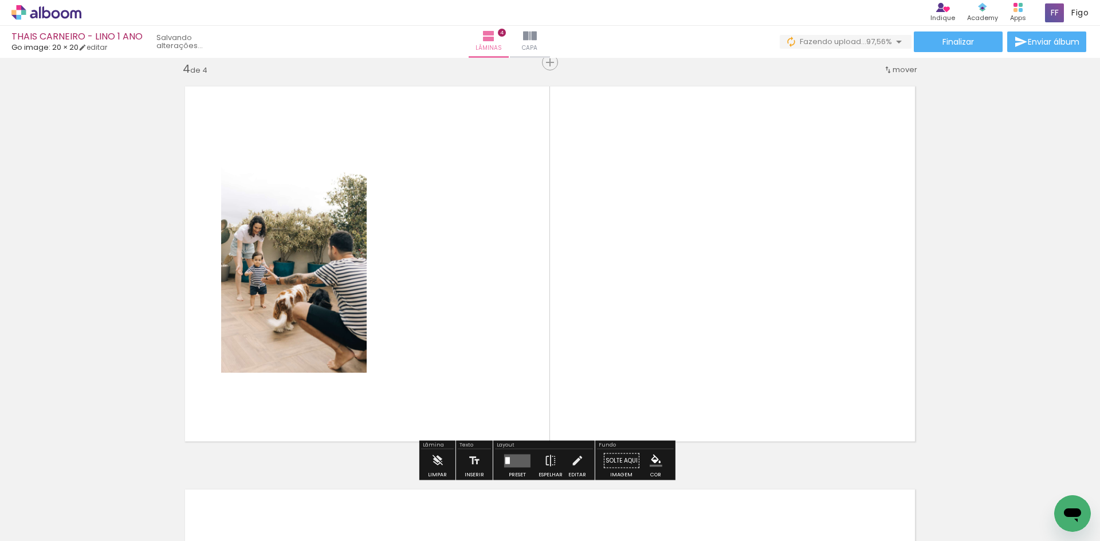
scroll to position [1224, 0]
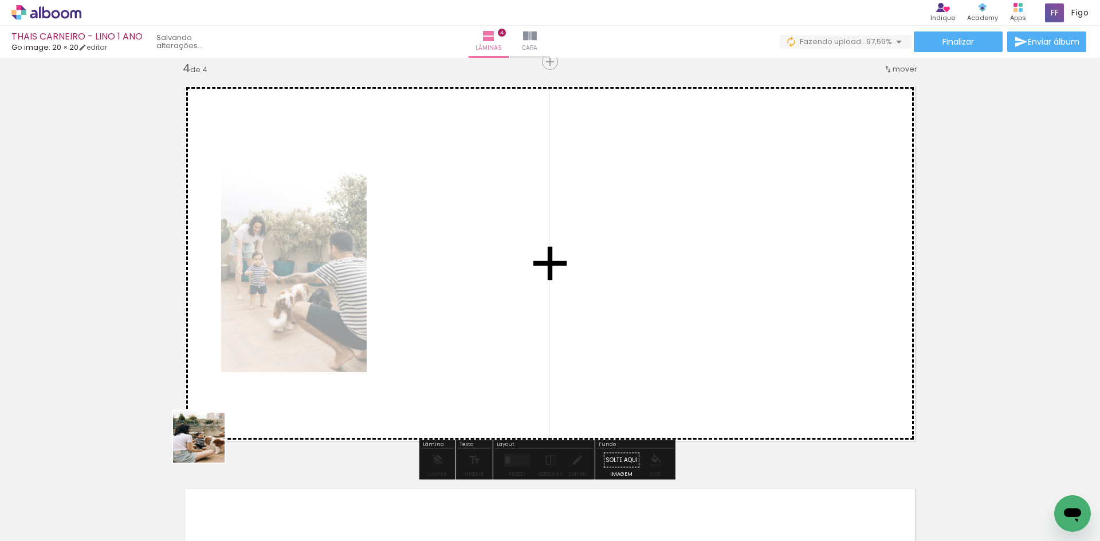
drag, startPoint x: 207, startPoint y: 446, endPoint x: 223, endPoint y: 363, distance: 84.0
click at [222, 379] on quentale-workspace at bounding box center [550, 270] width 1100 height 541
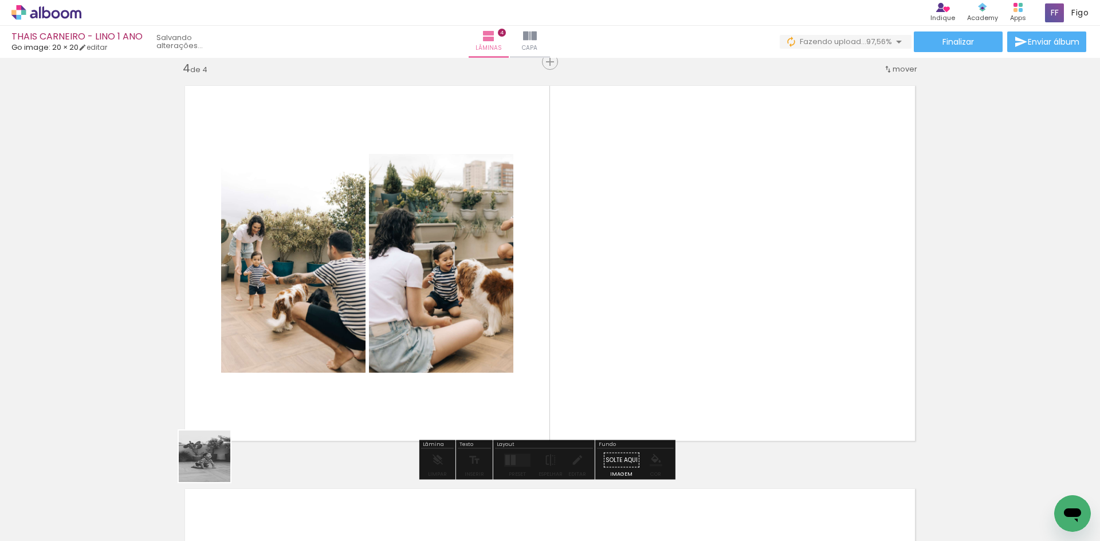
drag, startPoint x: 187, startPoint y: 497, endPoint x: 266, endPoint y: 349, distance: 167.6
click at [261, 364] on quentale-workspace at bounding box center [550, 270] width 1100 height 541
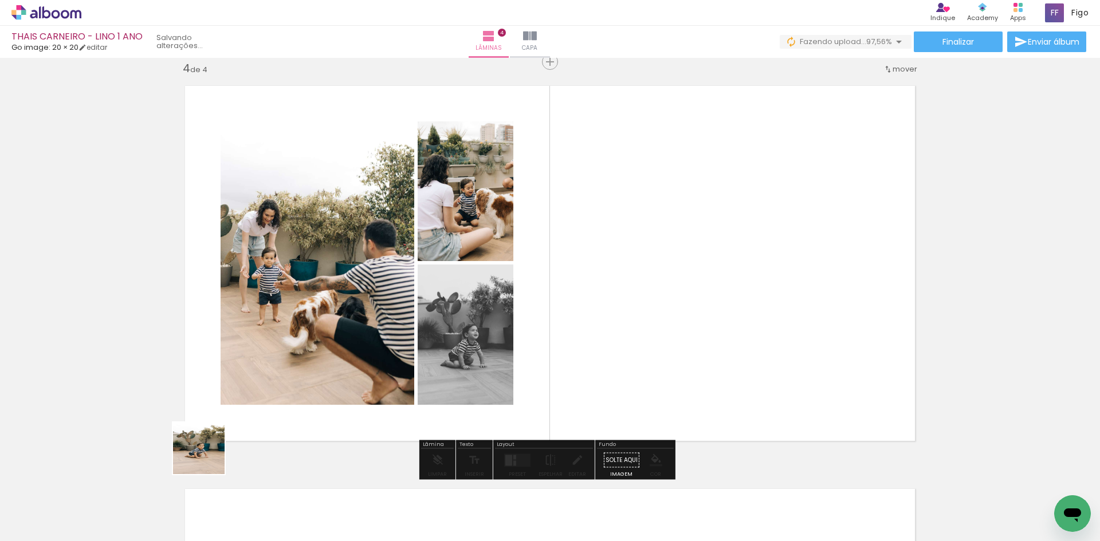
drag, startPoint x: 197, startPoint y: 493, endPoint x: 234, endPoint y: 370, distance: 128.6
click at [229, 381] on quentale-workspace at bounding box center [550, 270] width 1100 height 541
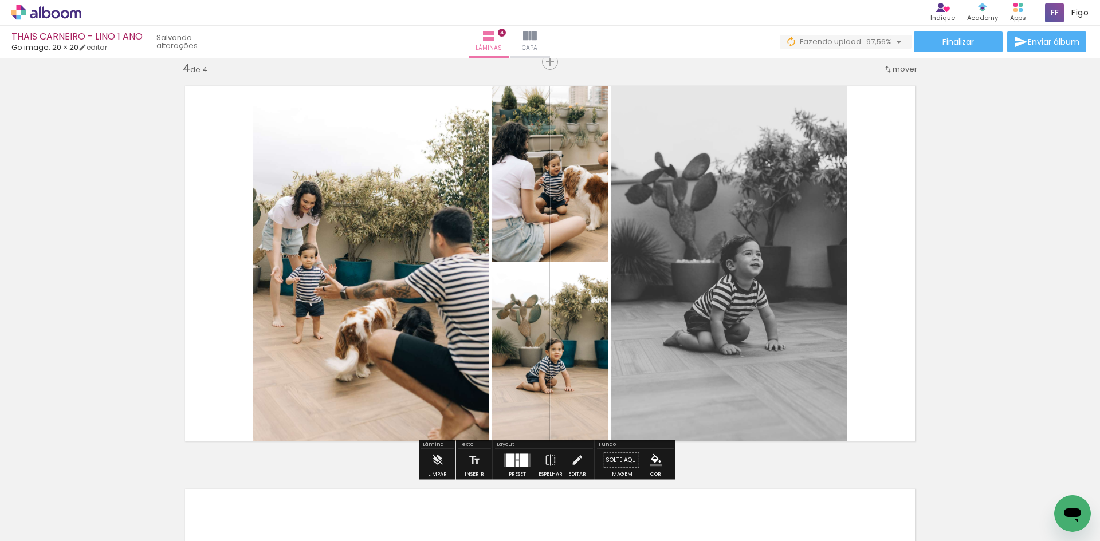
drag, startPoint x: 194, startPoint y: 505, endPoint x: 258, endPoint y: 373, distance: 146.8
click at [256, 379] on quentale-workspace at bounding box center [550, 270] width 1100 height 541
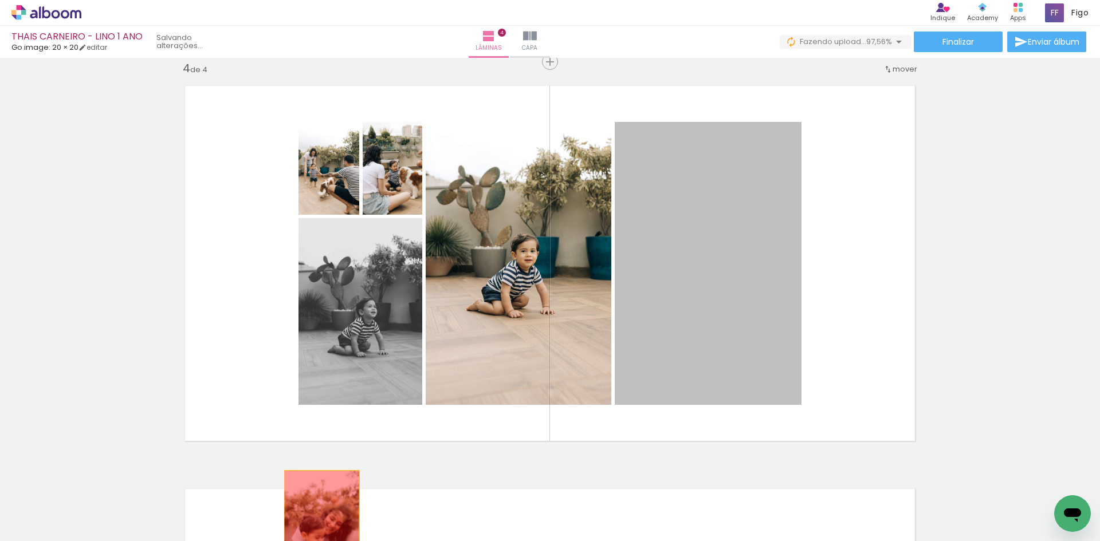
drag, startPoint x: 664, startPoint y: 345, endPoint x: 306, endPoint y: 529, distance: 402.7
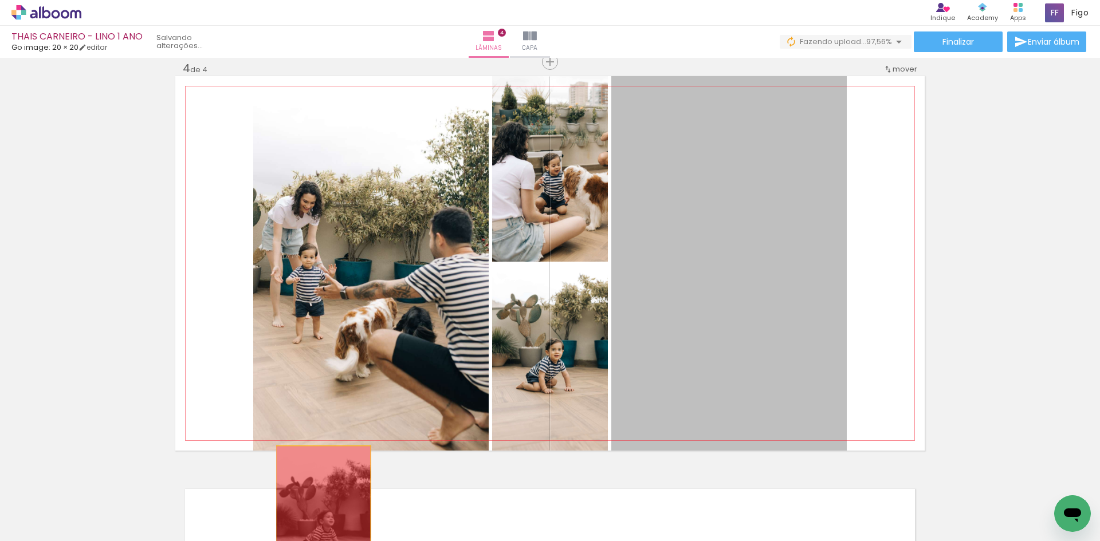
drag, startPoint x: 646, startPoint y: 399, endPoint x: 319, endPoint y: 521, distance: 349.0
click at [319, 521] on quentale-workspace at bounding box center [550, 270] width 1100 height 541
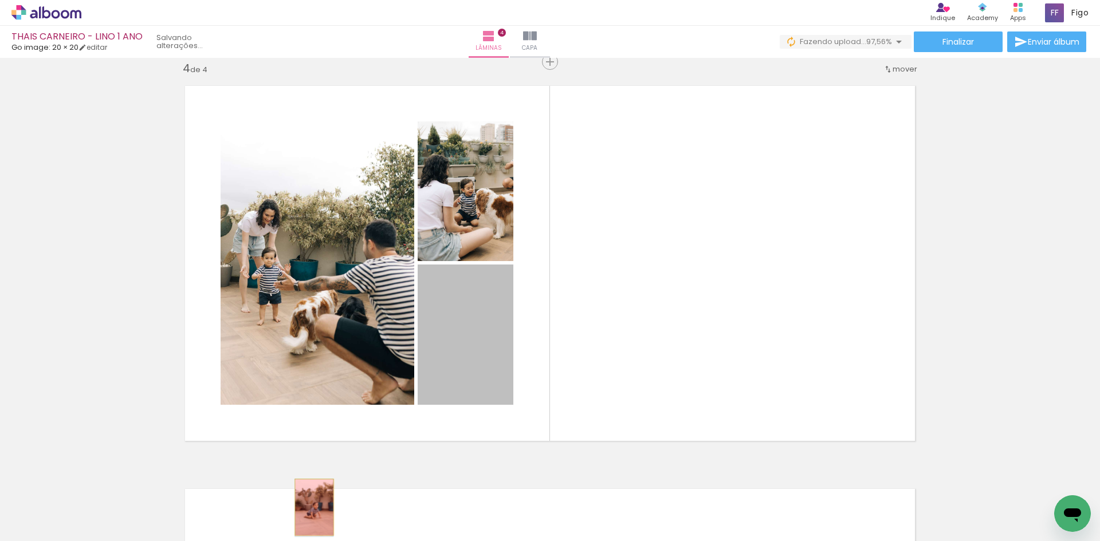
drag, startPoint x: 479, startPoint y: 375, endPoint x: 310, endPoint y: 507, distance: 215.0
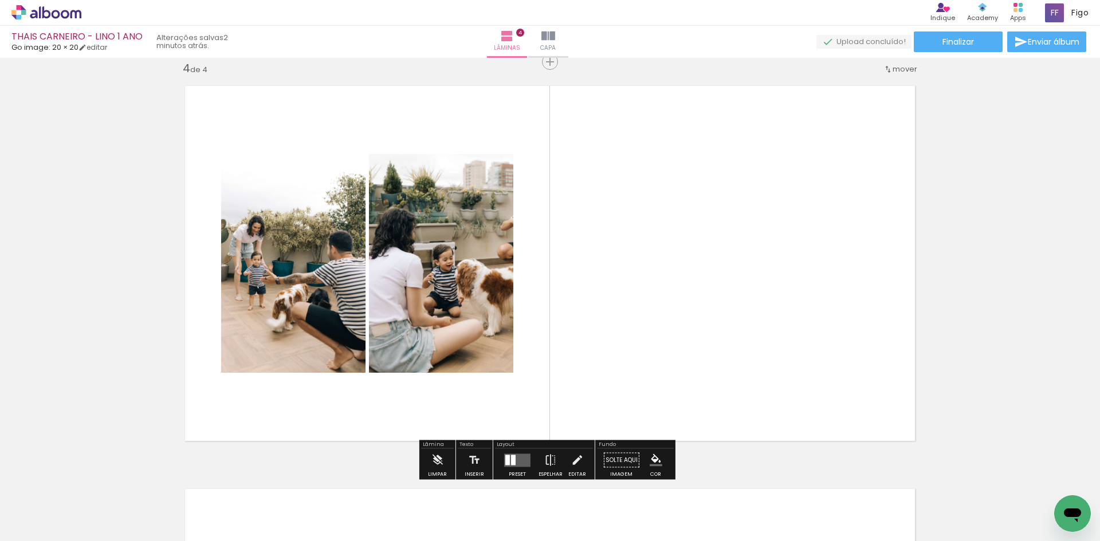
drag, startPoint x: 513, startPoint y: 511, endPoint x: 658, endPoint y: 291, distance: 264.2
click at [656, 296] on quentale-workspace at bounding box center [550, 270] width 1100 height 541
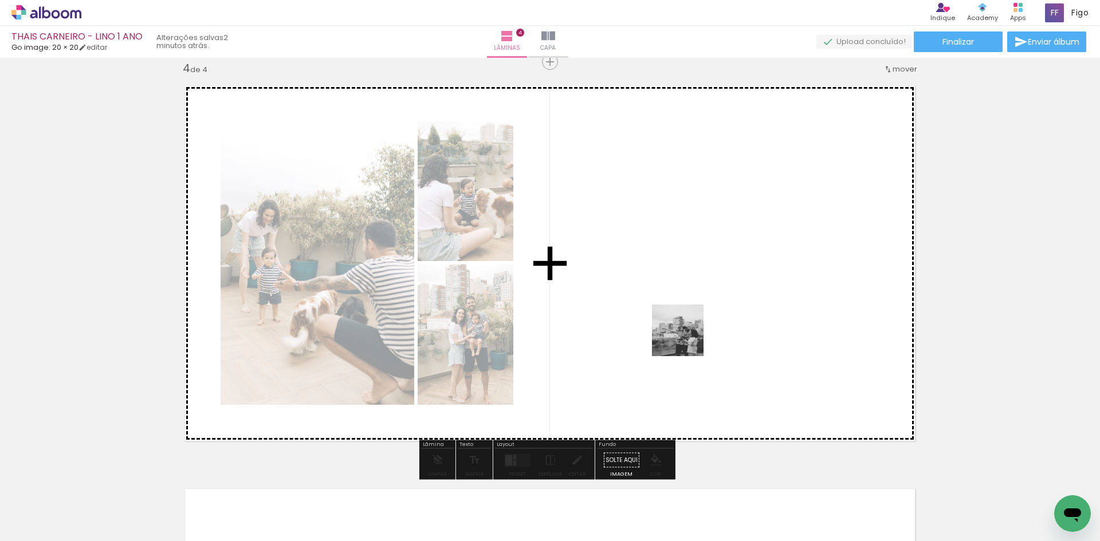
drag, startPoint x: 507, startPoint y: 502, endPoint x: 690, endPoint y: 327, distance: 252.7
click at [690, 326] on quentale-workspace at bounding box center [550, 270] width 1100 height 541
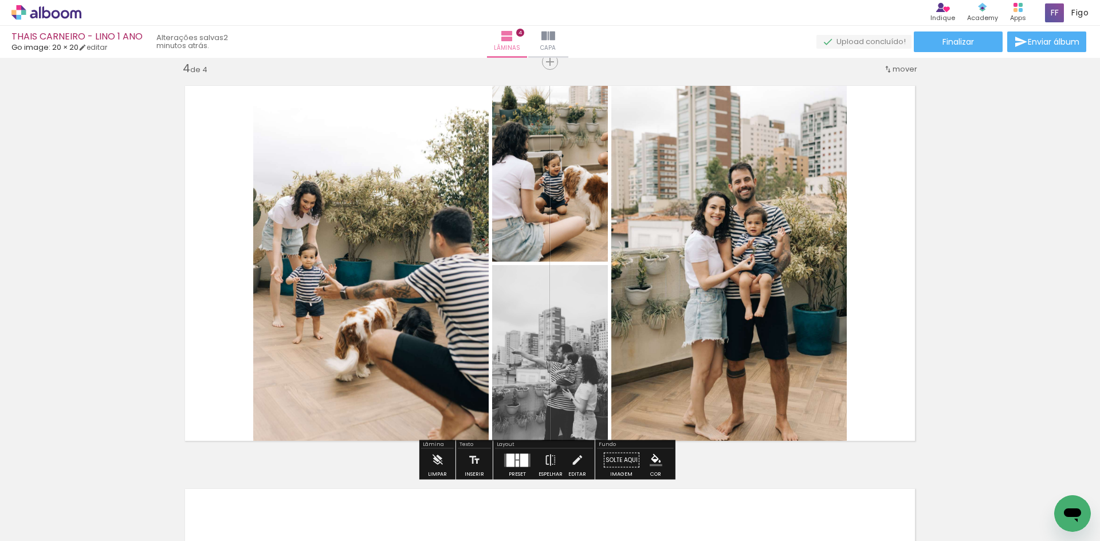
click at [511, 459] on div at bounding box center [510, 460] width 8 height 13
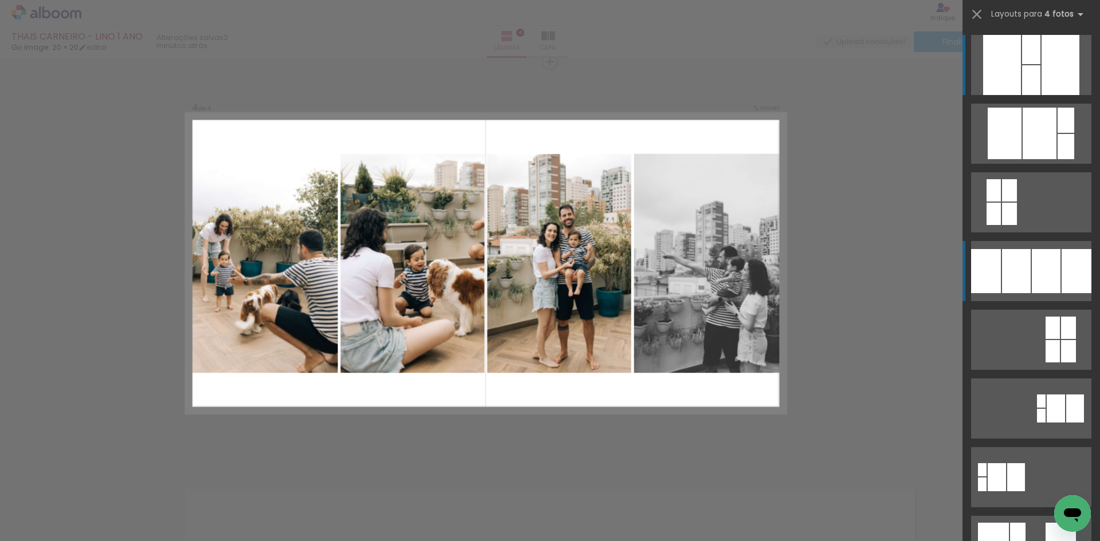
click at [1035, 274] on div at bounding box center [1045, 271] width 29 height 44
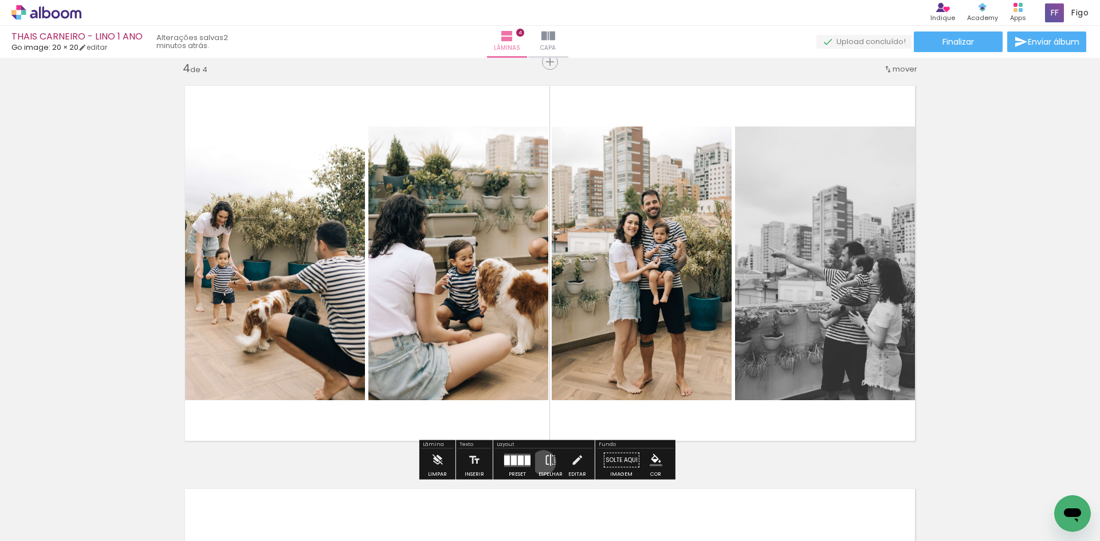
drag, startPoint x: 541, startPoint y: 463, endPoint x: 549, endPoint y: 462, distance: 8.1
click at [544, 462] on iron-icon at bounding box center [550, 460] width 13 height 23
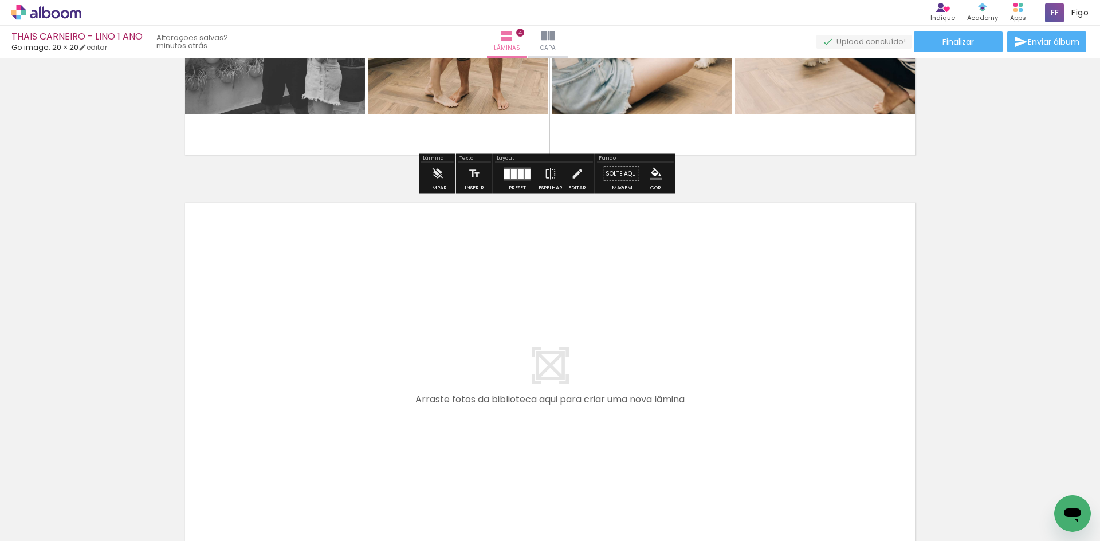
scroll to position [1568, 0]
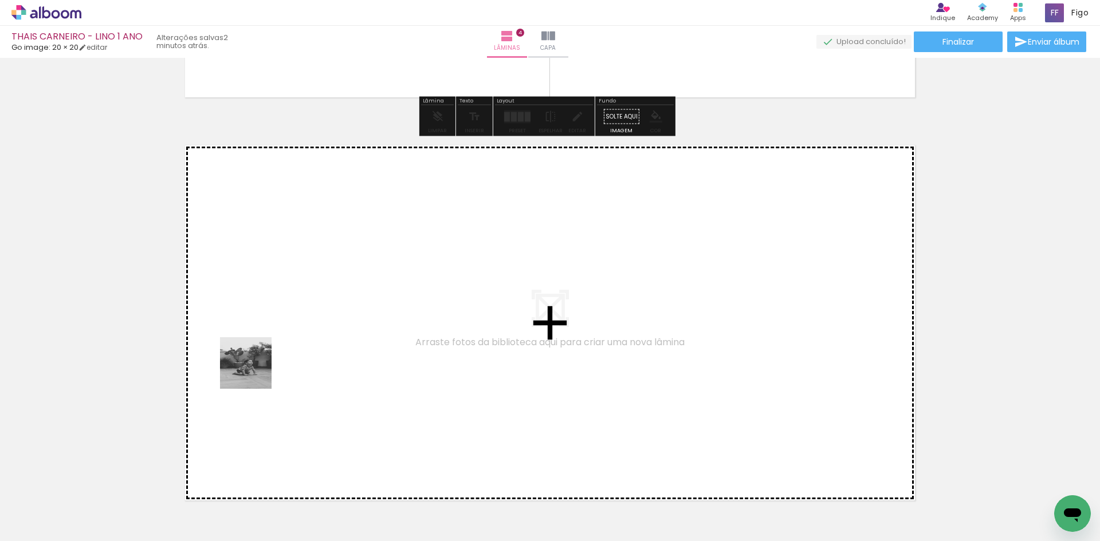
drag, startPoint x: 193, startPoint y: 509, endPoint x: 260, endPoint y: 355, distance: 168.5
click at [260, 355] on quentale-workspace at bounding box center [550, 270] width 1100 height 541
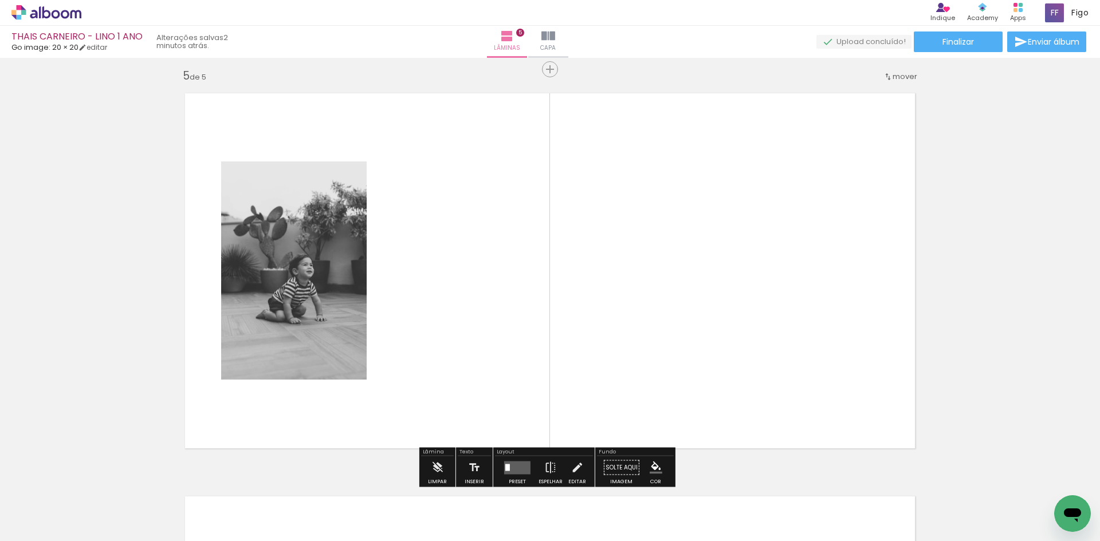
scroll to position [1628, 0]
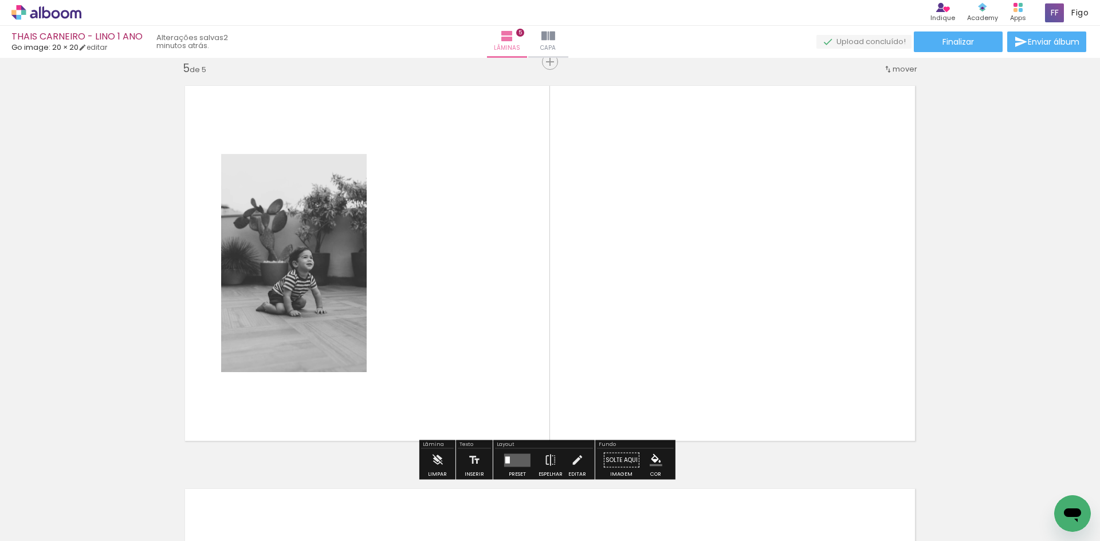
drag, startPoint x: 171, startPoint y: 502, endPoint x: 263, endPoint y: 371, distance: 160.8
click at [254, 389] on quentale-workspace at bounding box center [550, 270] width 1100 height 541
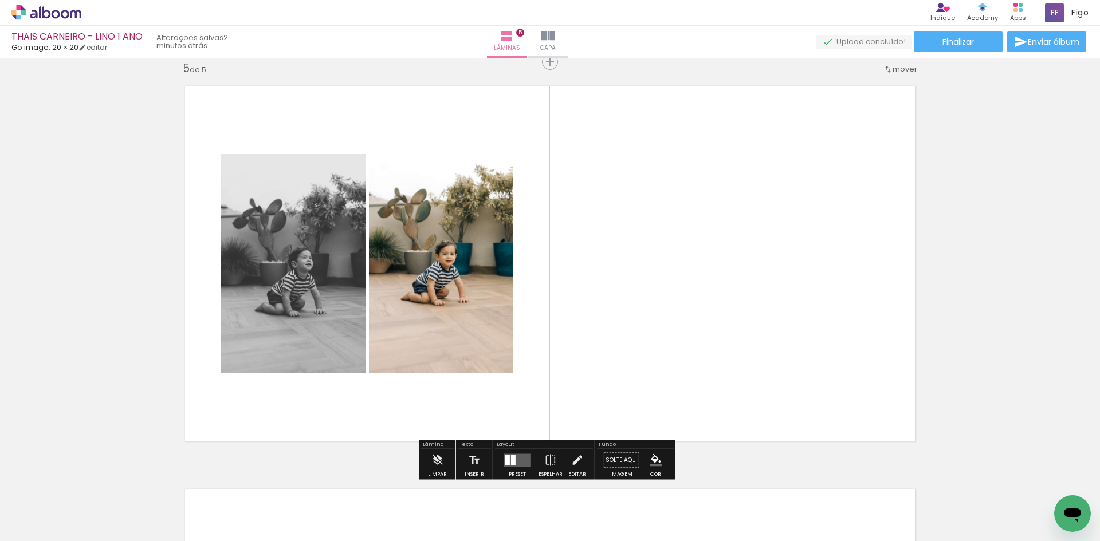
drag, startPoint x: 195, startPoint y: 504, endPoint x: 291, endPoint y: 313, distance: 213.3
click at [284, 332] on quentale-workspace at bounding box center [550, 270] width 1100 height 541
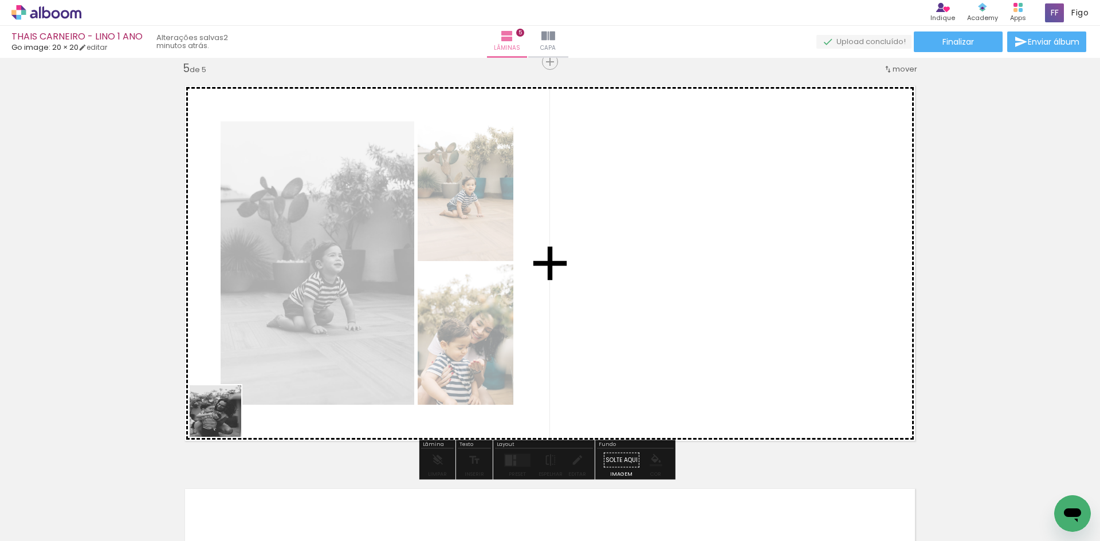
drag, startPoint x: 215, startPoint y: 444, endPoint x: 248, endPoint y: 349, distance: 100.5
click at [246, 356] on quentale-workspace at bounding box center [550, 270] width 1100 height 541
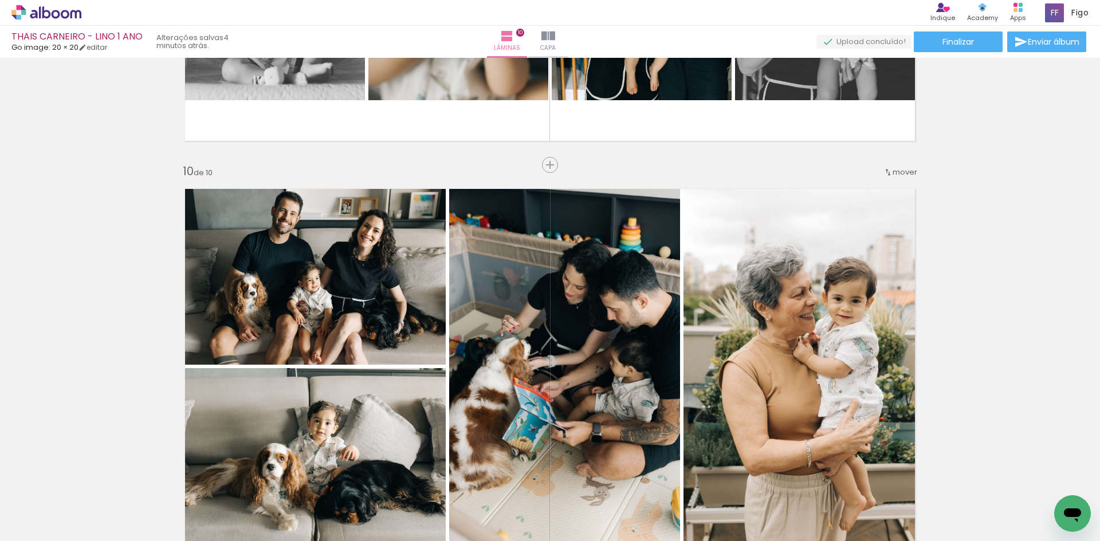
scroll to position [3529, 0]
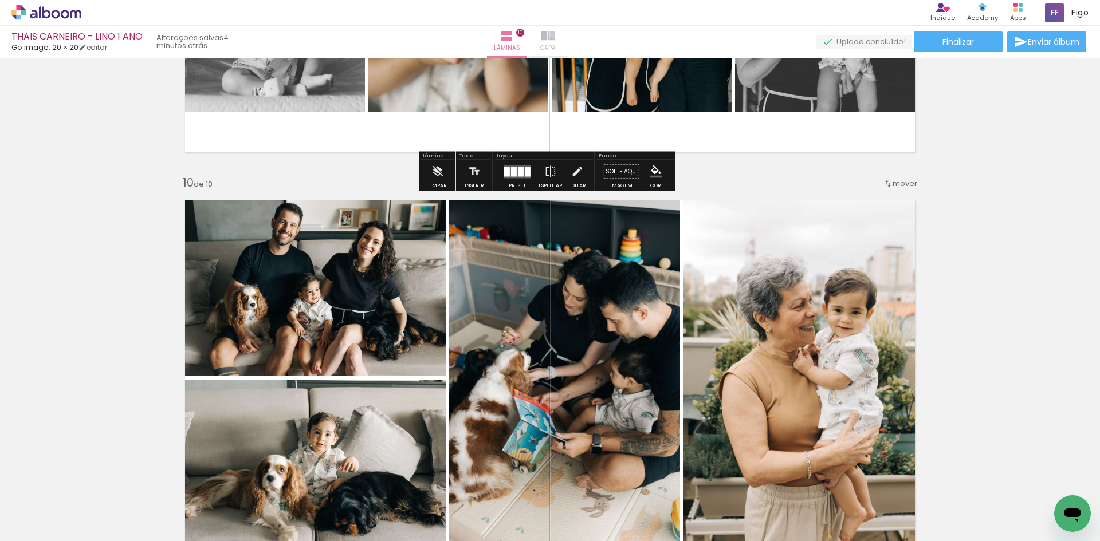
click at [555, 33] on iron-icon at bounding box center [548, 36] width 14 height 14
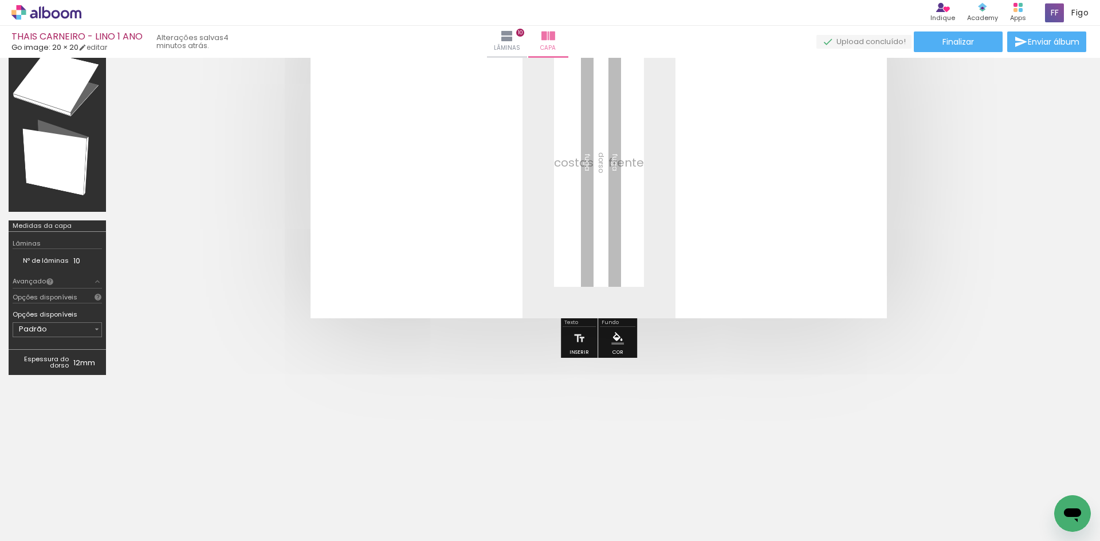
click at [390, 289] on quentale-workspace at bounding box center [550, 270] width 1100 height 541
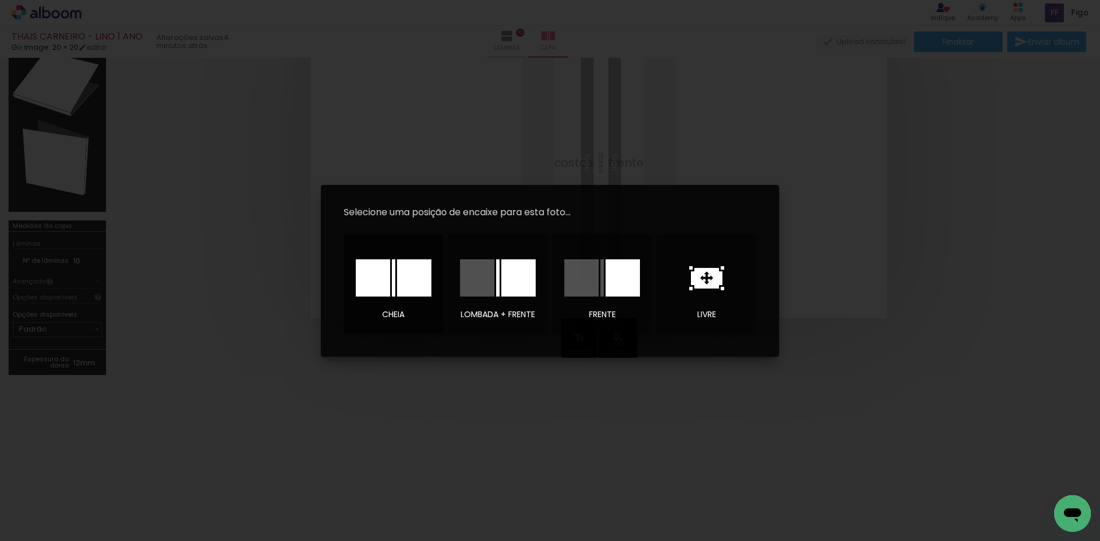
click at [412, 296] on div at bounding box center [414, 277] width 34 height 37
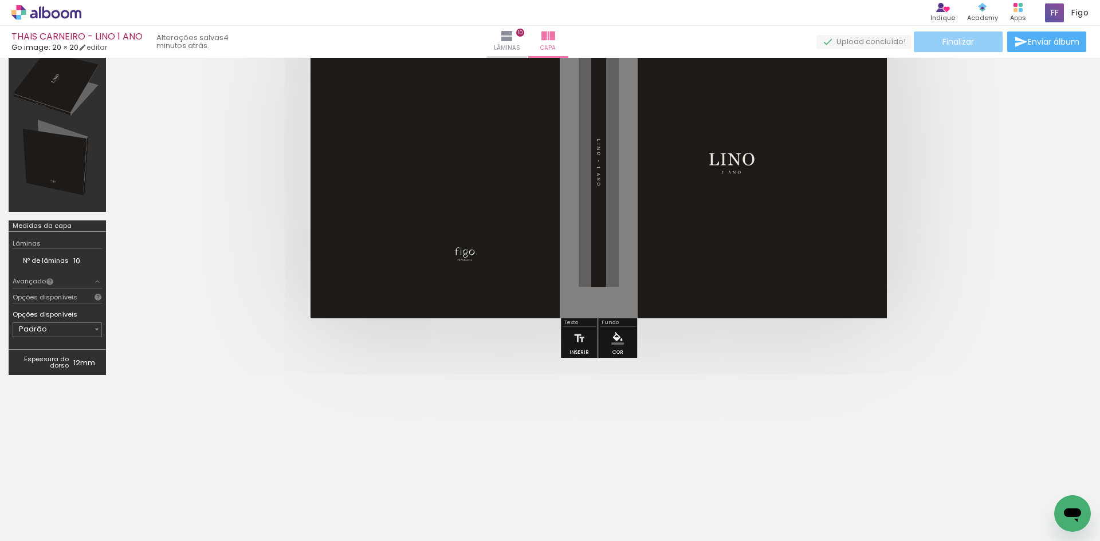
click at [951, 31] on paper-button "Finalizar" at bounding box center [957, 41] width 89 height 21
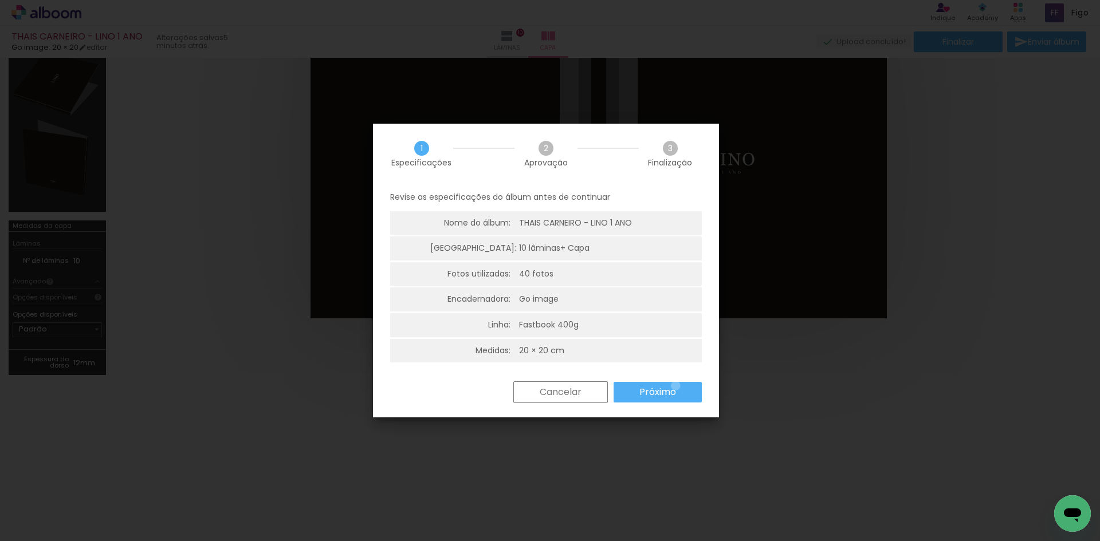
click at [0, 0] on slot "Próximo" at bounding box center [0, 0] width 0 height 0
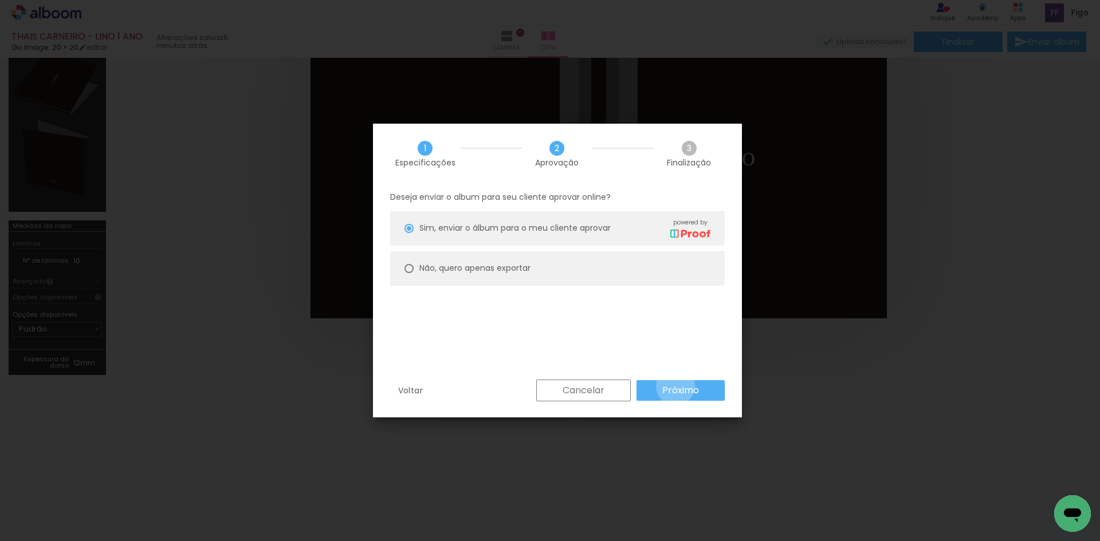
click at [0, 0] on slot "Próximo" at bounding box center [0, 0] width 0 height 0
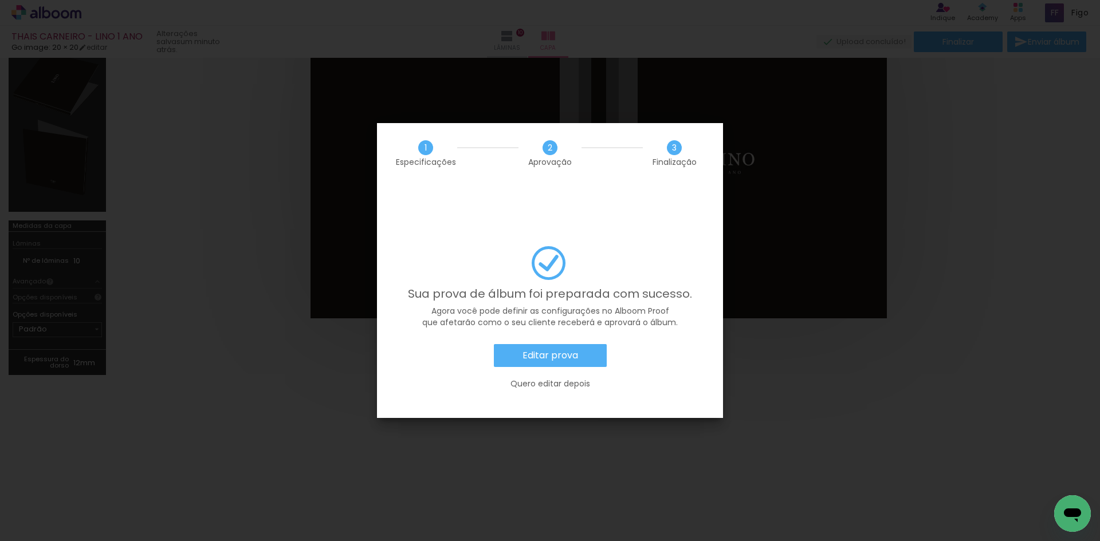
click at [0, 0] on slot "Editar prova" at bounding box center [0, 0] width 0 height 0
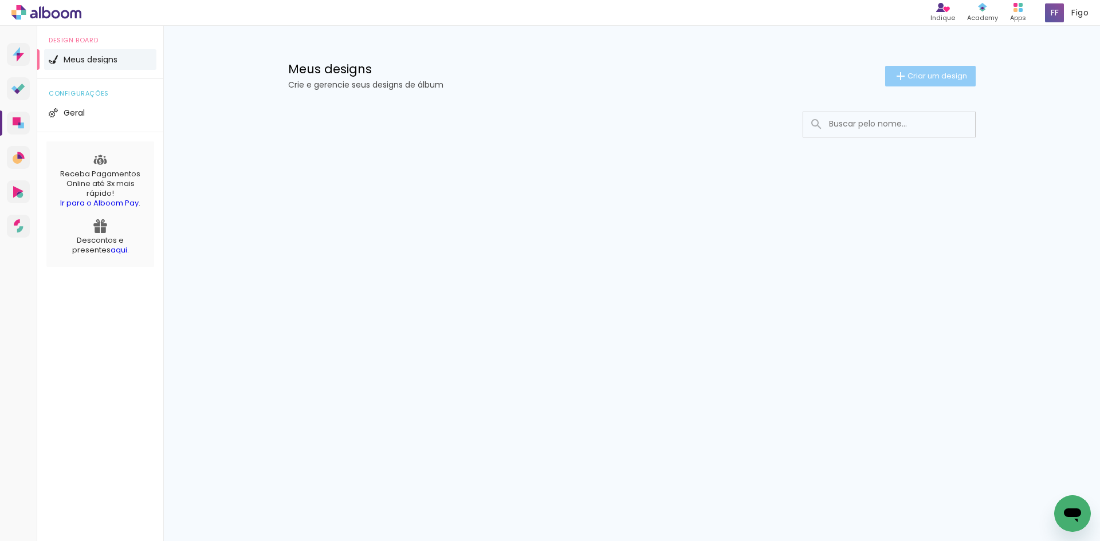
click at [919, 68] on paper-button "Criar um design" at bounding box center [930, 76] width 90 height 21
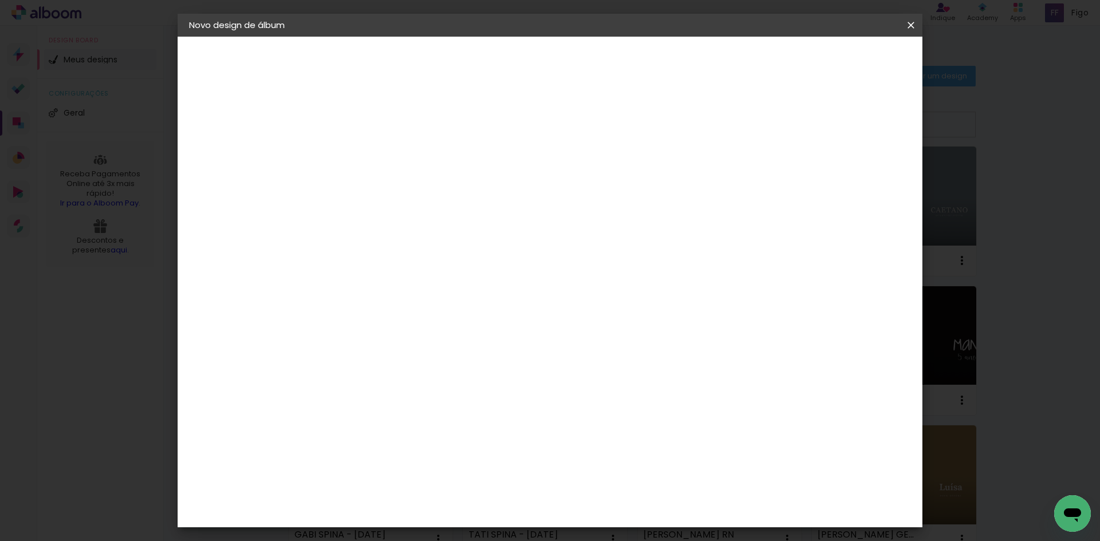
click at [376, 147] on input at bounding box center [376, 154] width 0 height 18
type input "b"
type input "BRUNA DACAL - [PERSON_NAME] 2 ANOS"
type paper-input "BRUNA DACAL - [PERSON_NAME] 2 ANOS"
click at [0, 0] on slot "Avançar" at bounding box center [0, 0] width 0 height 0
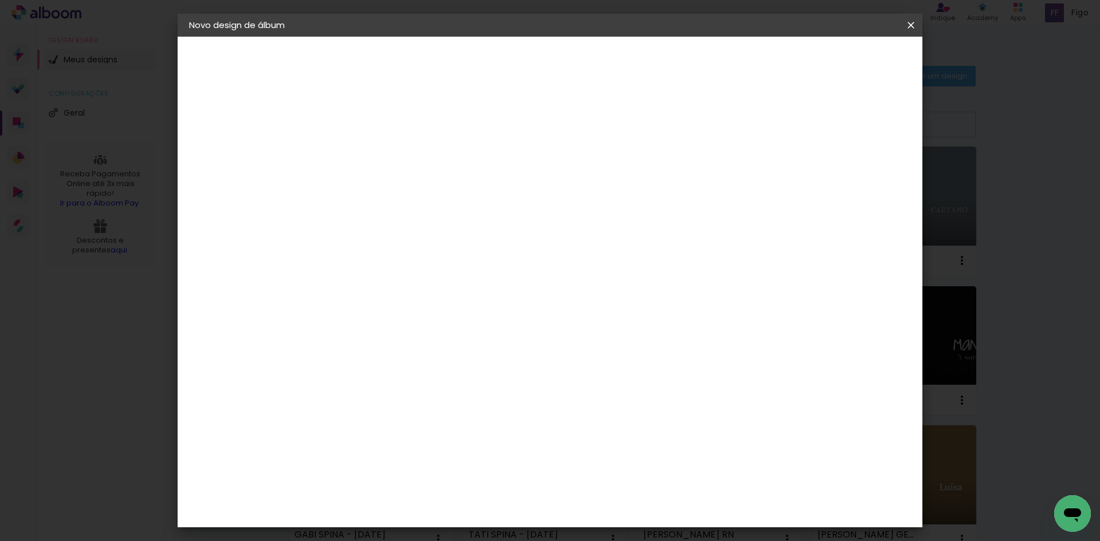
click at [590, 62] on div "Voltar Avançar" at bounding box center [533, 60] width 114 height 19
click at [467, 228] on paper-input-container at bounding box center [406, 219] width 124 height 26
type input "GO"
type paper-input "GO"
click at [444, 265] on paper-item "Go image" at bounding box center [394, 261] width 101 height 30
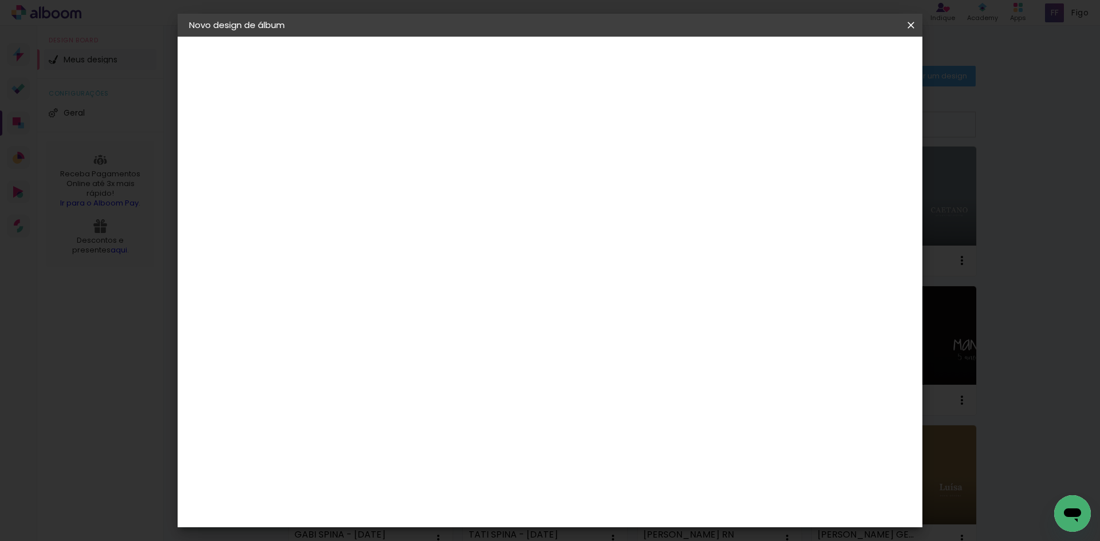
click at [0, 0] on slot "Avançar" at bounding box center [0, 0] width 0 height 0
click at [421, 191] on input "text" at bounding box center [398, 200] width 45 height 18
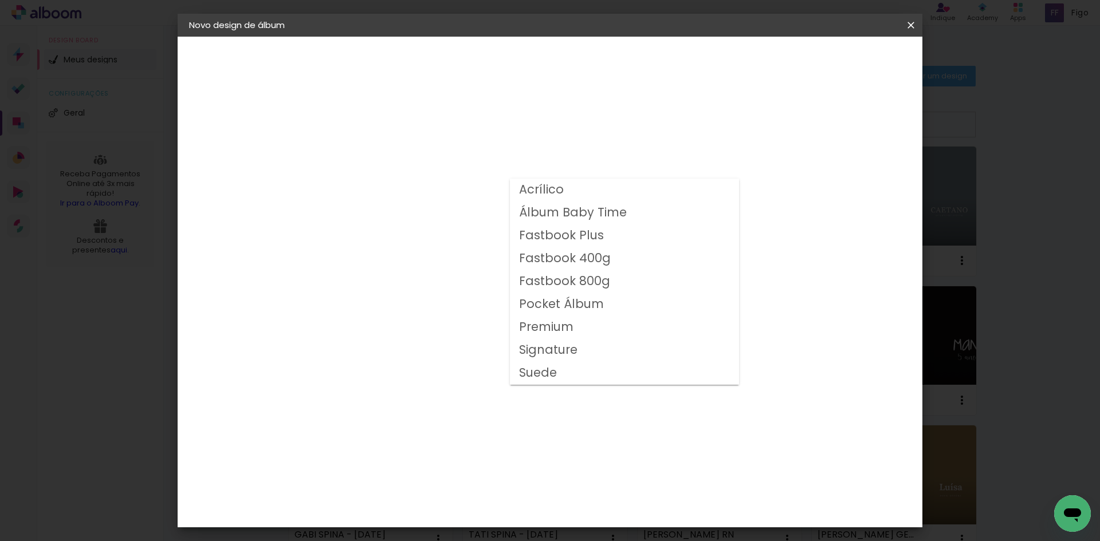
click at [0, 0] on slot "Fastbook 400g" at bounding box center [0, 0] width 0 height 0
type input "Fastbook 400g"
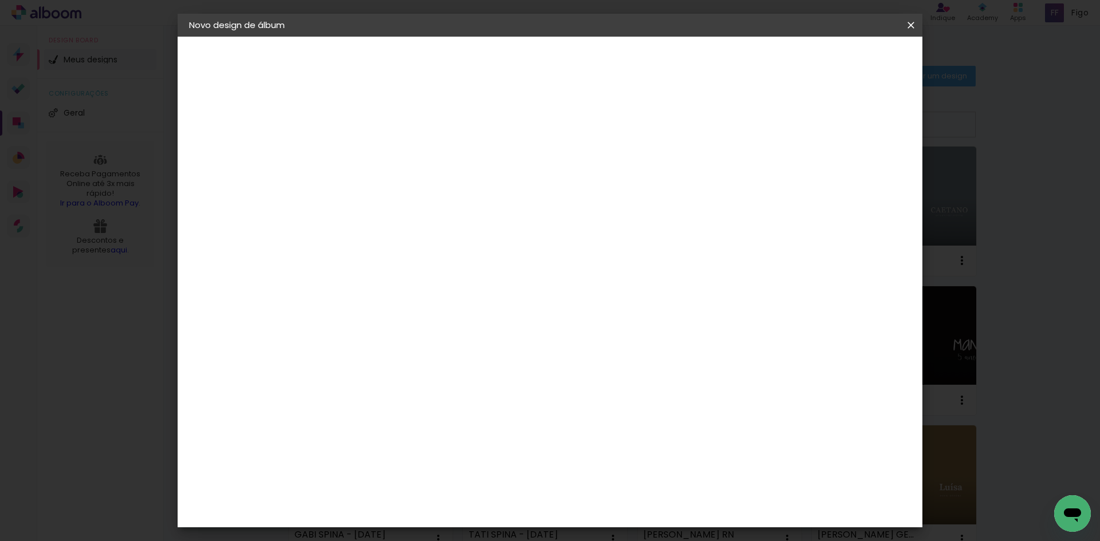
click at [454, 528] on span "20 × 20" at bounding box center [426, 546] width 53 height 37
click at [0, 0] on slot "Avançar" at bounding box center [0, 0] width 0 height 0
click at [839, 58] on span "Iniciar design" at bounding box center [813, 61] width 52 height 8
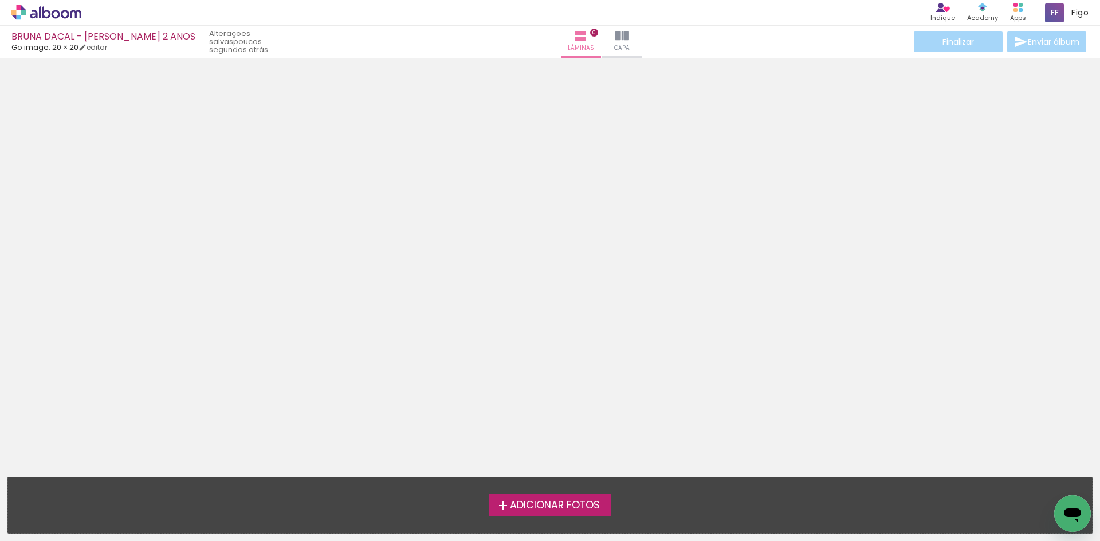
click at [549, 501] on span "Adicionar Fotos" at bounding box center [555, 506] width 90 height 10
click at [0, 0] on input "file" at bounding box center [0, 0] width 0 height 0
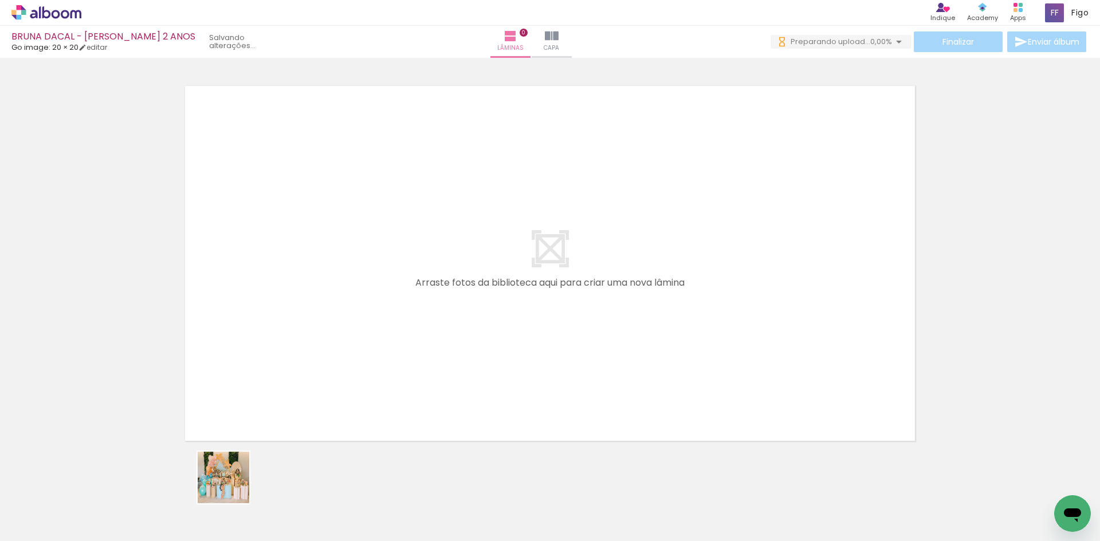
drag, startPoint x: 129, startPoint y: 509, endPoint x: 274, endPoint y: 356, distance: 210.2
click at [274, 356] on quentale-workspace at bounding box center [550, 270] width 1100 height 541
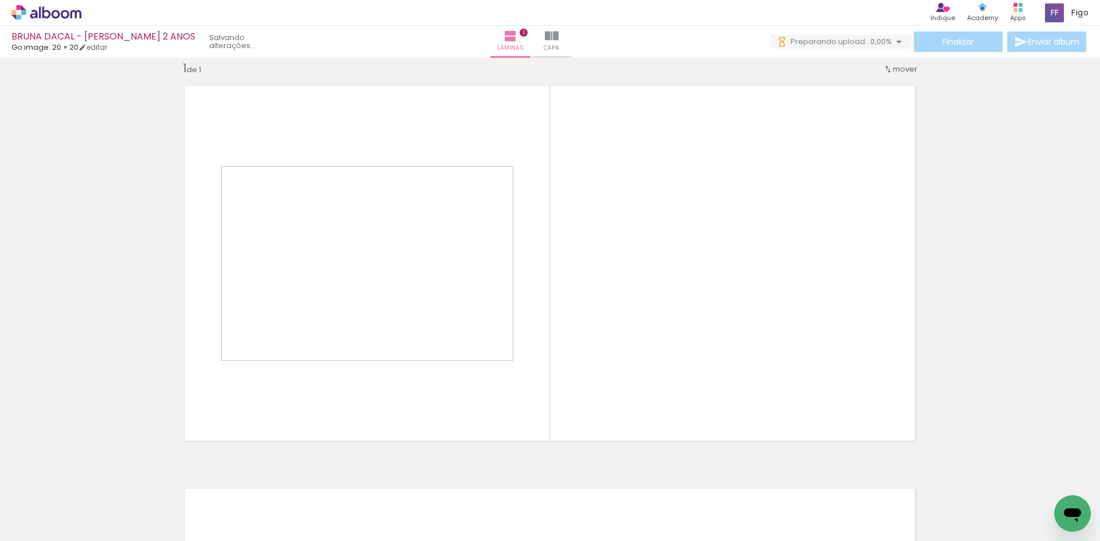
scroll to position [15, 0]
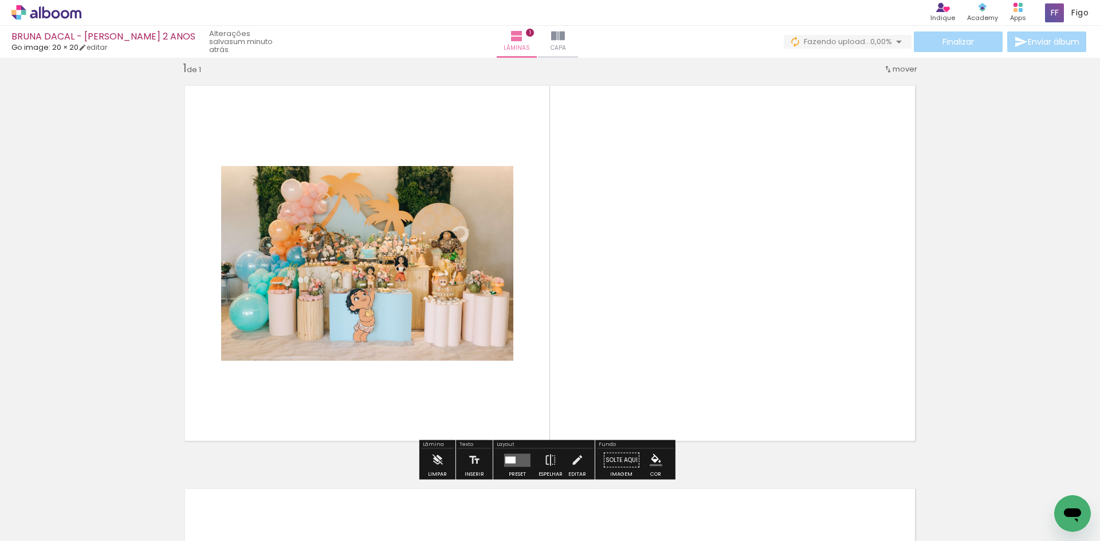
click at [60, 508] on iron-icon at bounding box center [58, 506] width 9 height 9
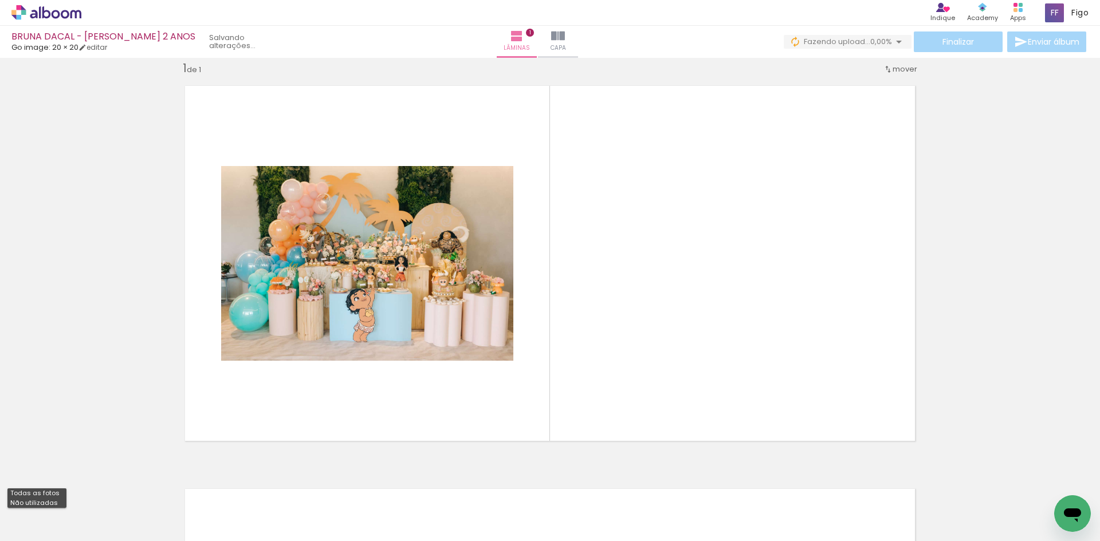
click at [0, 0] on slot "Não utilizadas" at bounding box center [0, 0] width 0 height 0
type input "Não utilizadas"
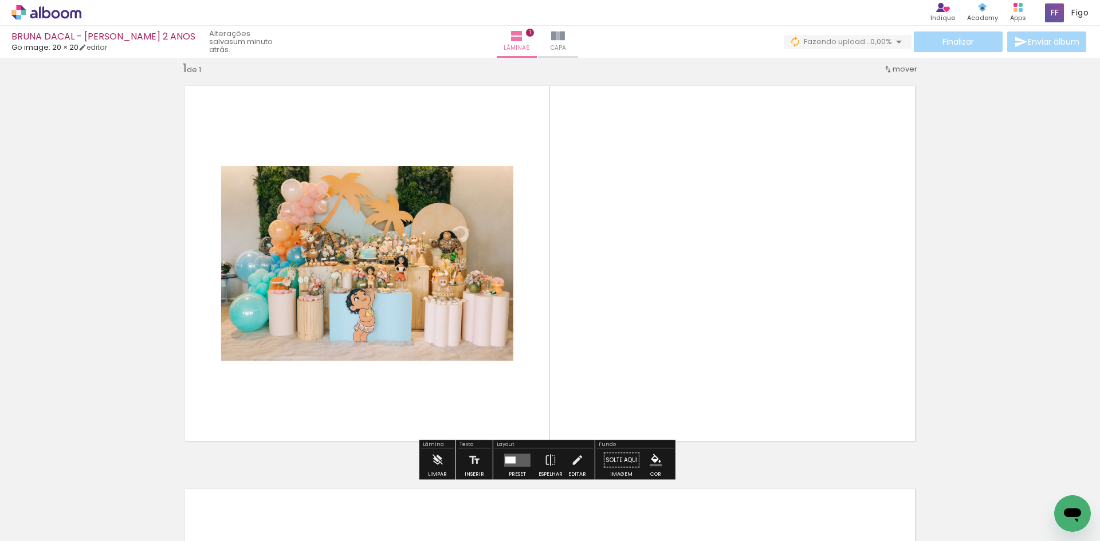
drag, startPoint x: 126, startPoint y: 519, endPoint x: 275, endPoint y: 344, distance: 230.3
click at [275, 345] on quentale-workspace at bounding box center [550, 270] width 1100 height 541
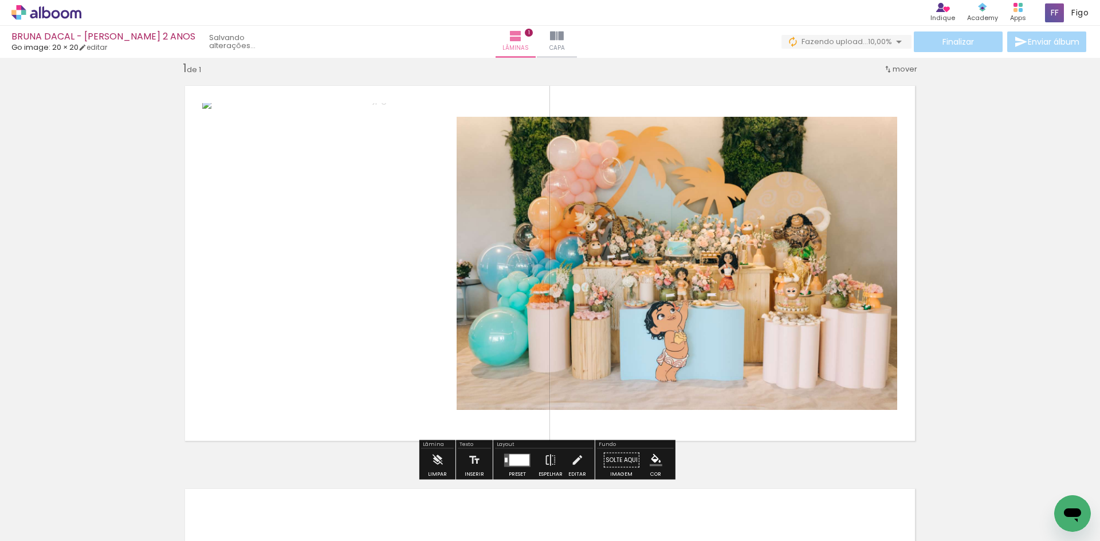
drag, startPoint x: 118, startPoint y: 505, endPoint x: 303, endPoint y: 359, distance: 235.3
click at [296, 367] on quentale-workspace at bounding box center [550, 270] width 1100 height 541
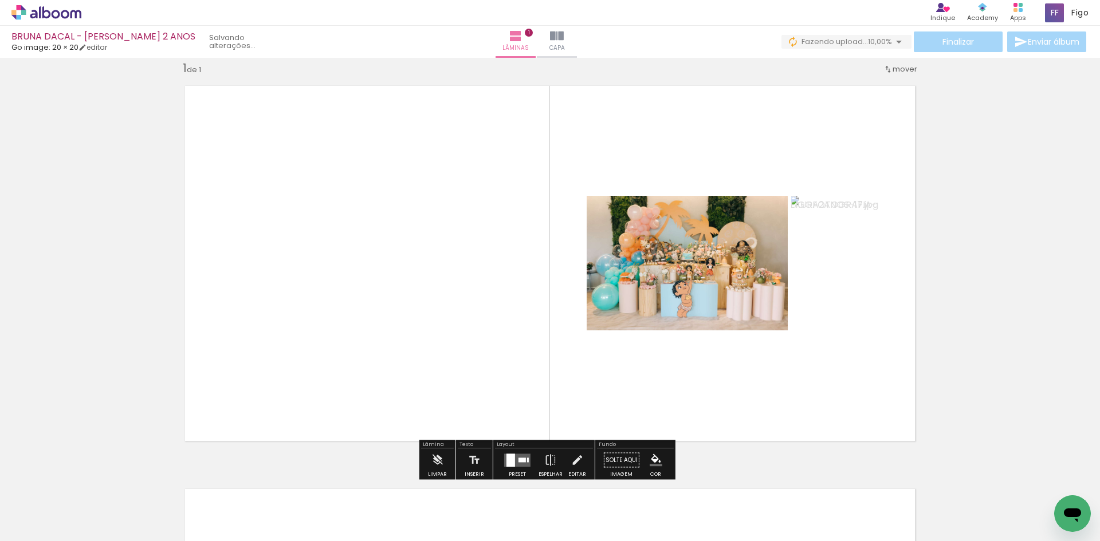
drag, startPoint x: 117, startPoint y: 499, endPoint x: 289, endPoint y: 385, distance: 206.0
click at [306, 382] on quentale-workspace at bounding box center [550, 270] width 1100 height 541
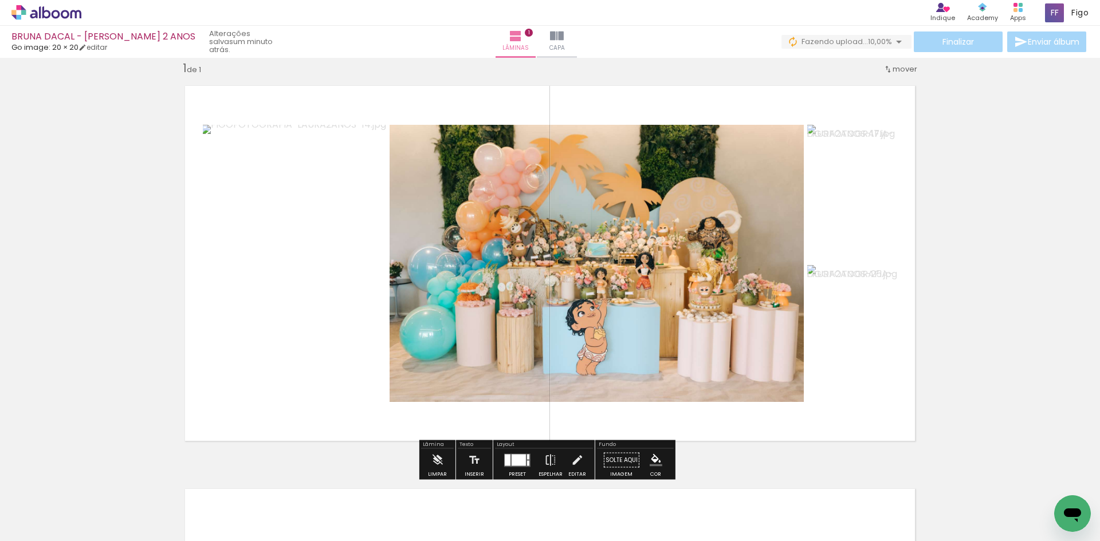
drag, startPoint x: 104, startPoint y: 508, endPoint x: 293, endPoint y: 385, distance: 225.1
click at [291, 388] on quentale-workspace at bounding box center [550, 270] width 1100 height 541
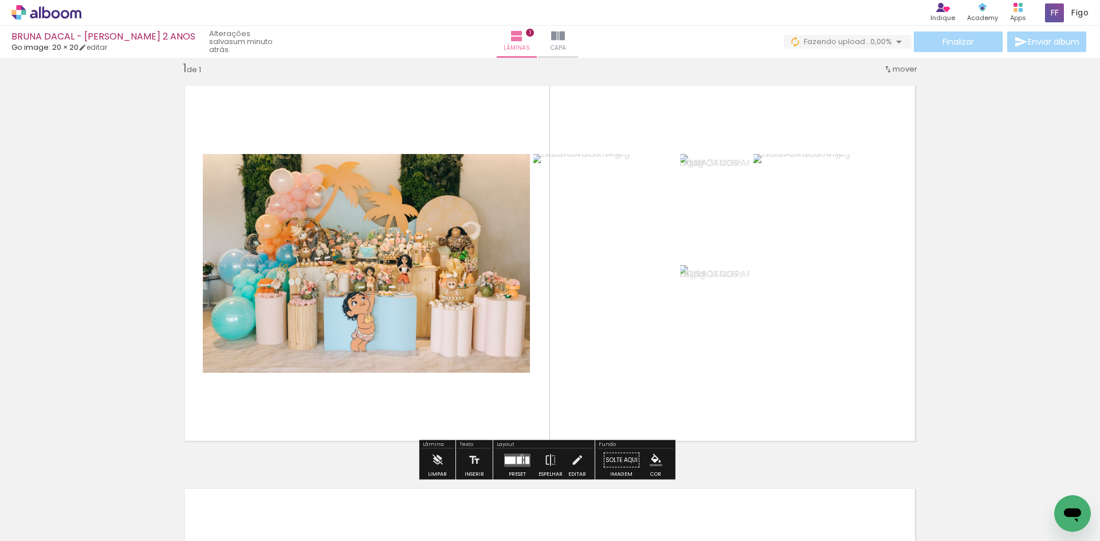
click at [519, 455] on quentale-layouter at bounding box center [517, 460] width 26 height 13
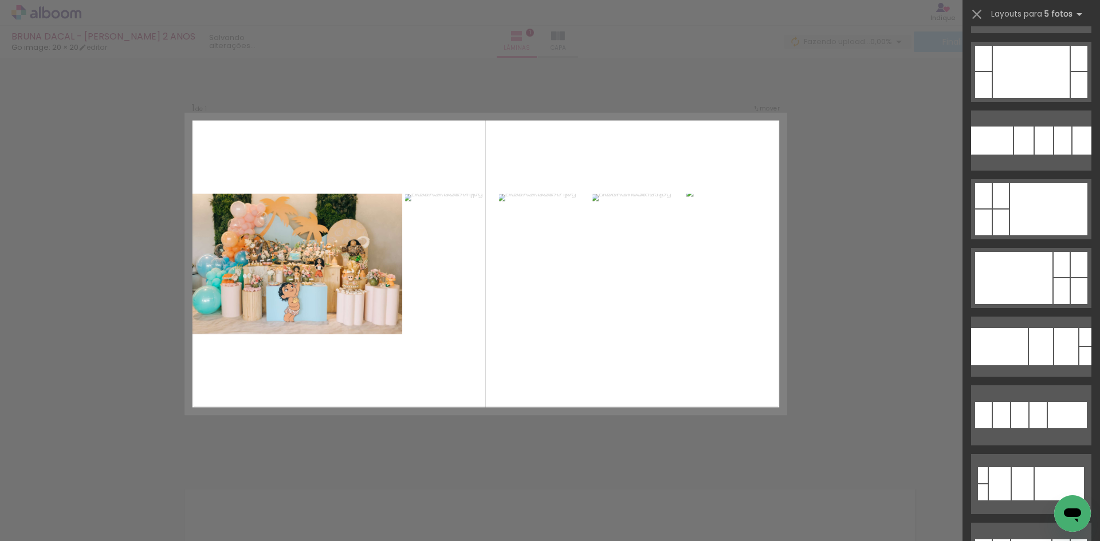
scroll to position [1317, 0]
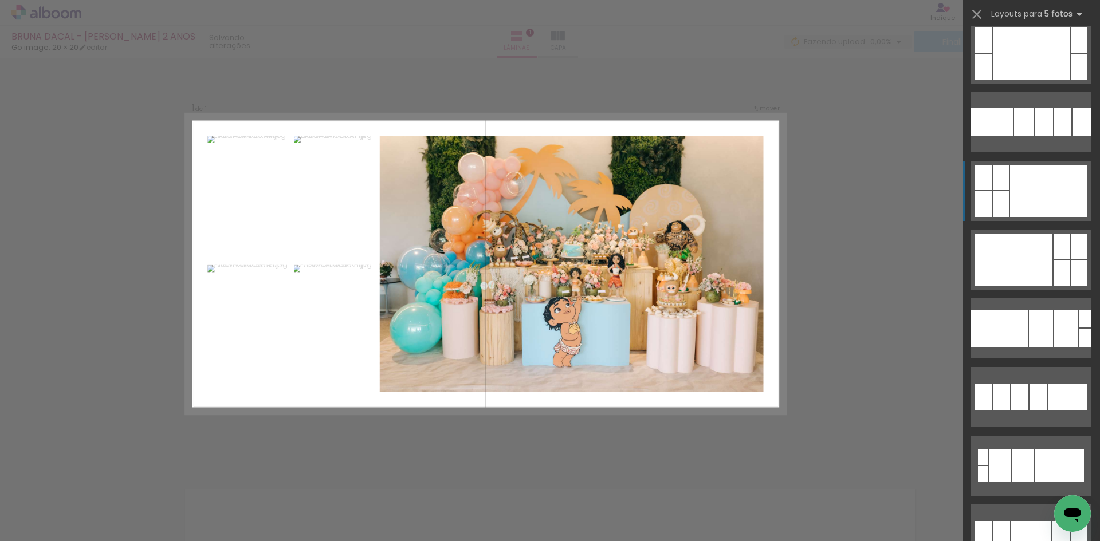
click at [1031, 176] on div at bounding box center [1048, 191] width 77 height 52
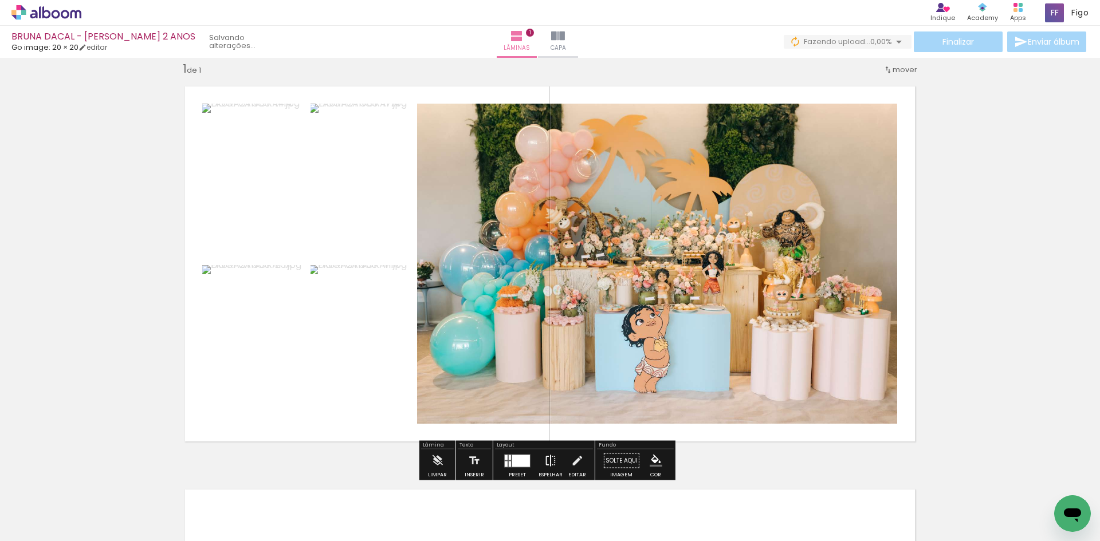
click at [548, 453] on iron-icon at bounding box center [550, 461] width 13 height 23
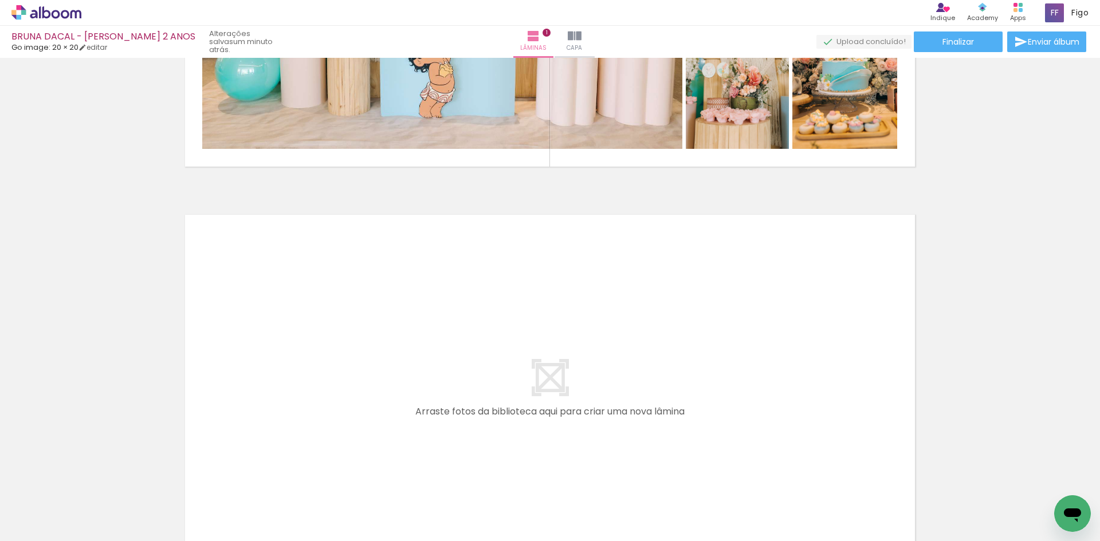
scroll to position [358, 0]
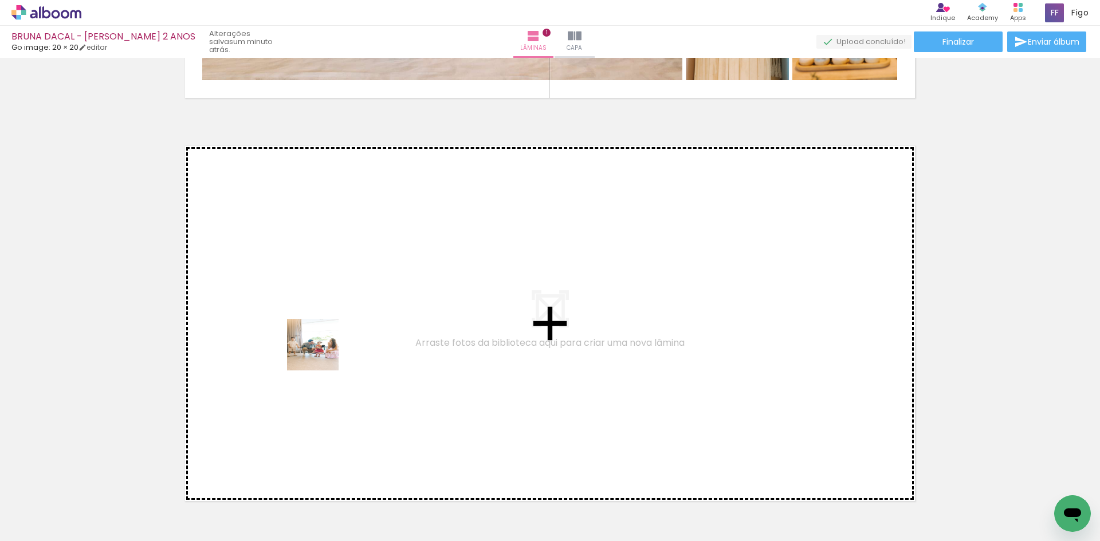
drag, startPoint x: 128, startPoint y: 515, endPoint x: 325, endPoint y: 333, distance: 267.9
click at [325, 333] on quentale-workspace at bounding box center [550, 270] width 1100 height 541
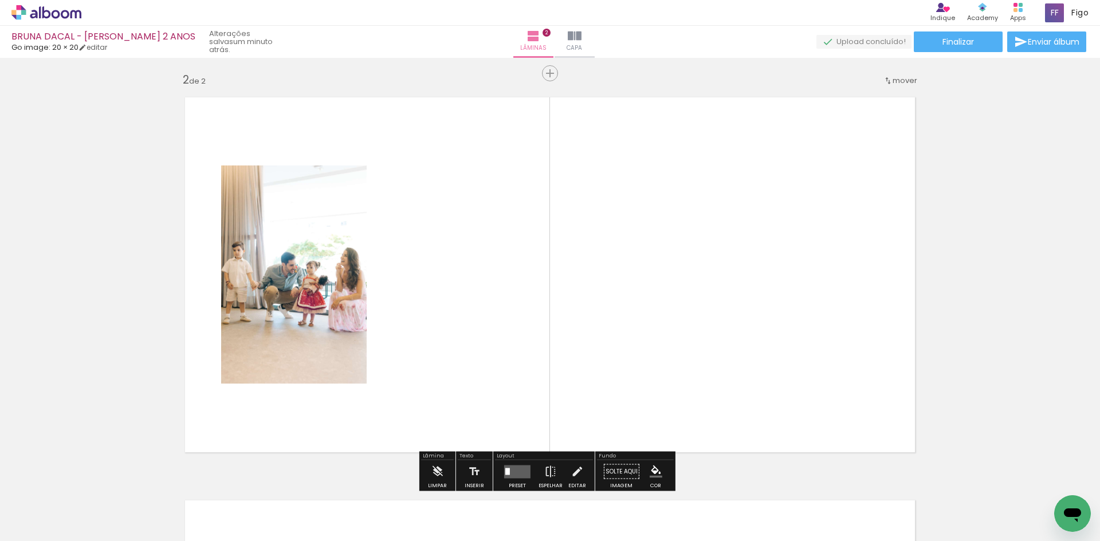
scroll to position [418, 0]
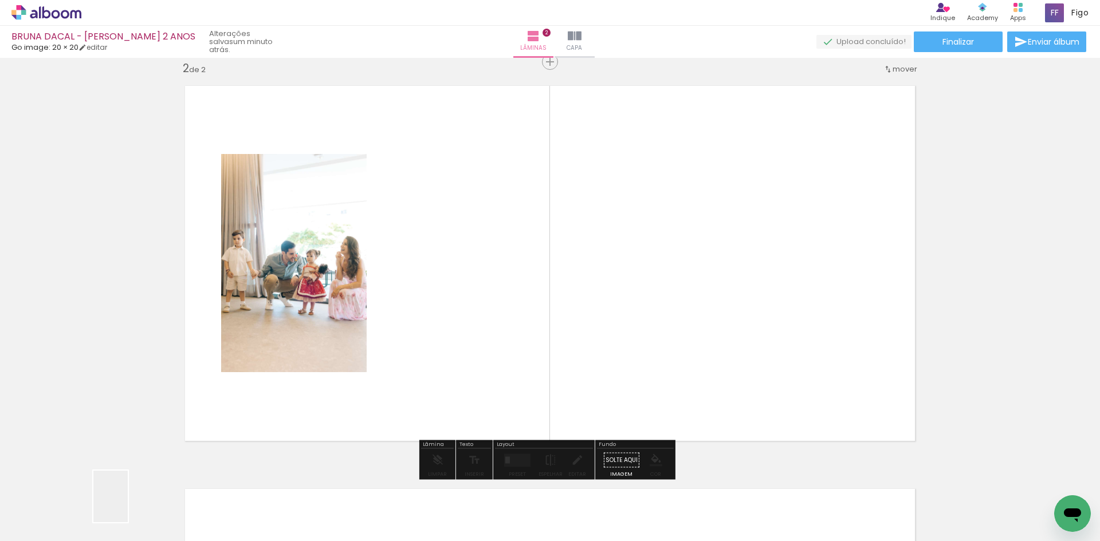
drag, startPoint x: 125, startPoint y: 507, endPoint x: 343, endPoint y: 362, distance: 261.9
click at [333, 378] on quentale-workspace at bounding box center [550, 270] width 1100 height 541
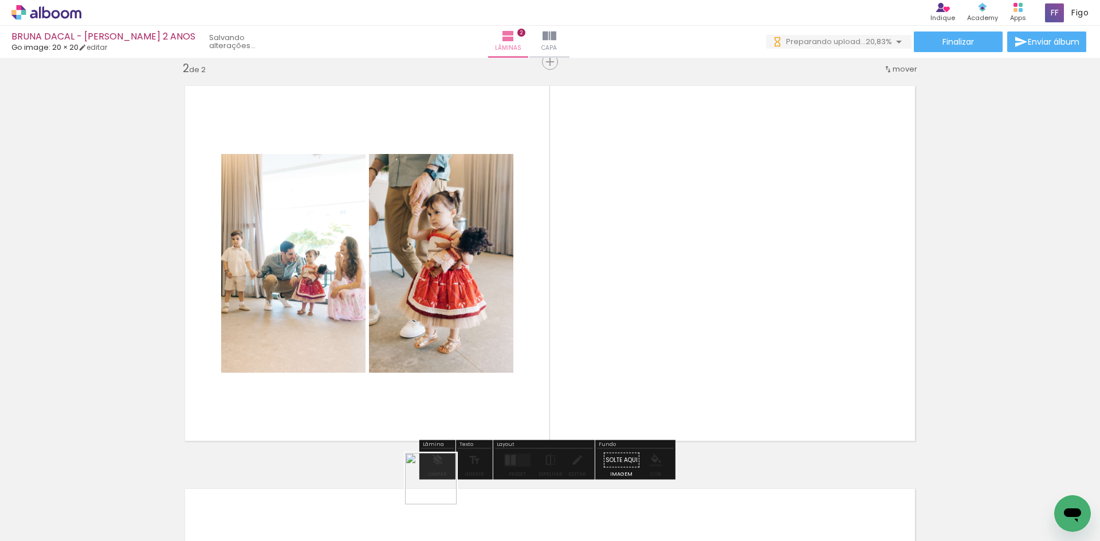
drag, startPoint x: 377, startPoint y: 511, endPoint x: 668, endPoint y: 337, distance: 339.8
click at [667, 338] on quentale-workspace at bounding box center [550, 270] width 1100 height 541
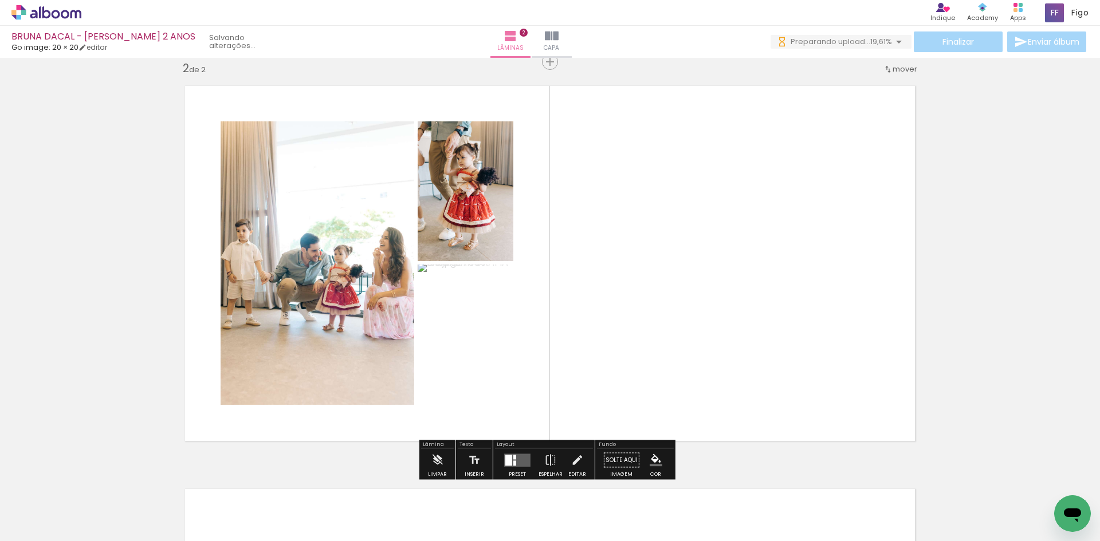
scroll to position [0, 0]
click at [518, 456] on quentale-layouter at bounding box center [517, 460] width 26 height 13
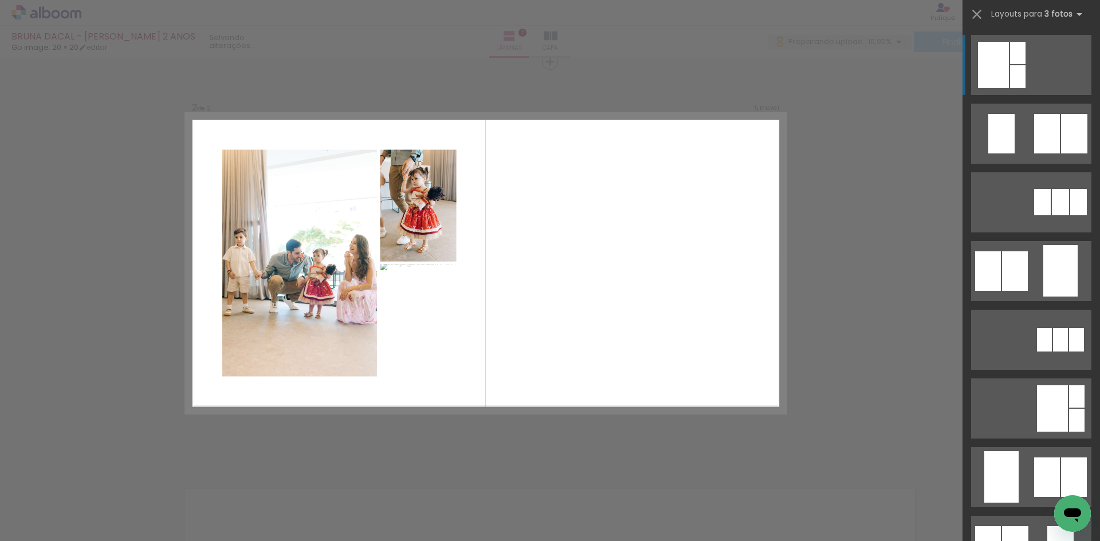
click at [866, 330] on div "Confirmar Cancelar" at bounding box center [550, 258] width 1100 height 1237
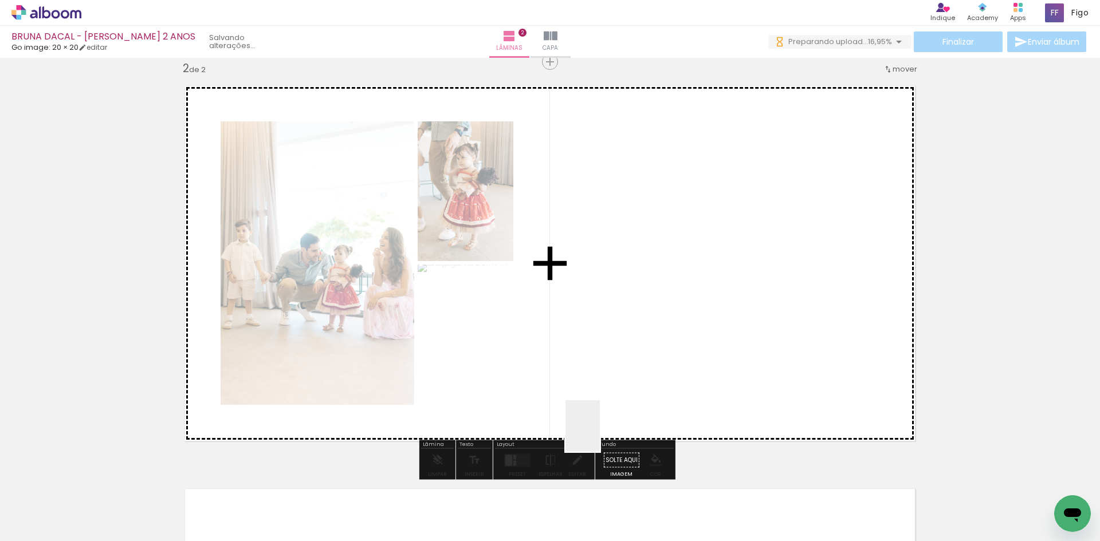
drag, startPoint x: 571, startPoint y: 510, endPoint x: 629, endPoint y: 326, distance: 193.4
click at [628, 337] on quentale-workspace at bounding box center [550, 270] width 1100 height 541
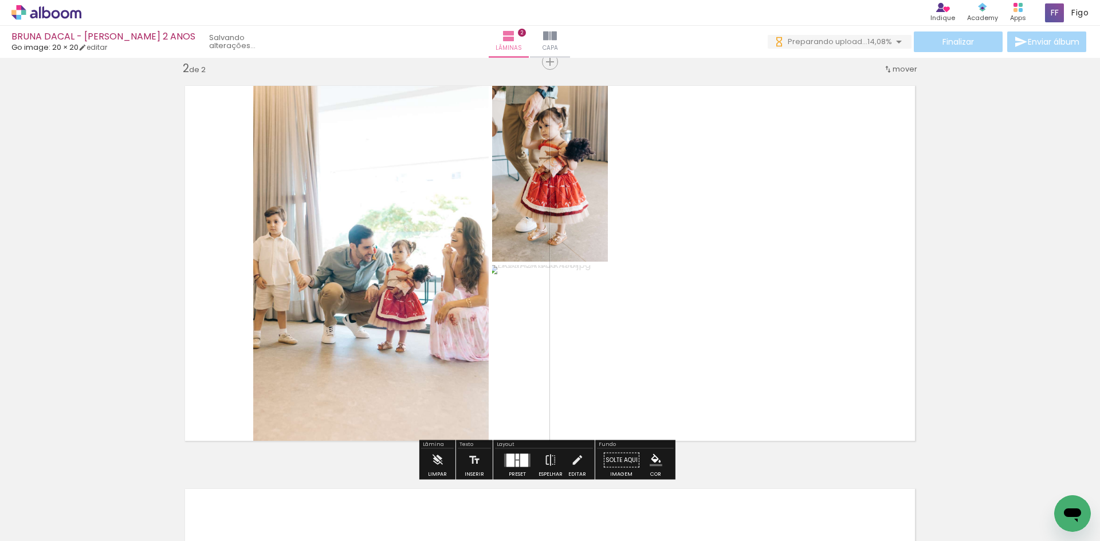
click at [521, 454] on div at bounding box center [524, 460] width 8 height 13
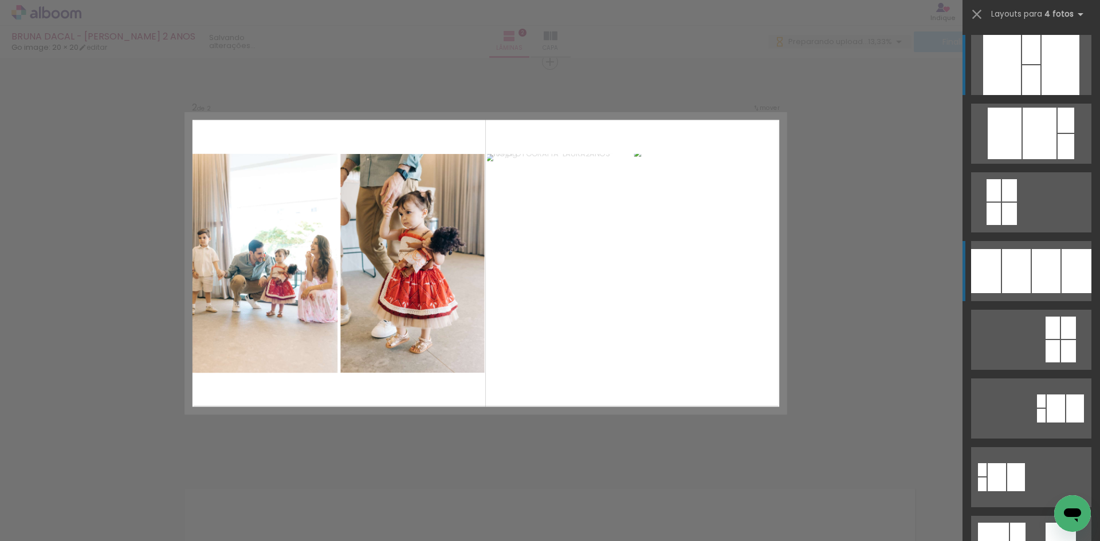
click at [1019, 276] on div at bounding box center [1016, 271] width 29 height 44
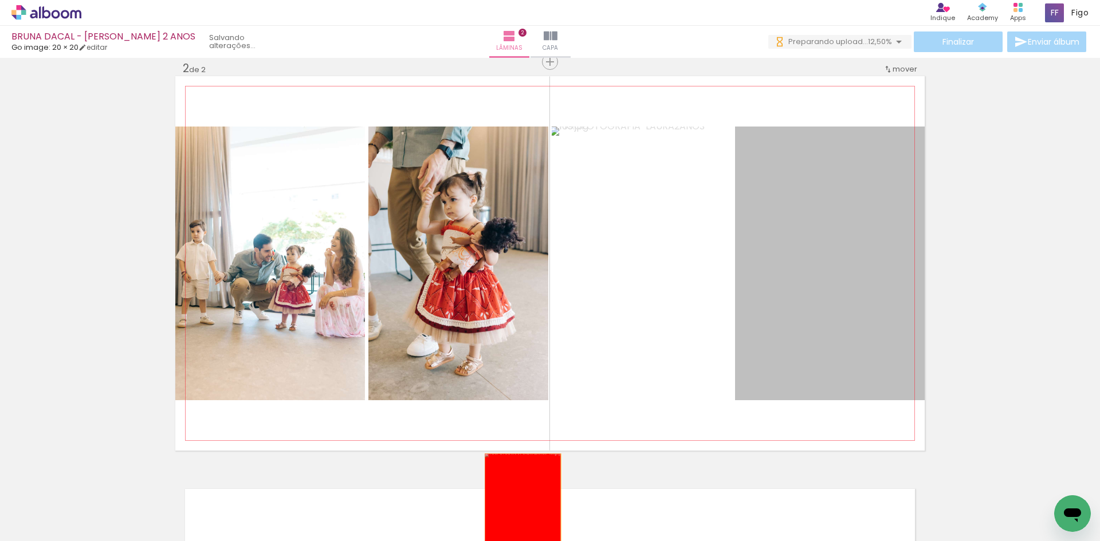
drag, startPoint x: 793, startPoint y: 264, endPoint x: 518, endPoint y: 509, distance: 367.5
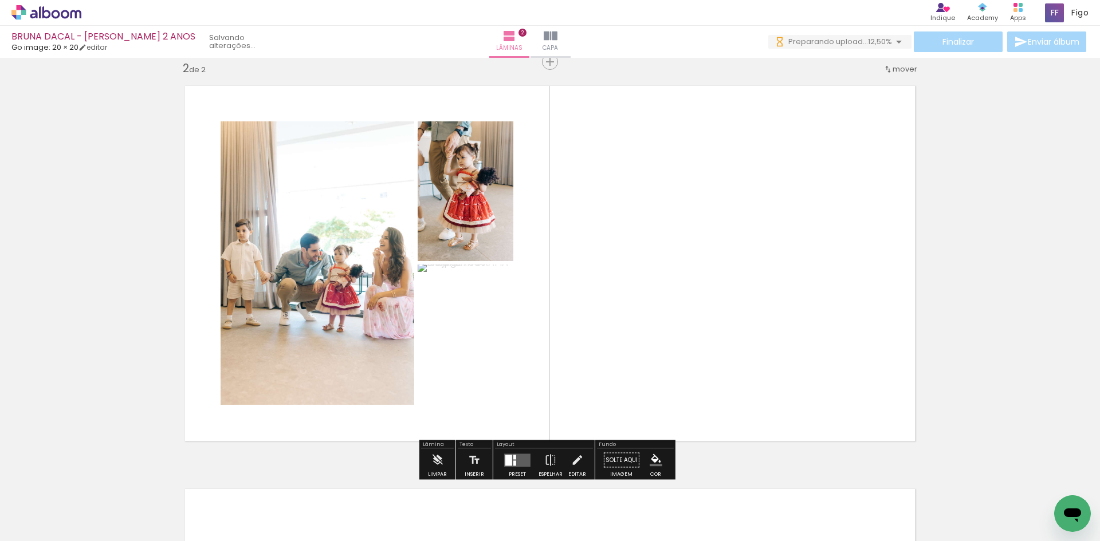
click at [514, 452] on div at bounding box center [517, 460] width 31 height 23
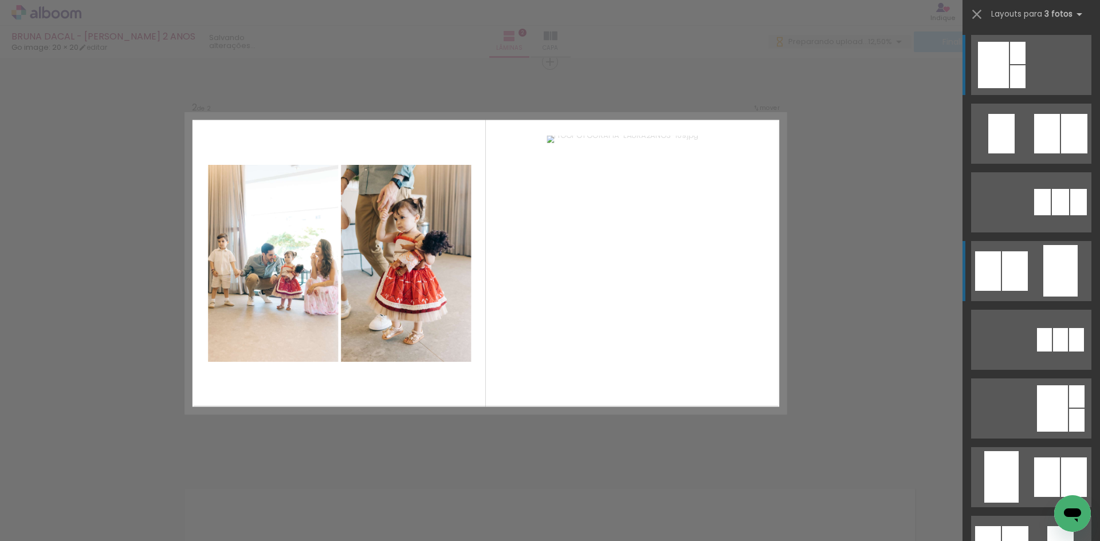
click at [1015, 253] on div at bounding box center [1015, 271] width 26 height 40
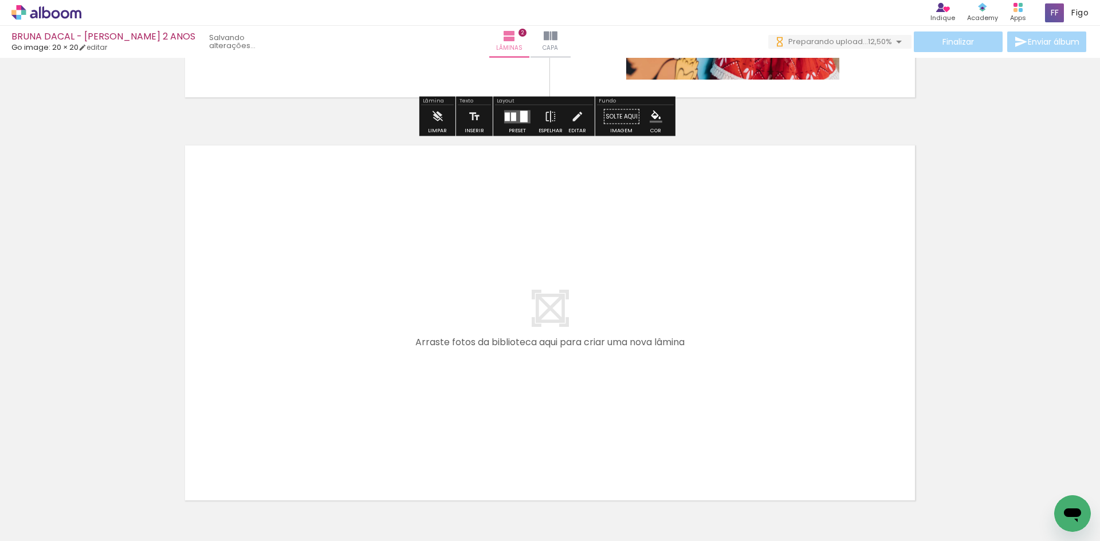
drag, startPoint x: 327, startPoint y: 503, endPoint x: 324, endPoint y: 350, distance: 152.4
click at [324, 350] on quentale-workspace at bounding box center [550, 270] width 1100 height 541
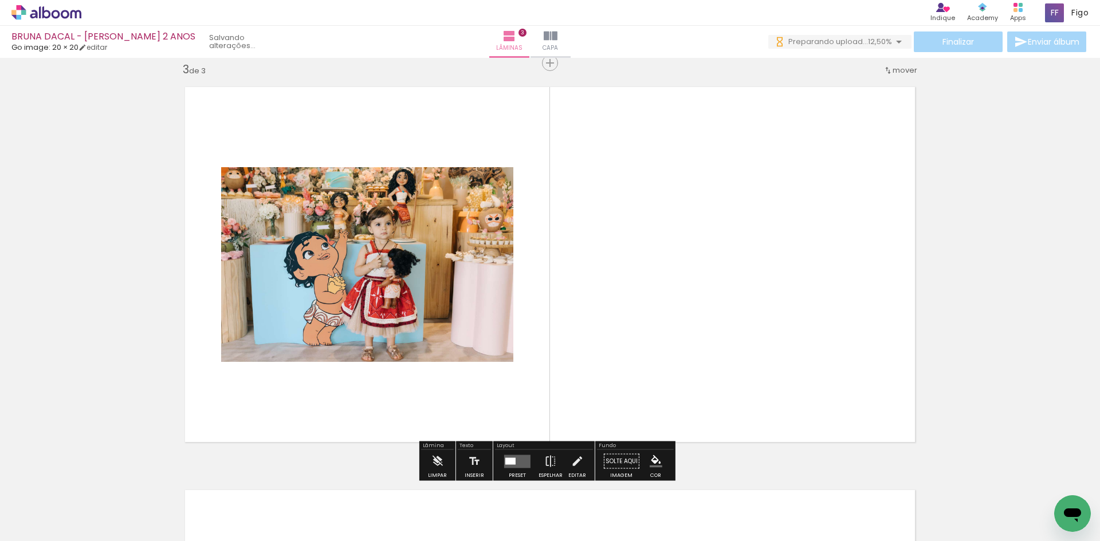
scroll to position [821, 0]
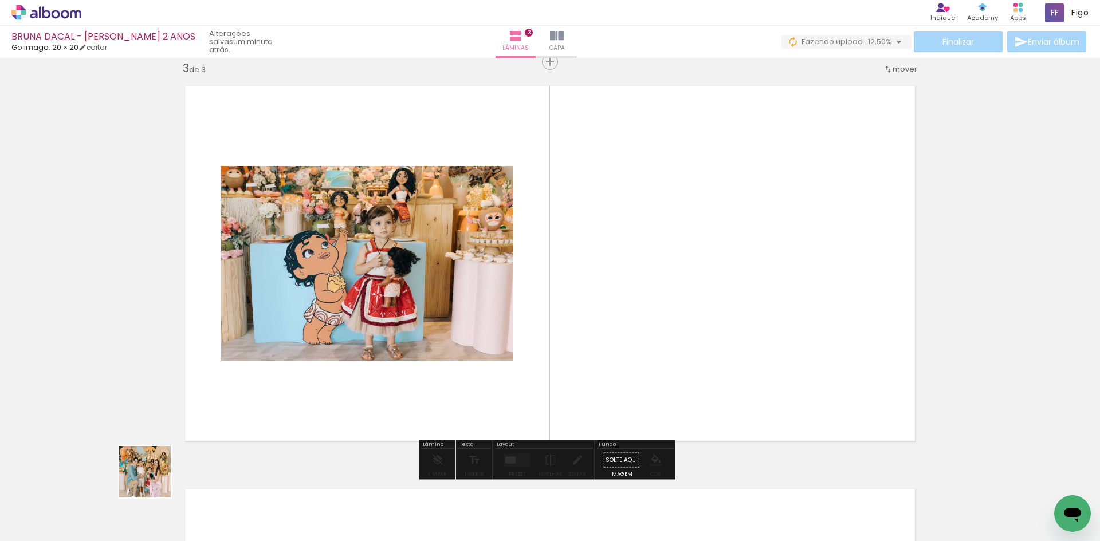
drag, startPoint x: 153, startPoint y: 481, endPoint x: 216, endPoint y: 404, distance: 98.5
click at [215, 407] on quentale-workspace at bounding box center [550, 270] width 1100 height 541
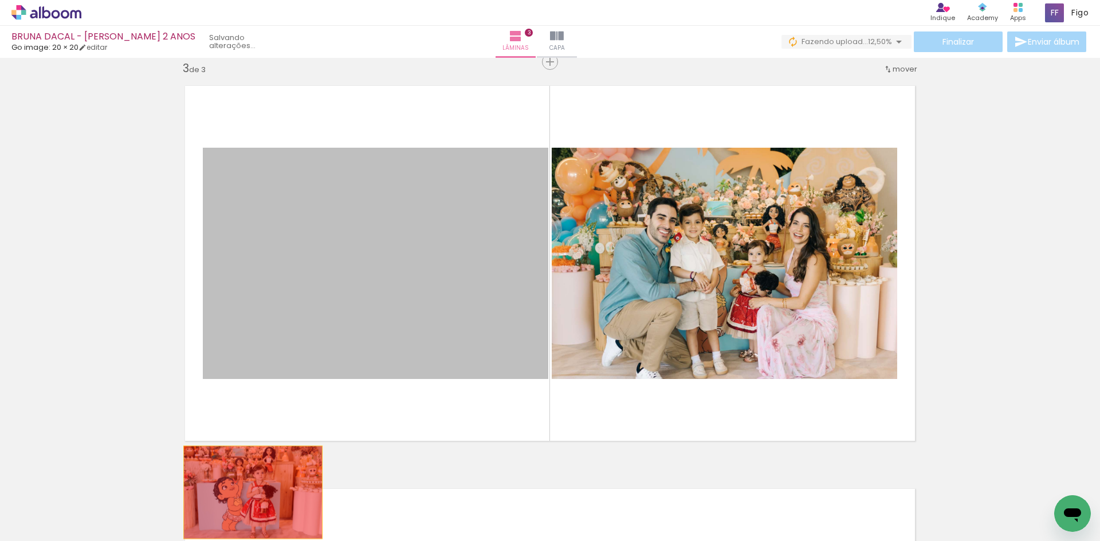
drag, startPoint x: 365, startPoint y: 329, endPoint x: 235, endPoint y: 507, distance: 219.7
click at [235, 507] on quentale-workspace at bounding box center [550, 270] width 1100 height 541
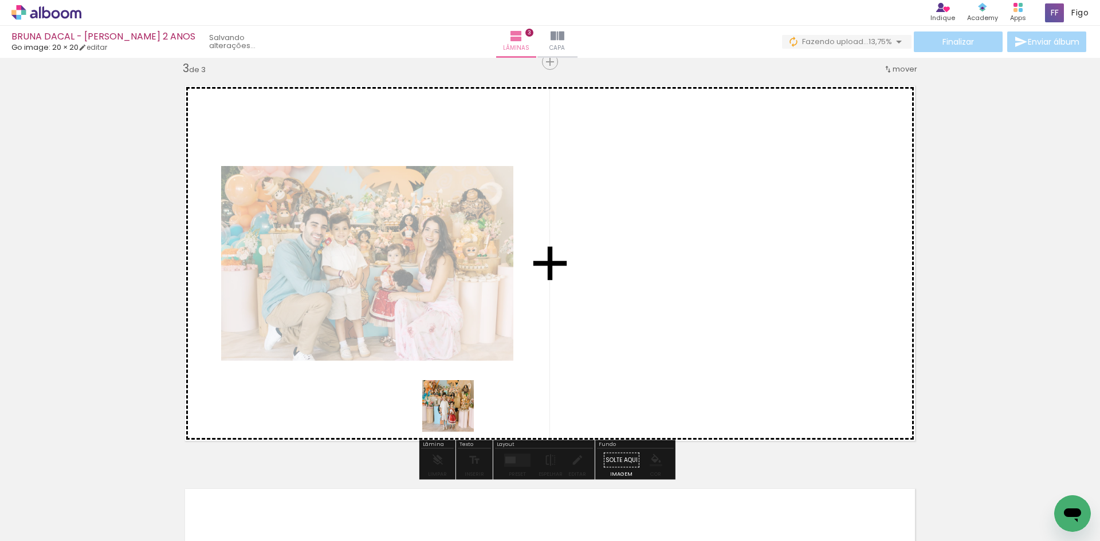
drag, startPoint x: 105, startPoint y: 515, endPoint x: 615, endPoint y: 313, distance: 548.3
click at [615, 313] on quentale-workspace at bounding box center [550, 270] width 1100 height 541
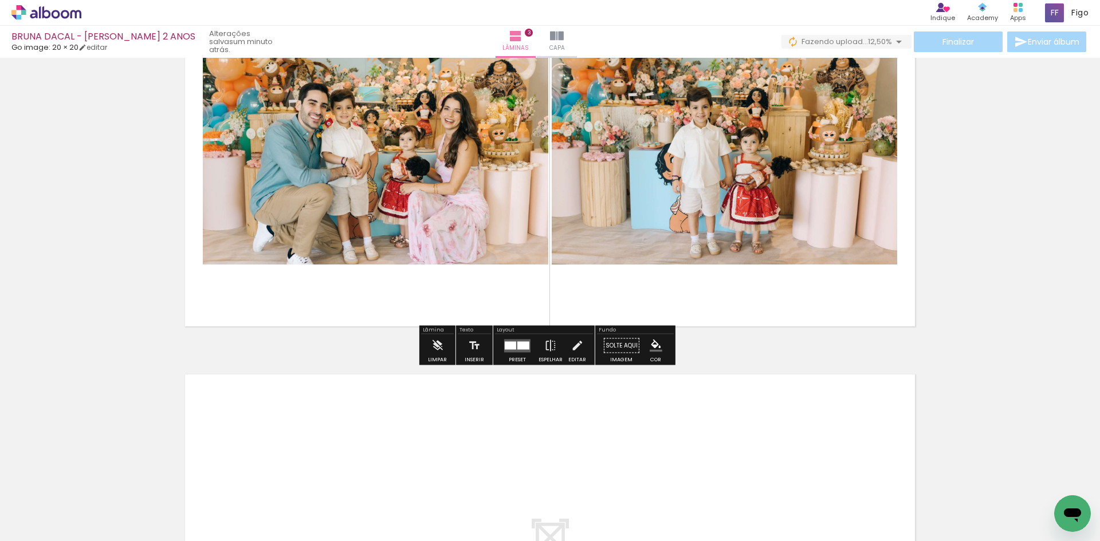
scroll to position [879, 0]
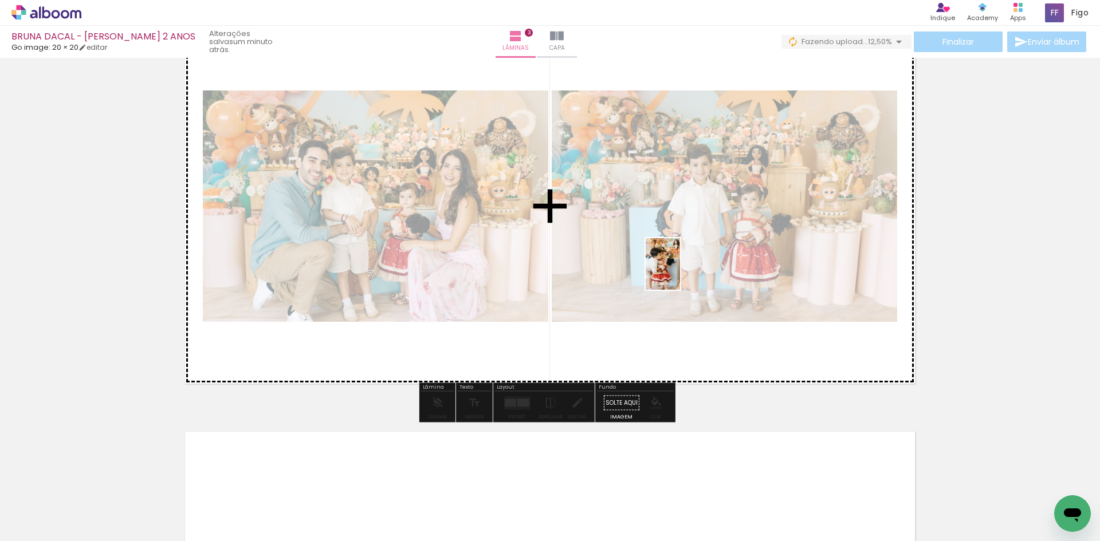
drag, startPoint x: 118, startPoint y: 507, endPoint x: 683, endPoint y: 270, distance: 612.4
click at [683, 270] on quentale-workspace at bounding box center [550, 270] width 1100 height 541
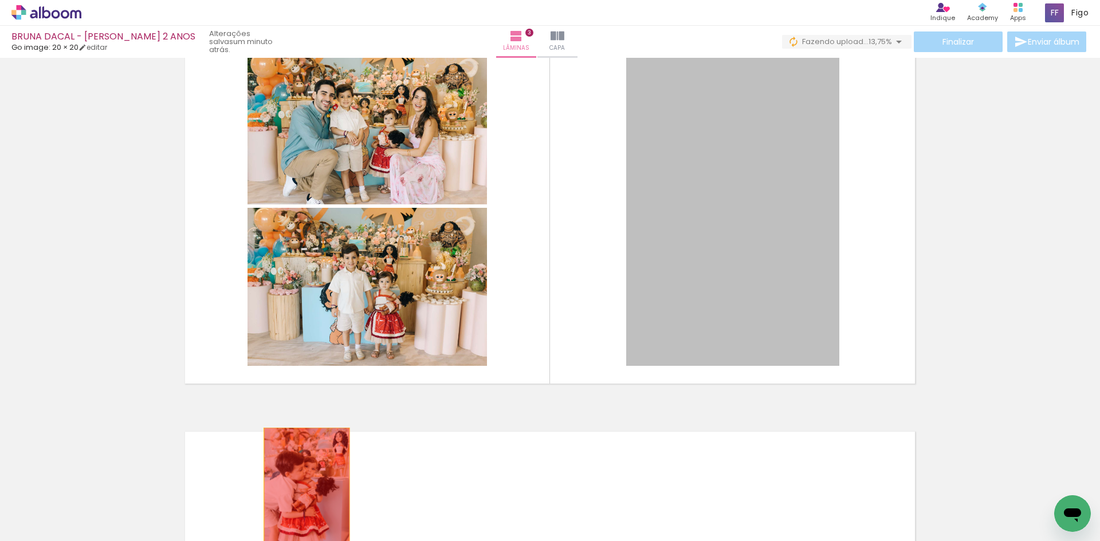
drag, startPoint x: 684, startPoint y: 257, endPoint x: 284, endPoint y: 507, distance: 471.3
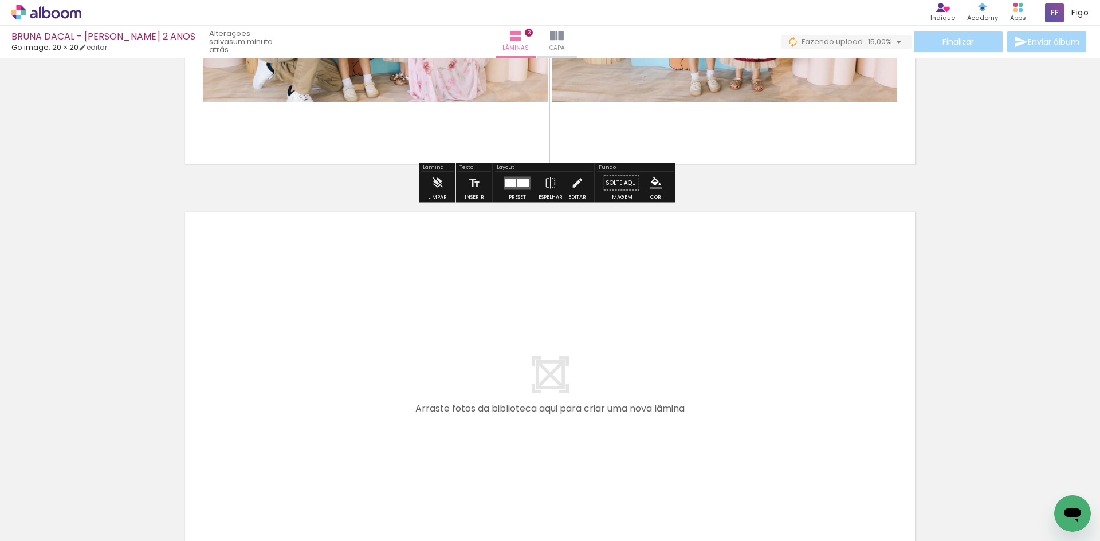
scroll to position [1108, 0]
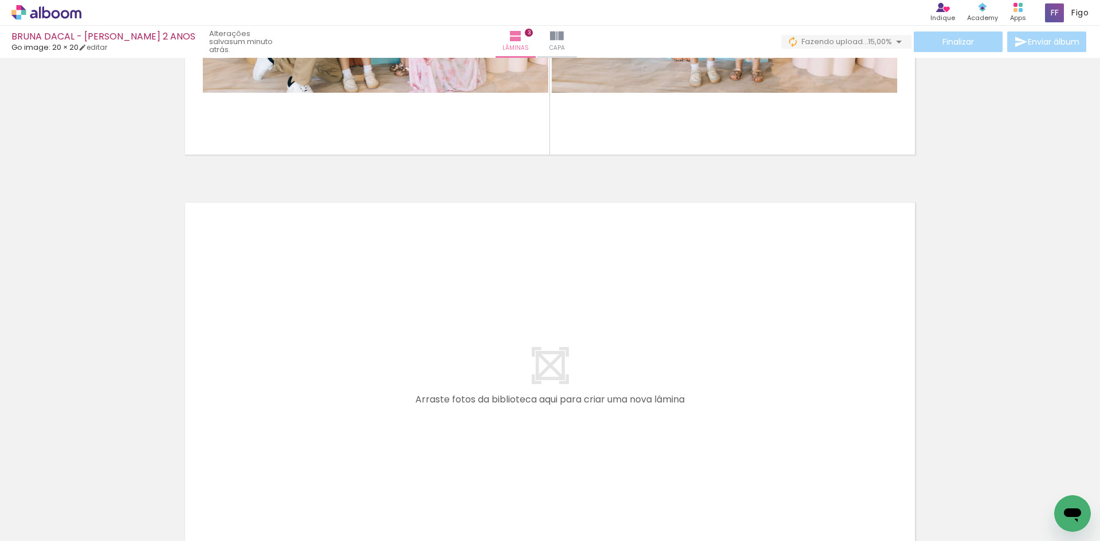
drag, startPoint x: 193, startPoint y: 499, endPoint x: 289, endPoint y: 383, distance: 150.5
click at [289, 383] on quentale-workspace at bounding box center [550, 270] width 1100 height 541
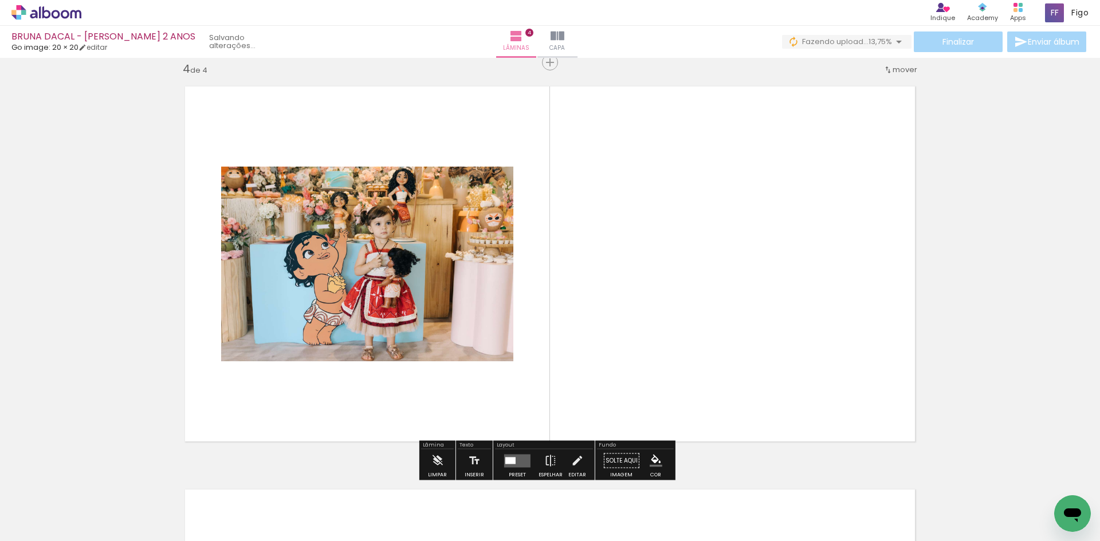
scroll to position [1224, 0]
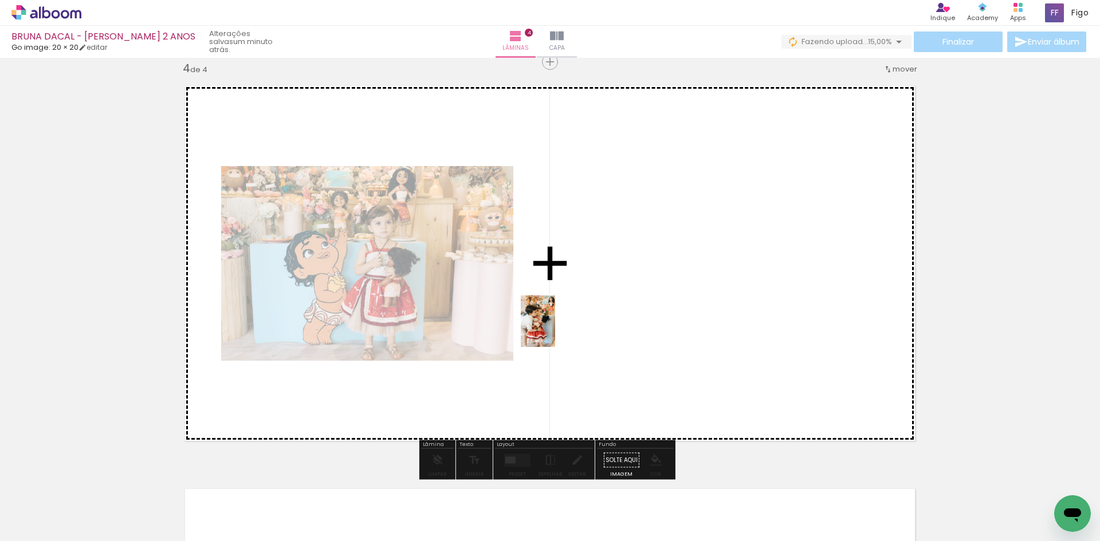
drag, startPoint x: 119, startPoint y: 498, endPoint x: 572, endPoint y: 309, distance: 490.9
click at [566, 311] on quentale-workspace at bounding box center [550, 270] width 1100 height 541
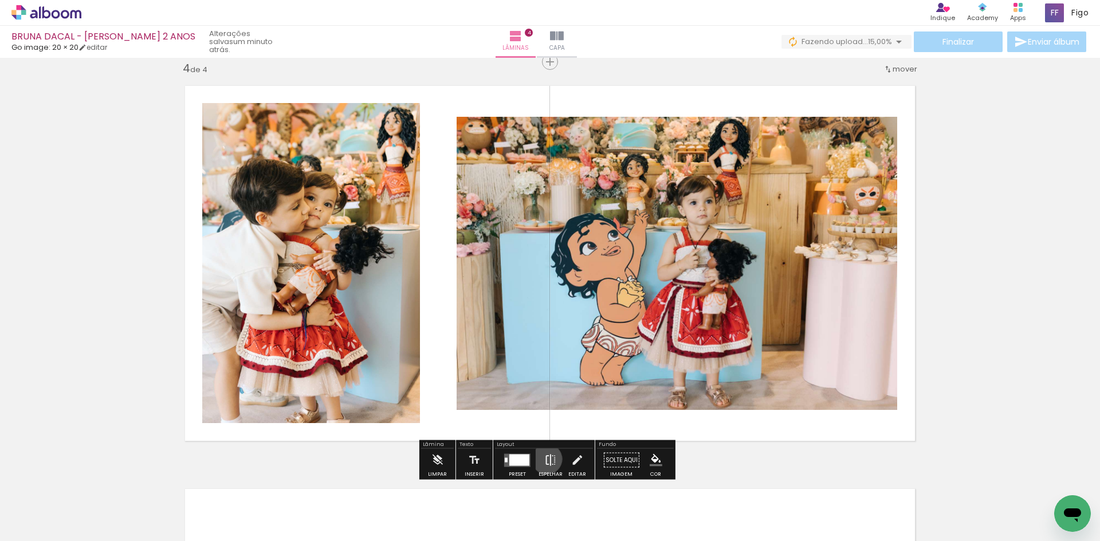
click at [544, 459] on iron-icon at bounding box center [550, 460] width 13 height 23
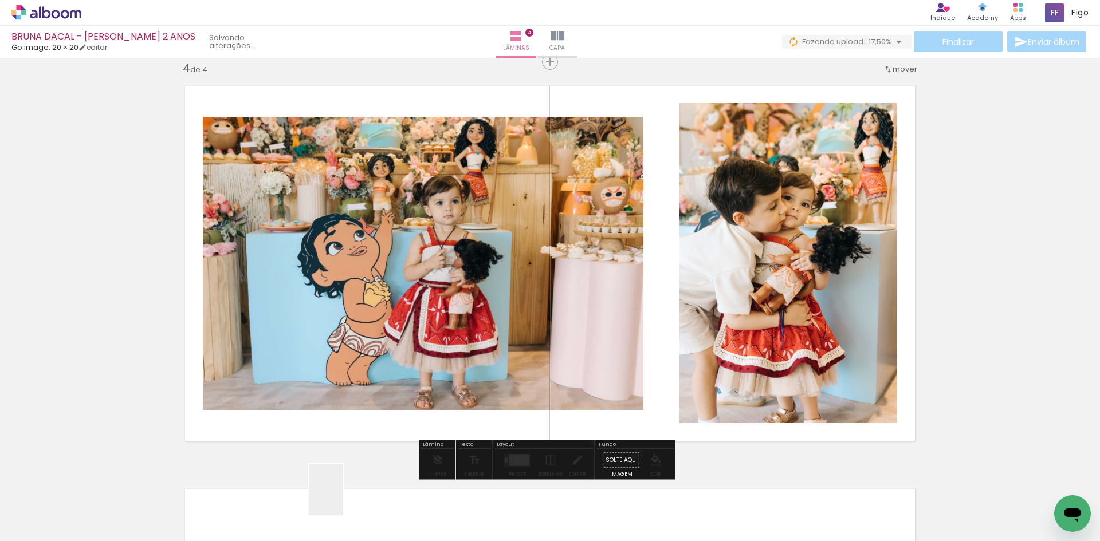
drag, startPoint x: 343, startPoint y: 498, endPoint x: 721, endPoint y: 344, distance: 408.2
click at [678, 361] on quentale-workspace at bounding box center [550, 270] width 1100 height 541
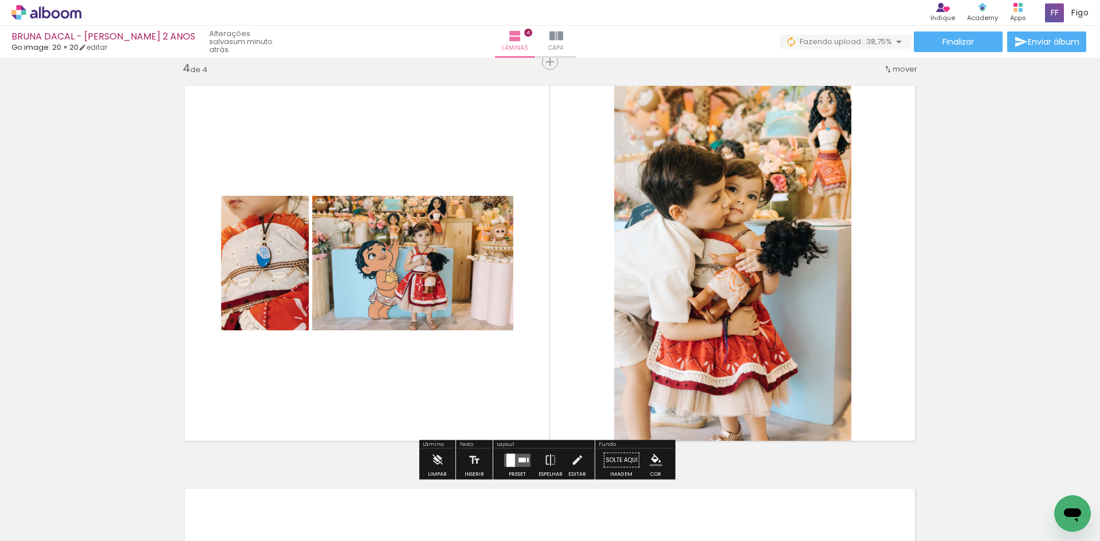
click at [502, 459] on div at bounding box center [517, 460] width 31 height 23
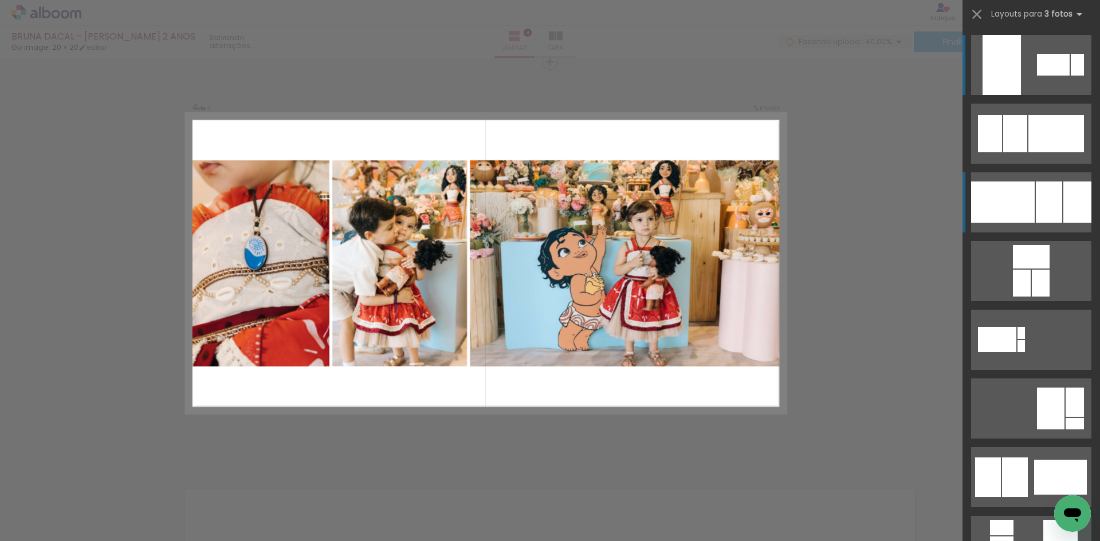
click at [1063, 198] on div at bounding box center [1077, 202] width 28 height 41
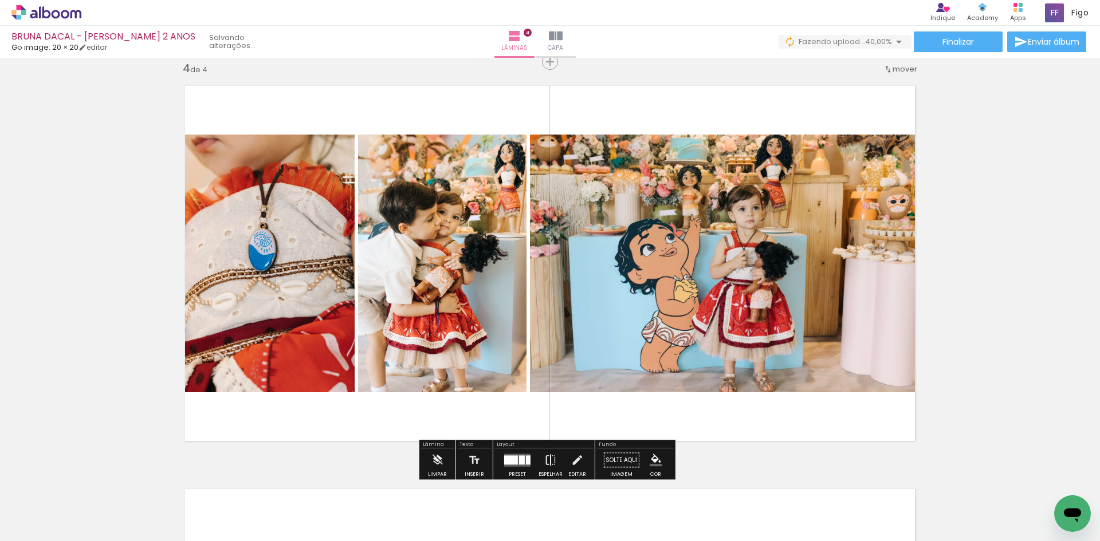
click at [554, 452] on paper-button "Espelhar" at bounding box center [550, 463] width 30 height 29
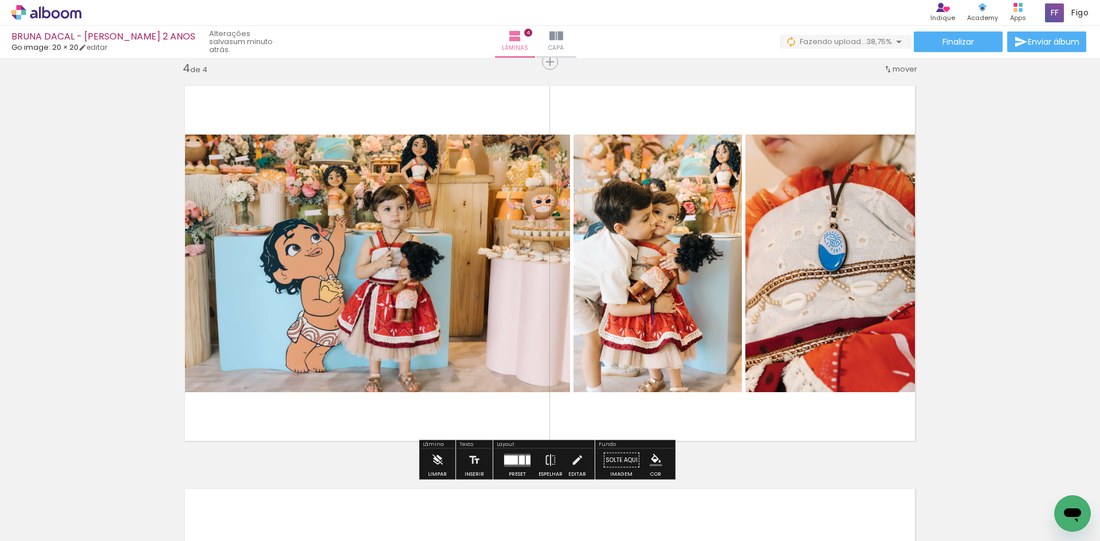
drag, startPoint x: 786, startPoint y: 296, endPoint x: 615, endPoint y: 300, distance: 171.9
click at [0, 0] on slot at bounding box center [0, 0] width 0 height 0
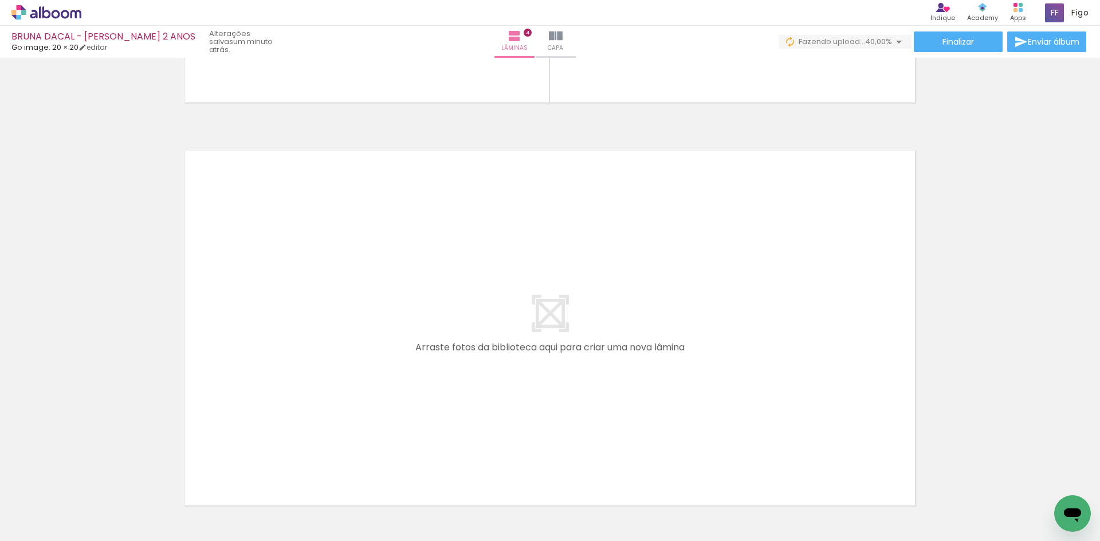
scroll to position [1568, 0]
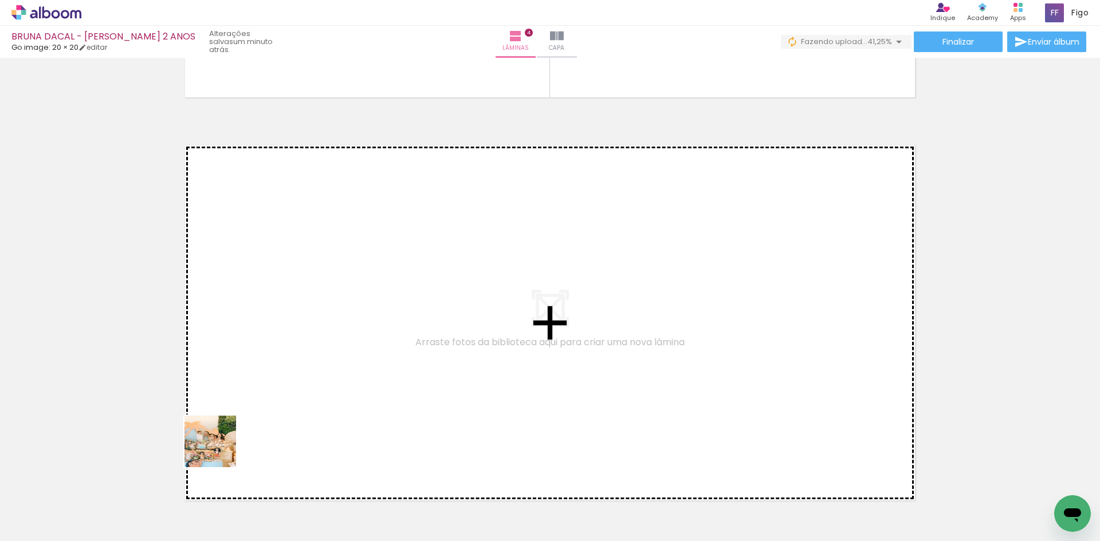
drag, startPoint x: 131, startPoint y: 505, endPoint x: 299, endPoint y: 353, distance: 226.7
click at [299, 353] on quentale-workspace at bounding box center [550, 270] width 1100 height 541
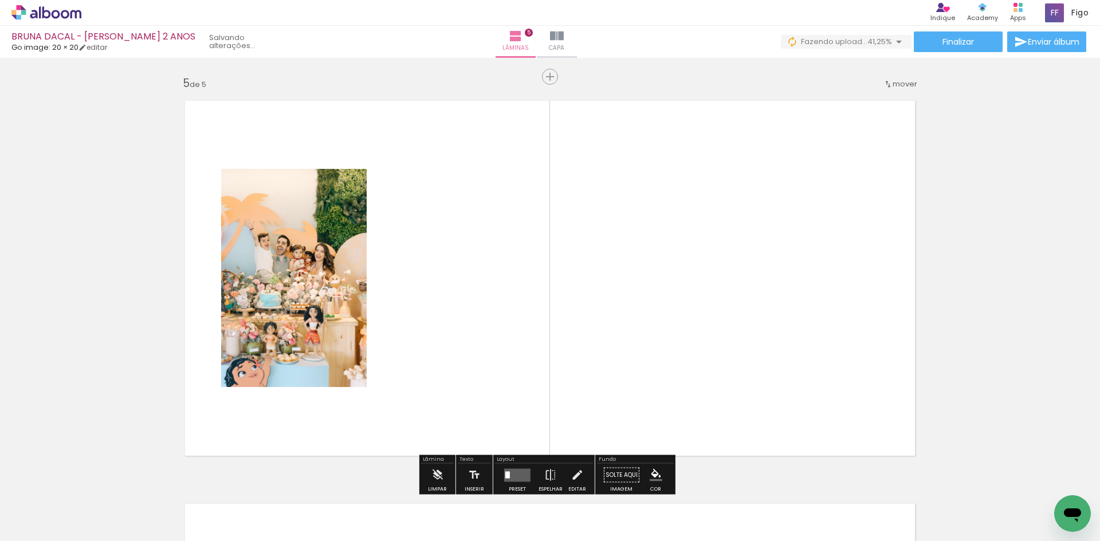
scroll to position [1628, 0]
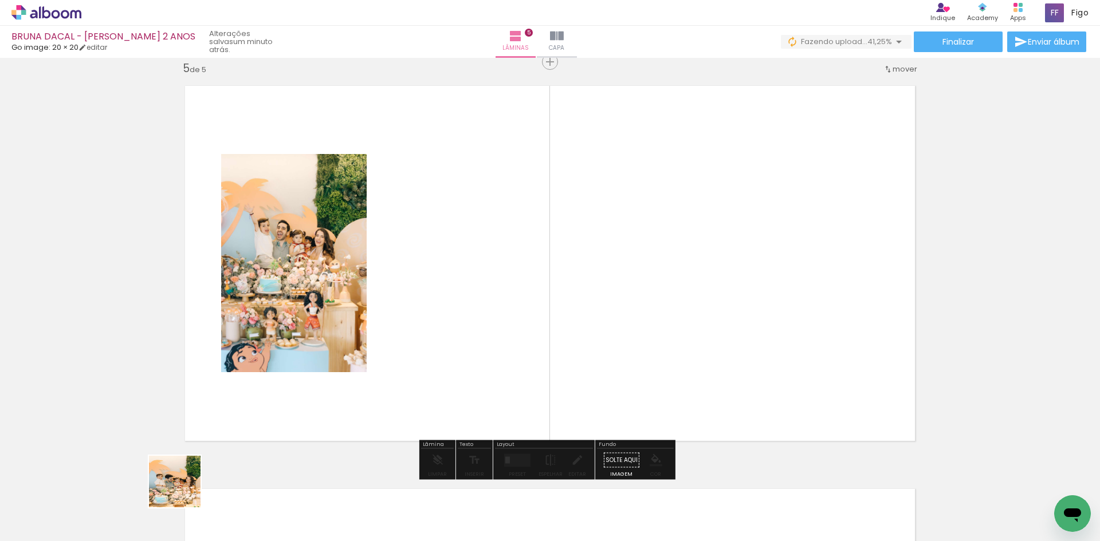
drag, startPoint x: 126, startPoint y: 509, endPoint x: 408, endPoint y: 316, distance: 342.0
click at [408, 316] on quentale-workspace at bounding box center [550, 270] width 1100 height 541
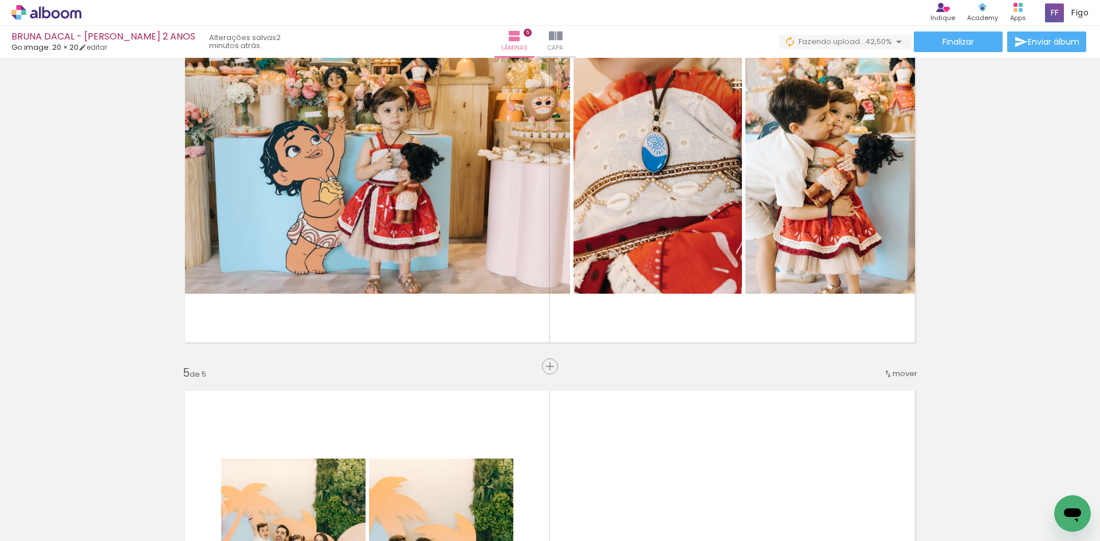
scroll to position [1284, 0]
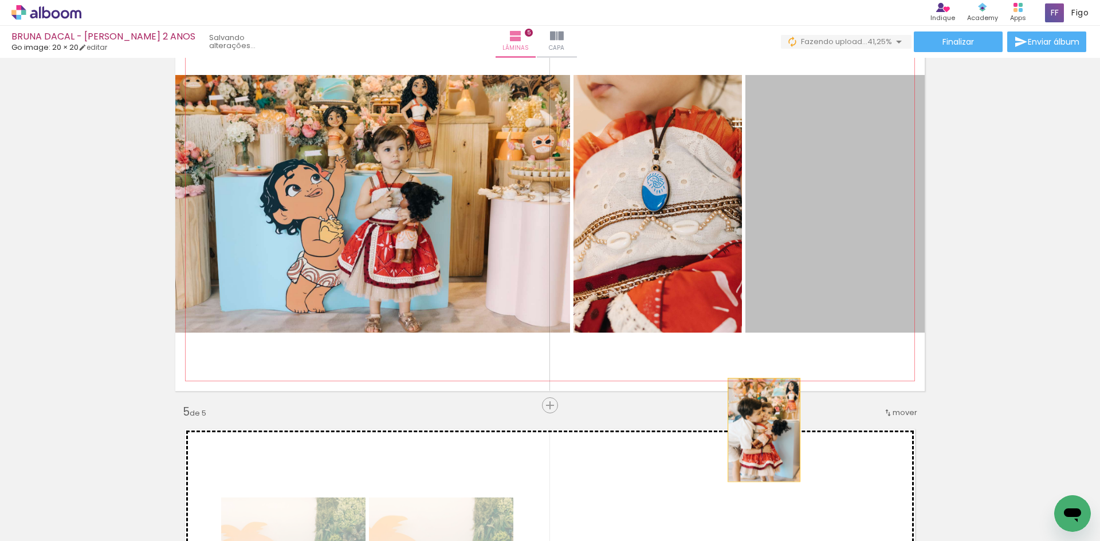
drag, startPoint x: 819, startPoint y: 215, endPoint x: 759, endPoint y: 453, distance: 245.6
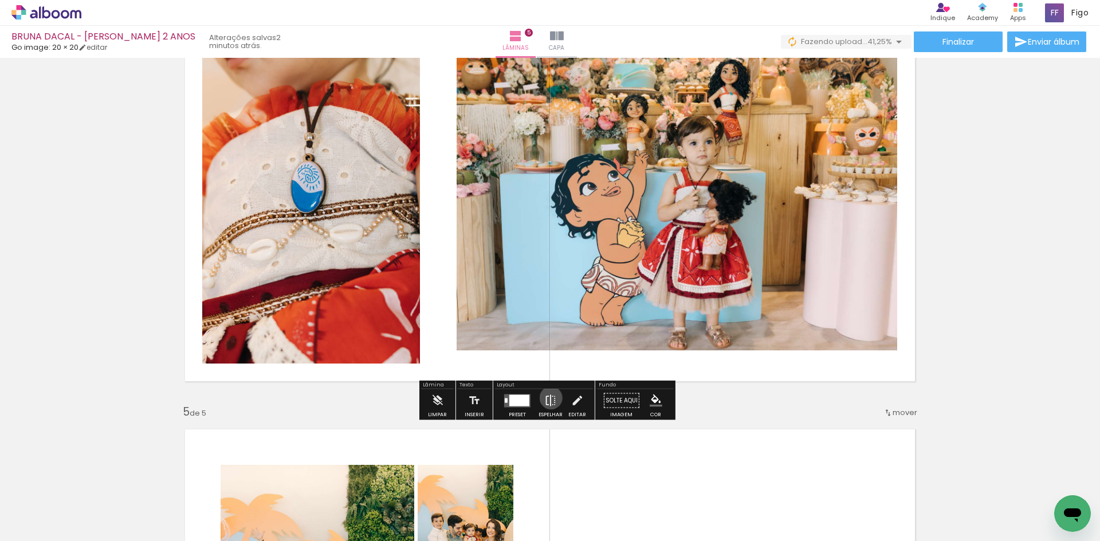
click at [548, 398] on iron-icon at bounding box center [550, 400] width 13 height 23
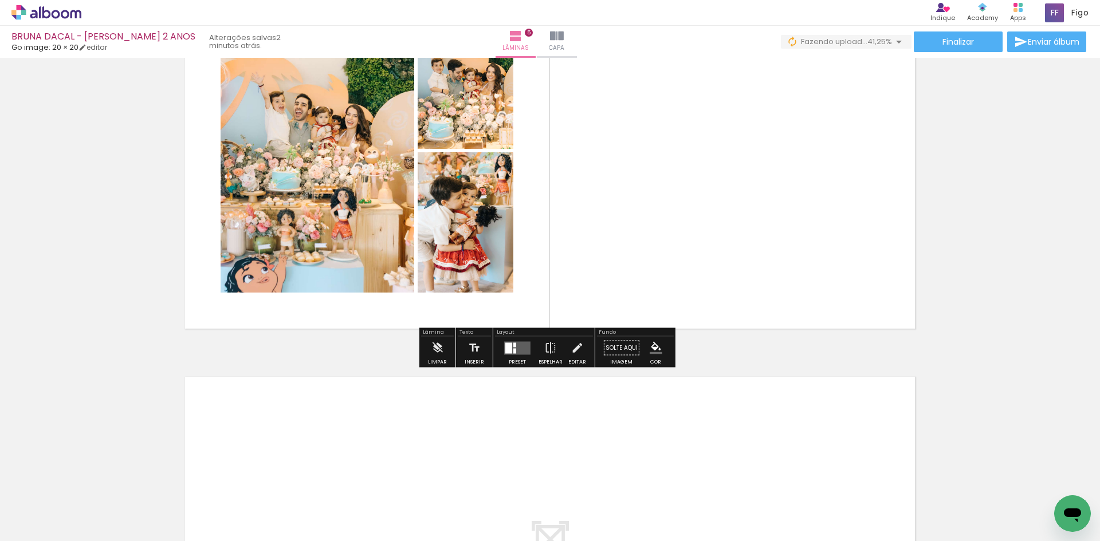
scroll to position [1742, 0]
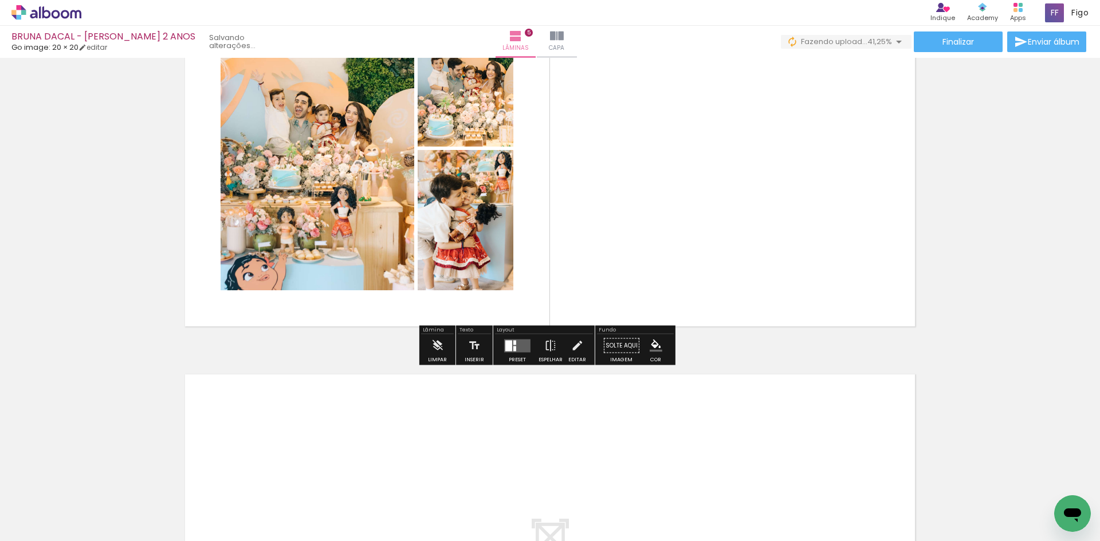
click at [525, 345] on quentale-layouter at bounding box center [517, 345] width 26 height 13
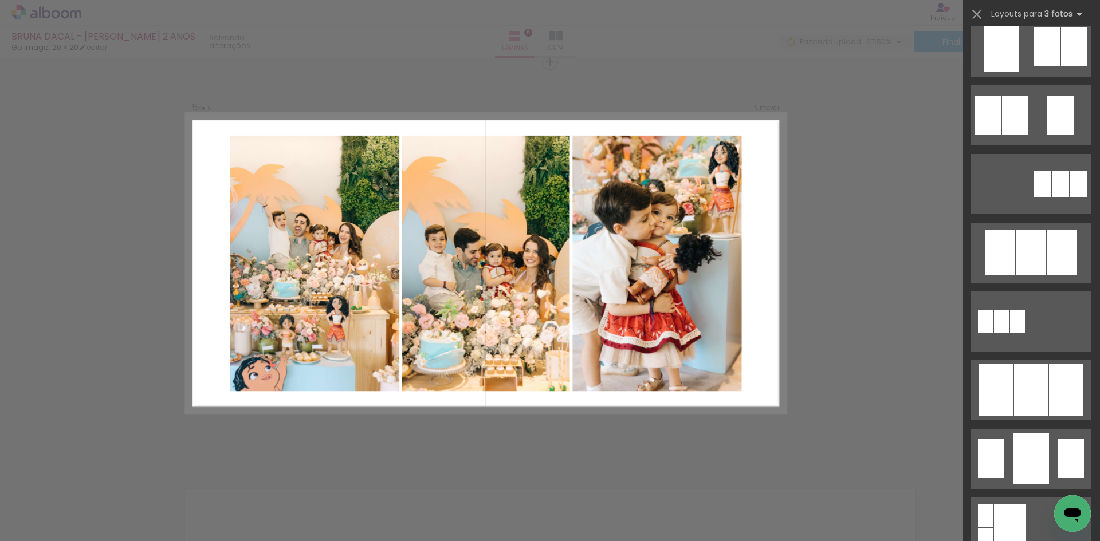
scroll to position [458, 0]
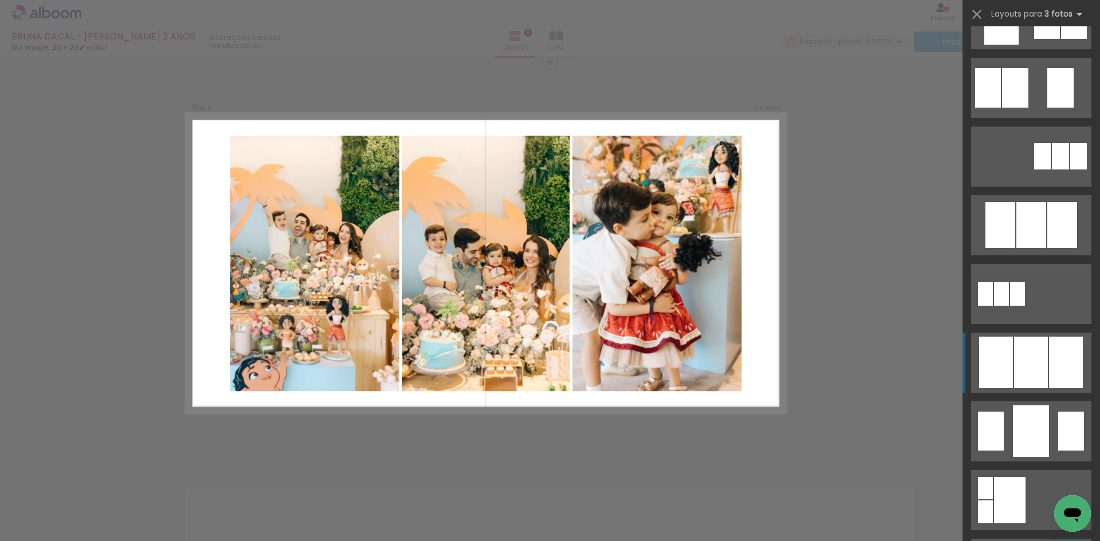
click at [1031, 364] on div at bounding box center [1031, 363] width 34 height 52
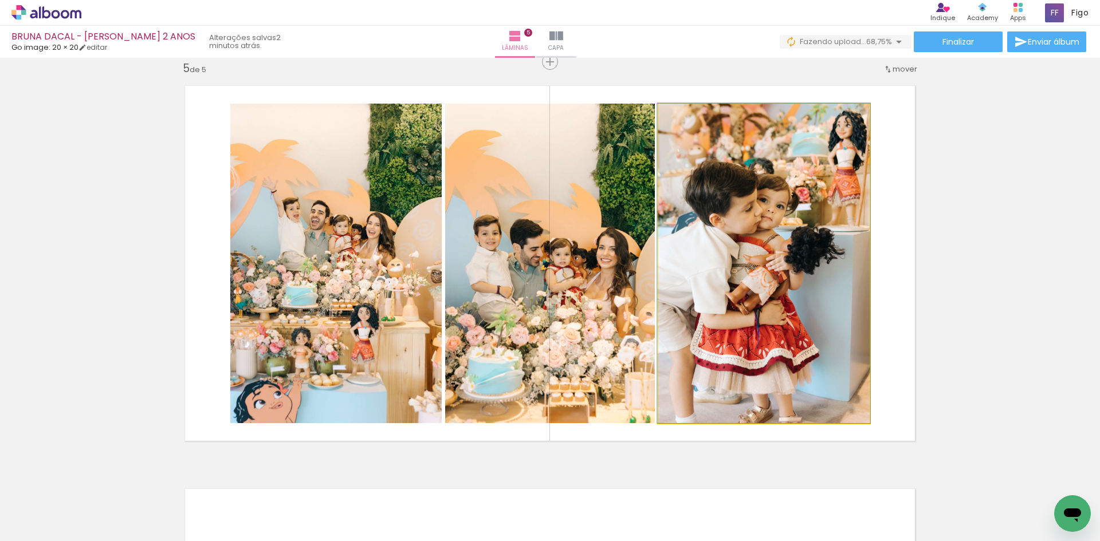
drag, startPoint x: 744, startPoint y: 328, endPoint x: 257, endPoint y: 318, distance: 486.9
click at [0, 0] on slot at bounding box center [0, 0] width 0 height 0
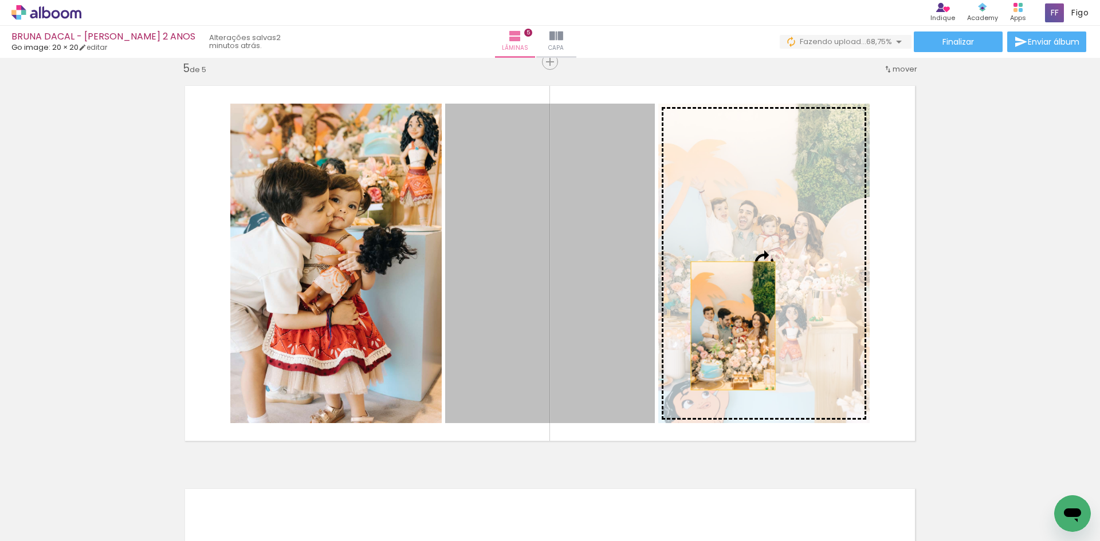
drag, startPoint x: 728, startPoint y: 326, endPoint x: 773, endPoint y: 324, distance: 44.7
click at [0, 0] on slot at bounding box center [0, 0] width 0 height 0
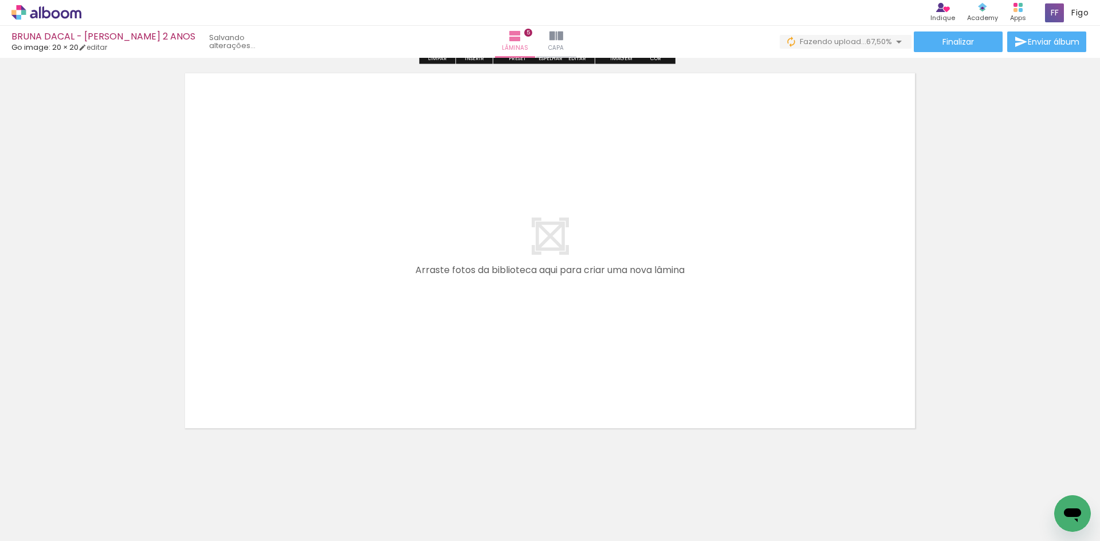
scroll to position [2052, 0]
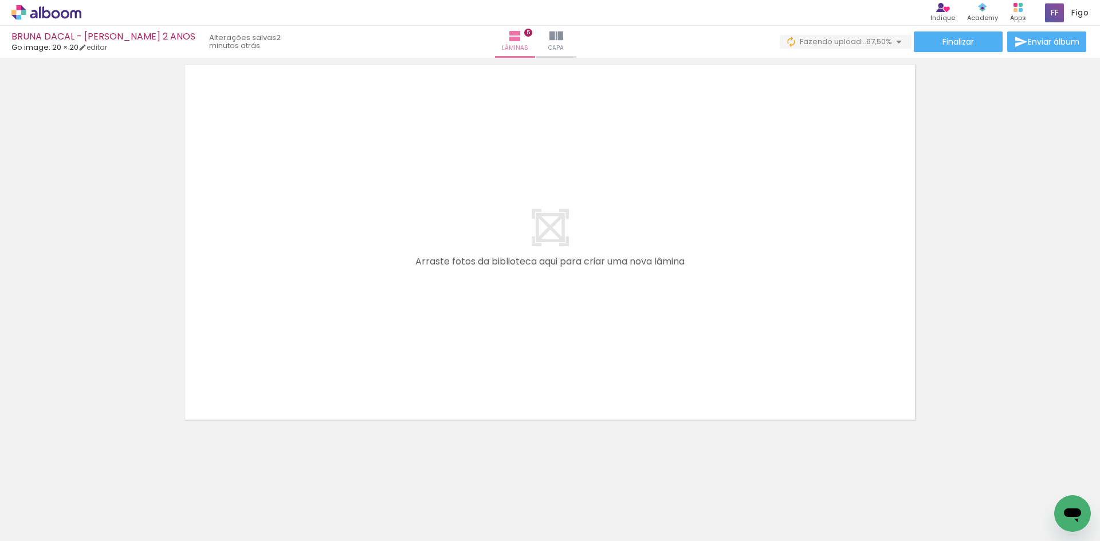
drag, startPoint x: 132, startPoint y: 495, endPoint x: 297, endPoint y: 310, distance: 248.3
click at [282, 338] on quentale-workspace at bounding box center [550, 270] width 1100 height 541
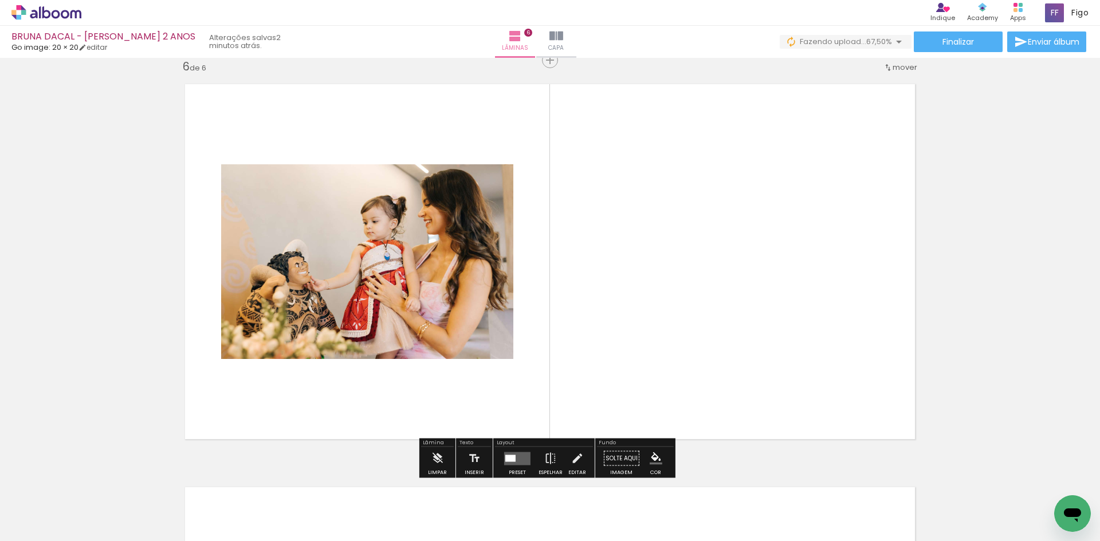
scroll to position [2031, 0]
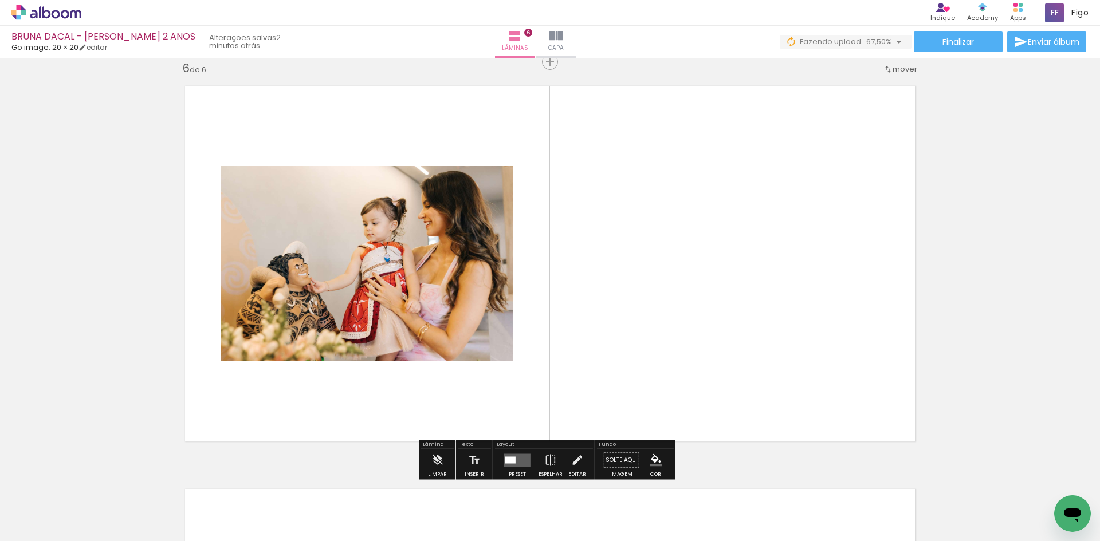
drag, startPoint x: 121, startPoint y: 507, endPoint x: 229, endPoint y: 403, distance: 149.8
click at [229, 403] on quentale-workspace at bounding box center [550, 270] width 1100 height 541
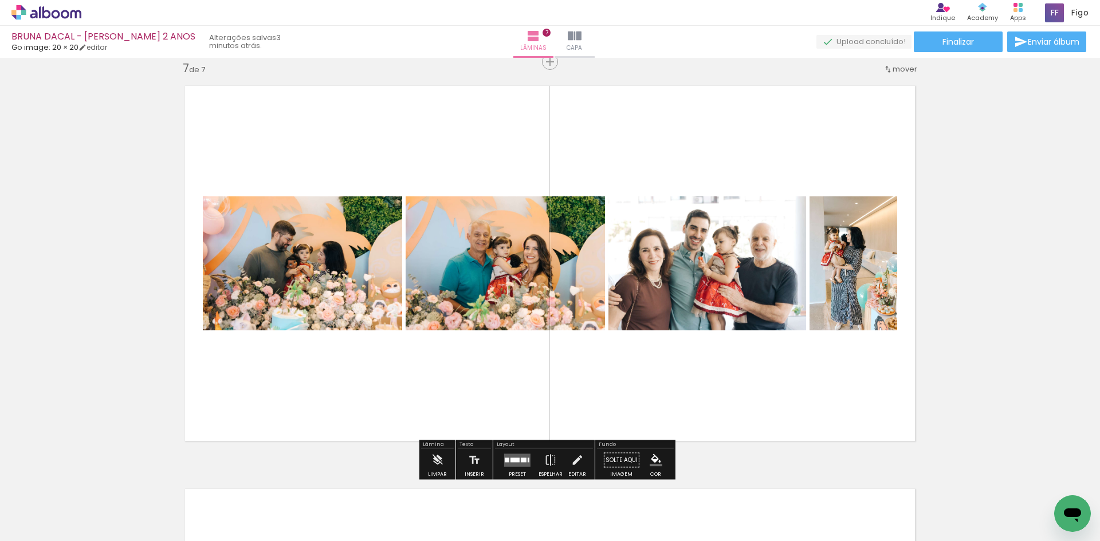
scroll to position [57, 0]
drag, startPoint x: 624, startPoint y: 513, endPoint x: 667, endPoint y: 355, distance: 163.8
click at [667, 355] on quentale-workspace at bounding box center [550, 270] width 1100 height 541
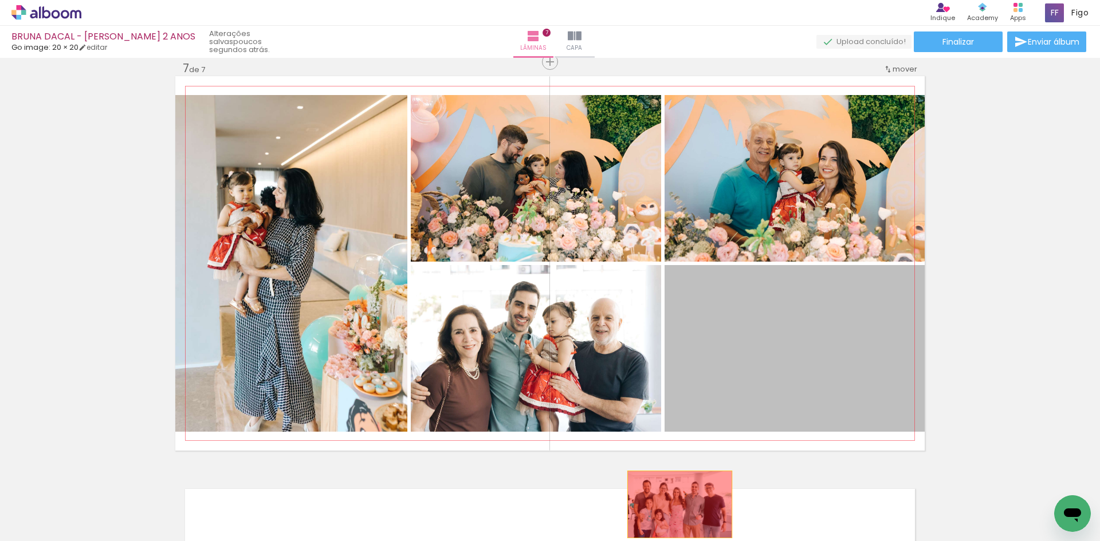
drag, startPoint x: 762, startPoint y: 355, endPoint x: 675, endPoint y: 505, distance: 173.7
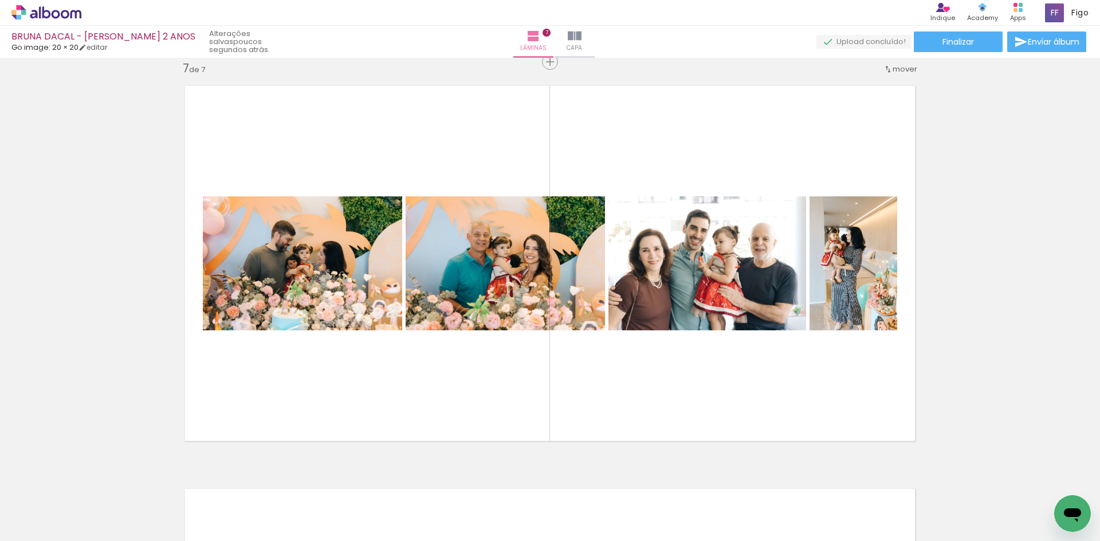
scroll to position [0, 1814]
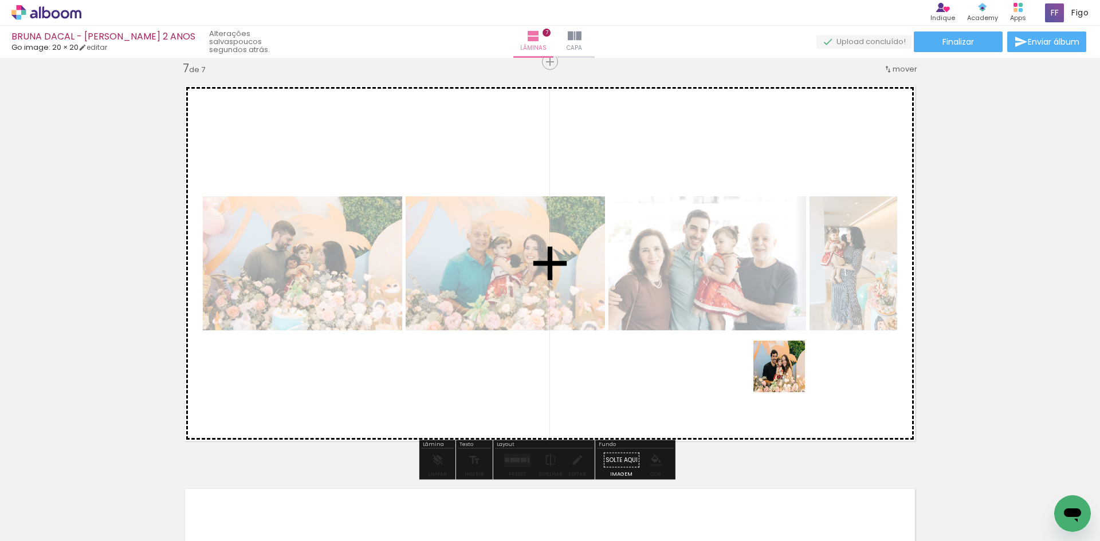
drag, startPoint x: 815, startPoint y: 502, endPoint x: 787, endPoint y: 375, distance: 130.1
click at [787, 375] on quentale-workspace at bounding box center [550, 270] width 1100 height 541
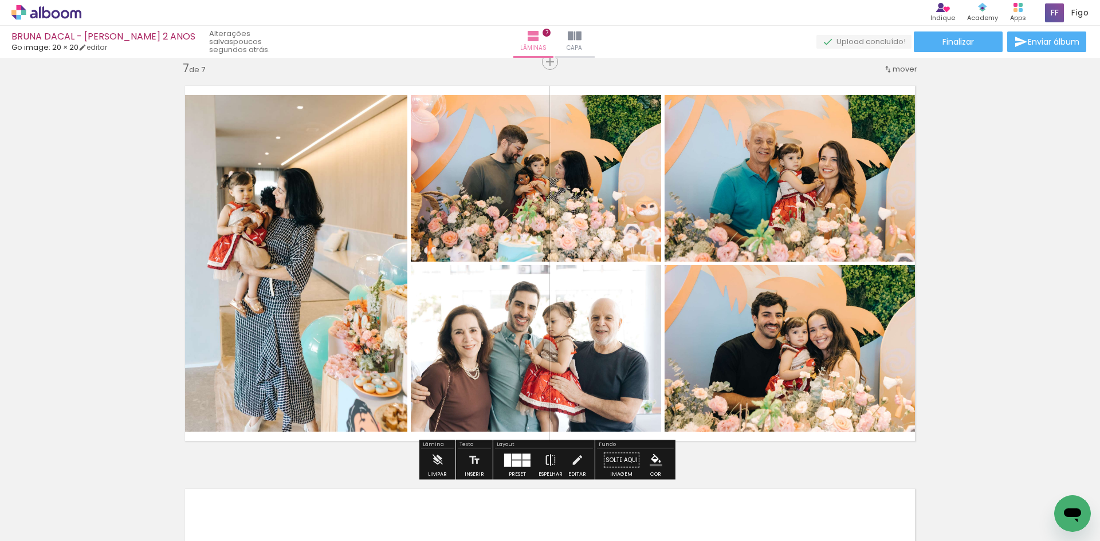
click at [555, 457] on paper-button "Espelhar" at bounding box center [550, 463] width 30 height 29
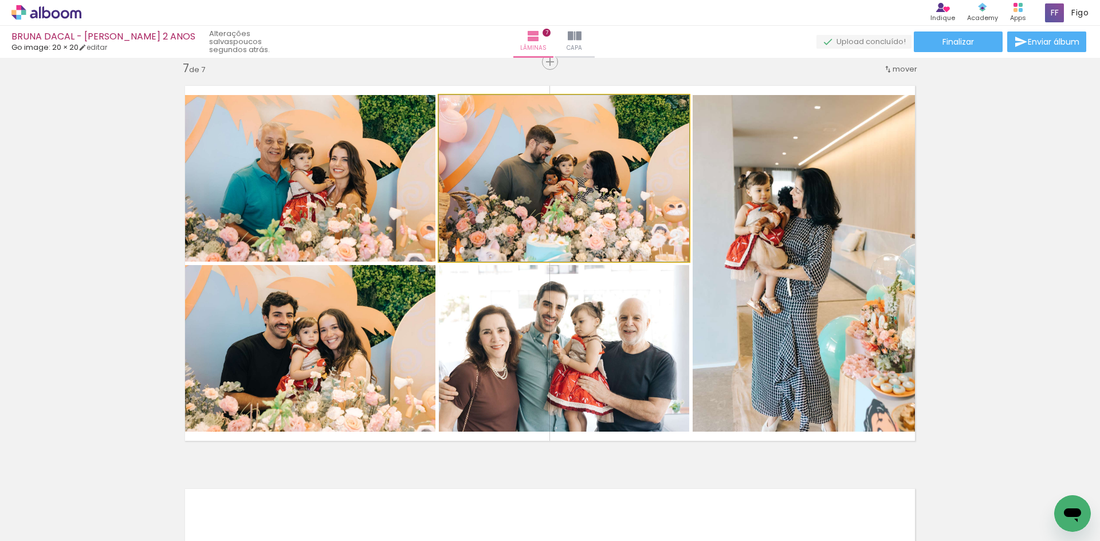
drag, startPoint x: 521, startPoint y: 196, endPoint x: 297, endPoint y: 192, distance: 224.5
click at [0, 0] on slot at bounding box center [0, 0] width 0 height 0
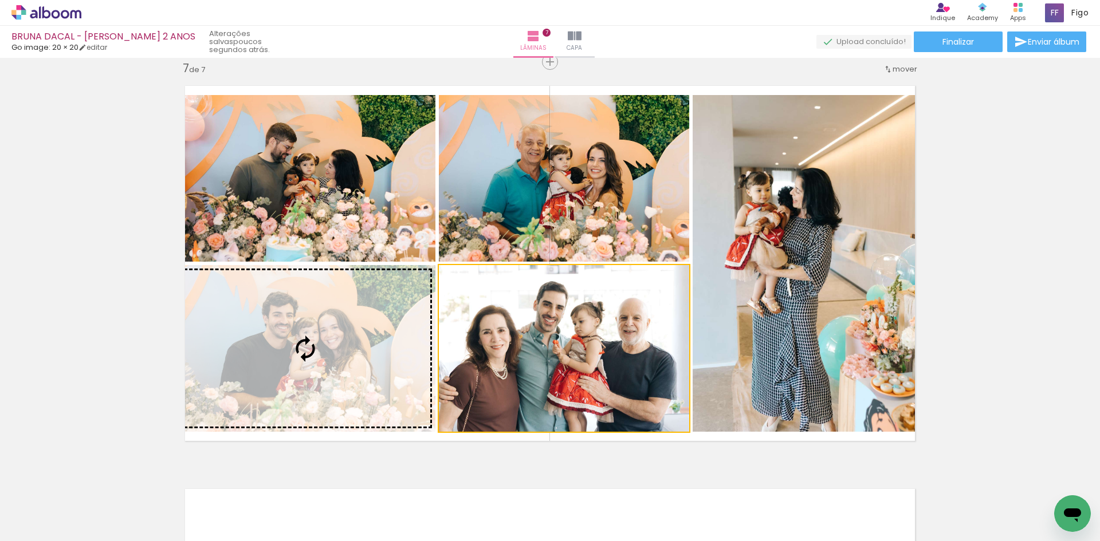
drag, startPoint x: 522, startPoint y: 326, endPoint x: 290, endPoint y: 341, distance: 232.4
click at [0, 0] on slot at bounding box center [0, 0] width 0 height 0
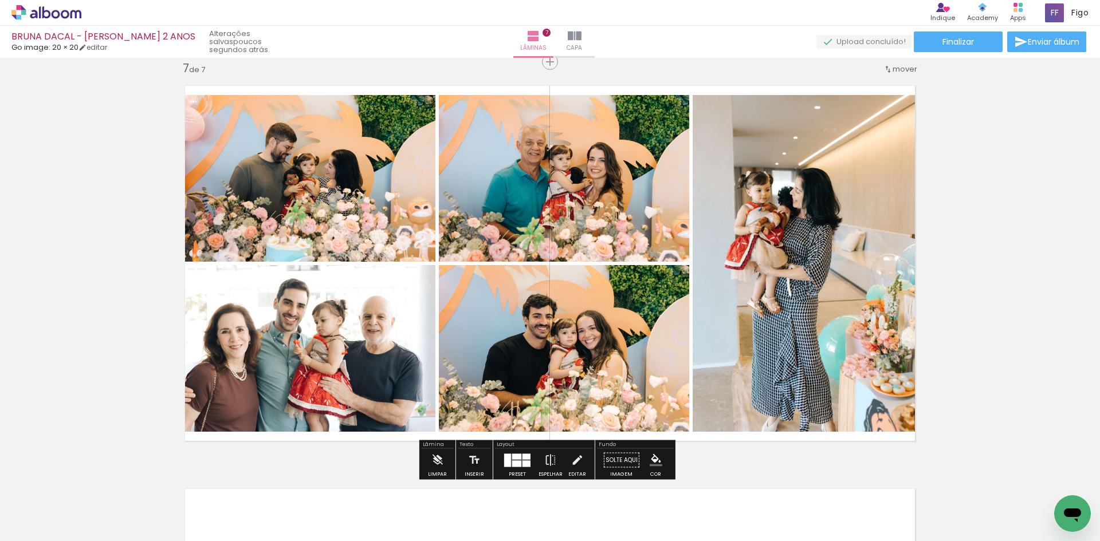
drag, startPoint x: 512, startPoint y: 345, endPoint x: 270, endPoint y: 346, distance: 242.3
click at [0, 0] on slot at bounding box center [0, 0] width 0 height 0
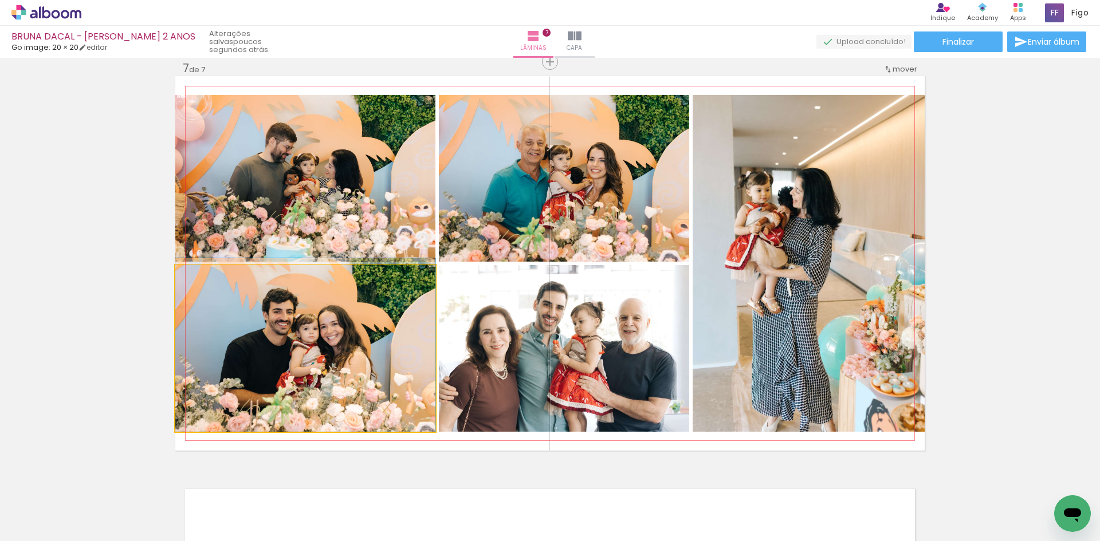
drag, startPoint x: 349, startPoint y: 363, endPoint x: 533, endPoint y: 186, distance: 255.2
click at [0, 0] on slot at bounding box center [0, 0] width 0 height 0
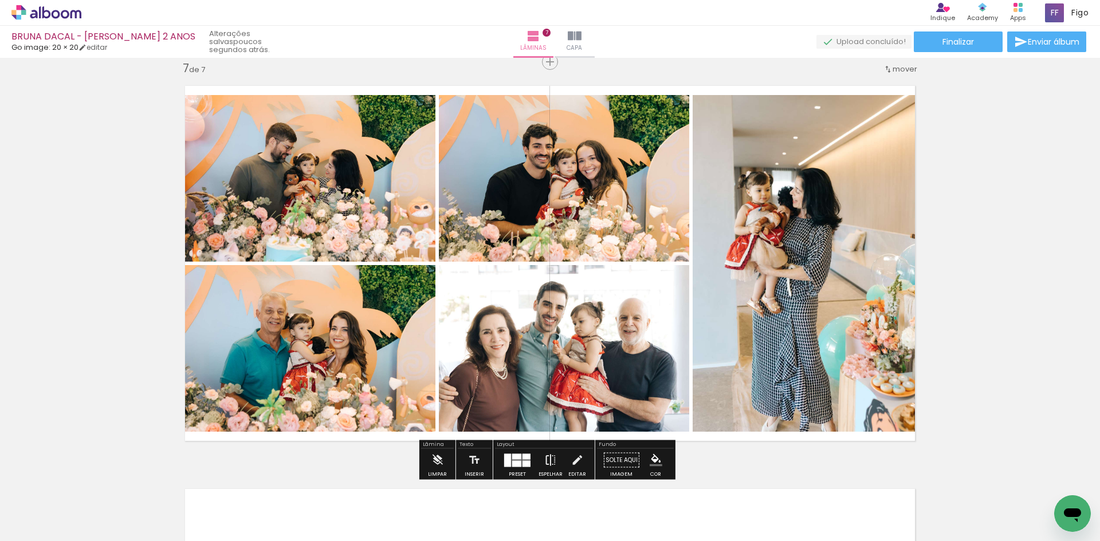
click at [544, 463] on iron-icon at bounding box center [550, 460] width 13 height 23
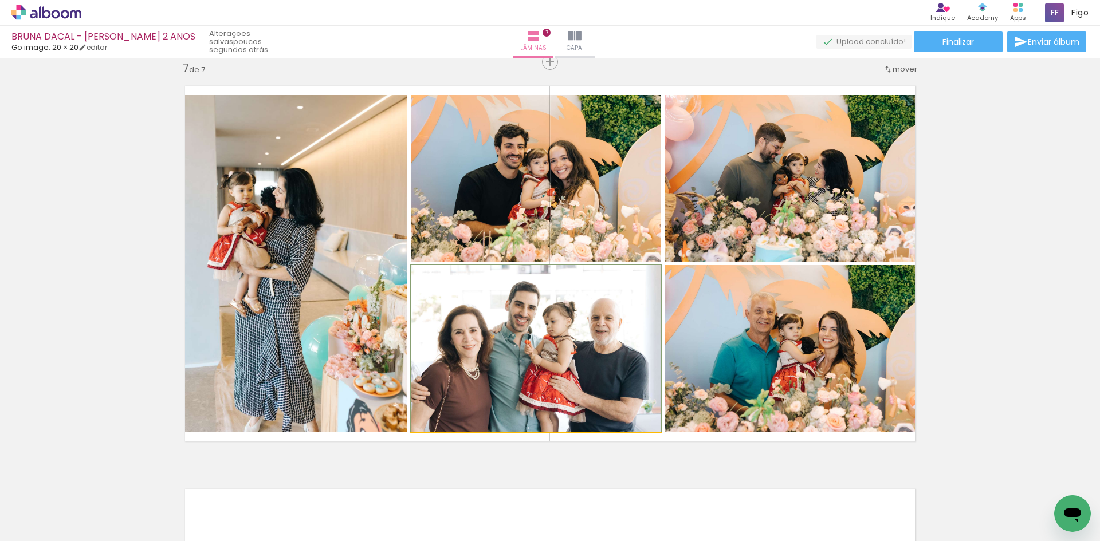
drag, startPoint x: 580, startPoint y: 365, endPoint x: 737, endPoint y: 365, distance: 157.5
click at [0, 0] on slot at bounding box center [0, 0] width 0 height 0
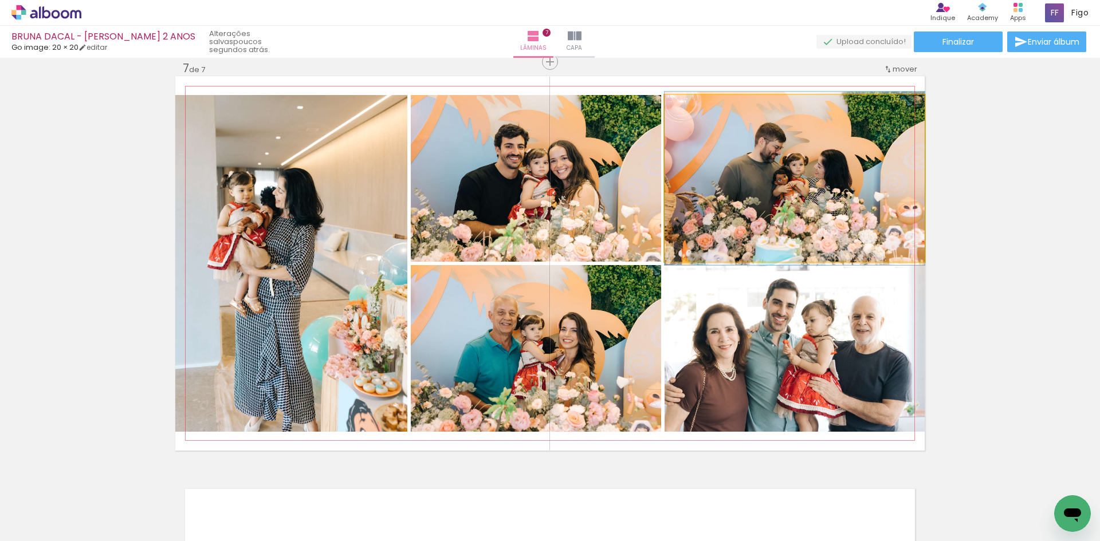
drag, startPoint x: 814, startPoint y: 202, endPoint x: 561, endPoint y: 212, distance: 253.3
click at [0, 0] on slot at bounding box center [0, 0] width 0 height 0
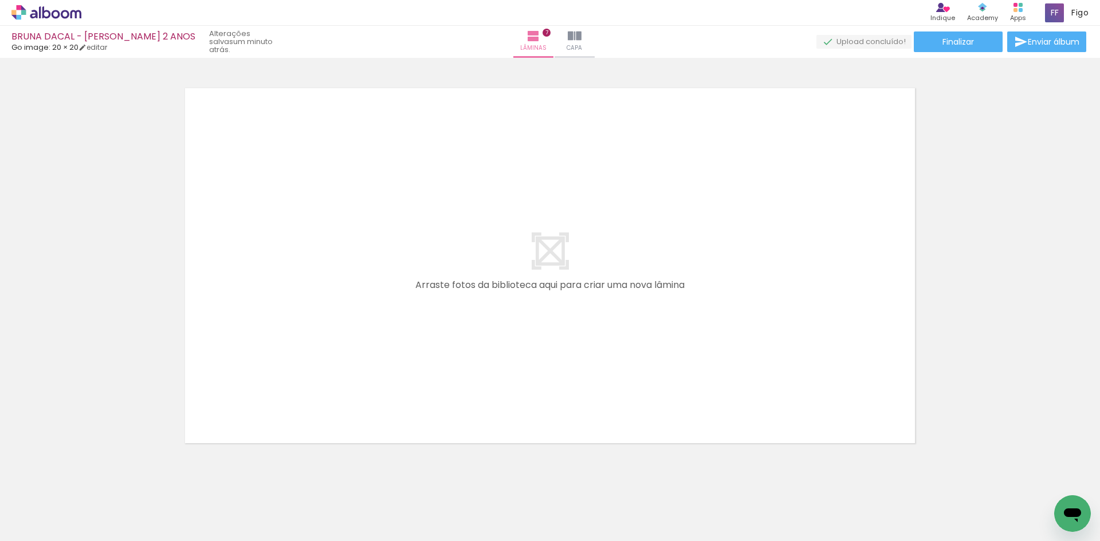
scroll to position [0, 0]
drag, startPoint x: 189, startPoint y: 513, endPoint x: 266, endPoint y: 336, distance: 192.9
click at [263, 346] on quentale-workspace at bounding box center [550, 270] width 1100 height 541
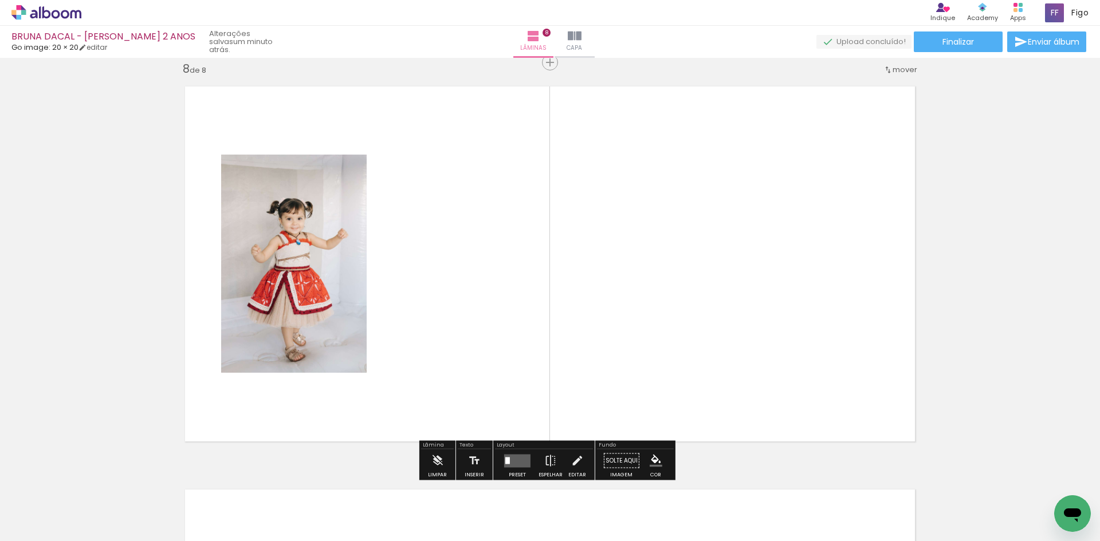
scroll to position [2837, 0]
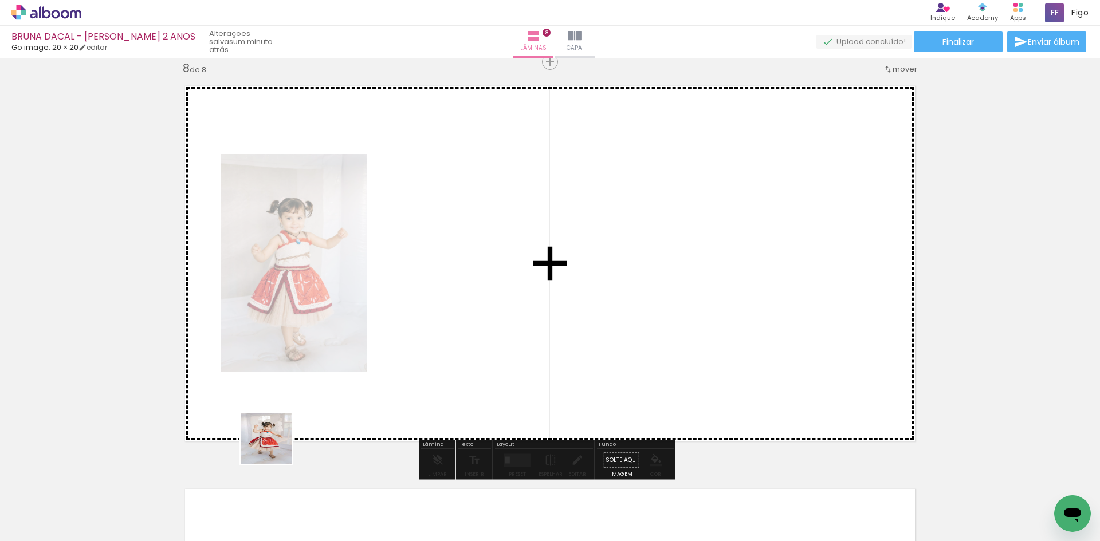
drag, startPoint x: 216, startPoint y: 493, endPoint x: 348, endPoint y: 363, distance: 185.1
click at [337, 383] on quentale-workspace at bounding box center [550, 270] width 1100 height 541
